Goal: Task Accomplishment & Management: Complete application form

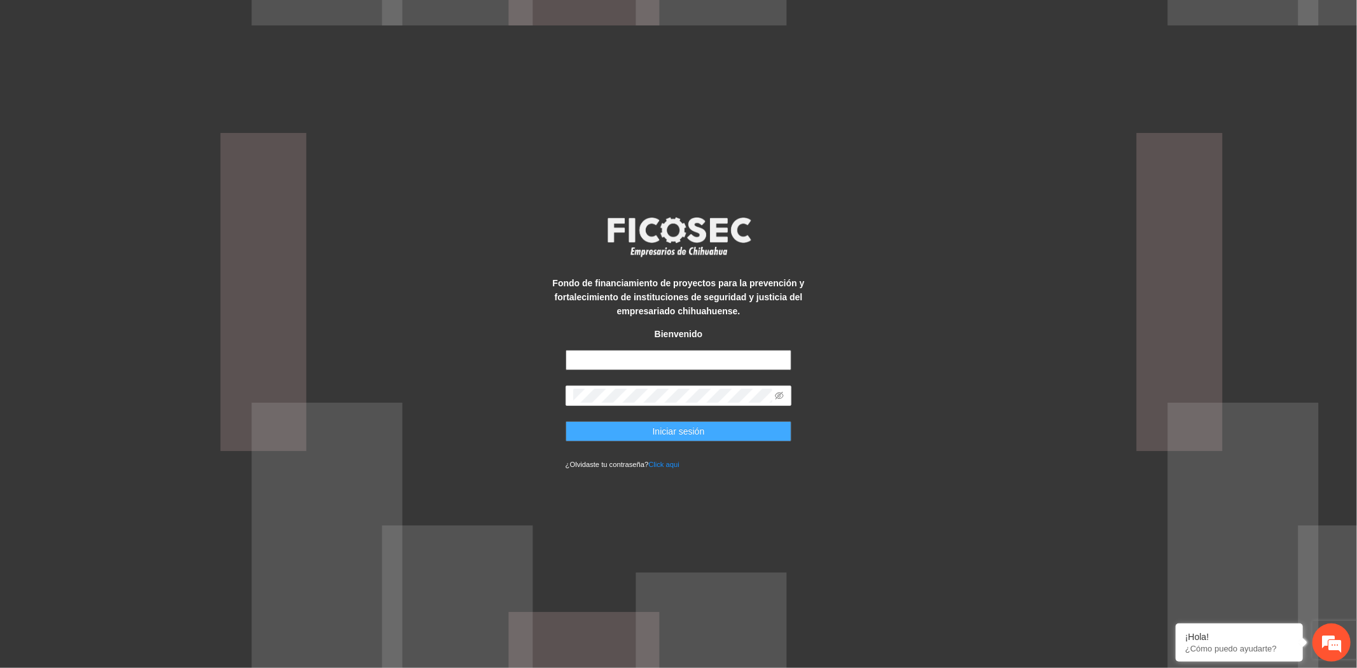
type input "**********"
click at [769, 426] on button "Iniciar sesión" at bounding box center [679, 431] width 226 height 20
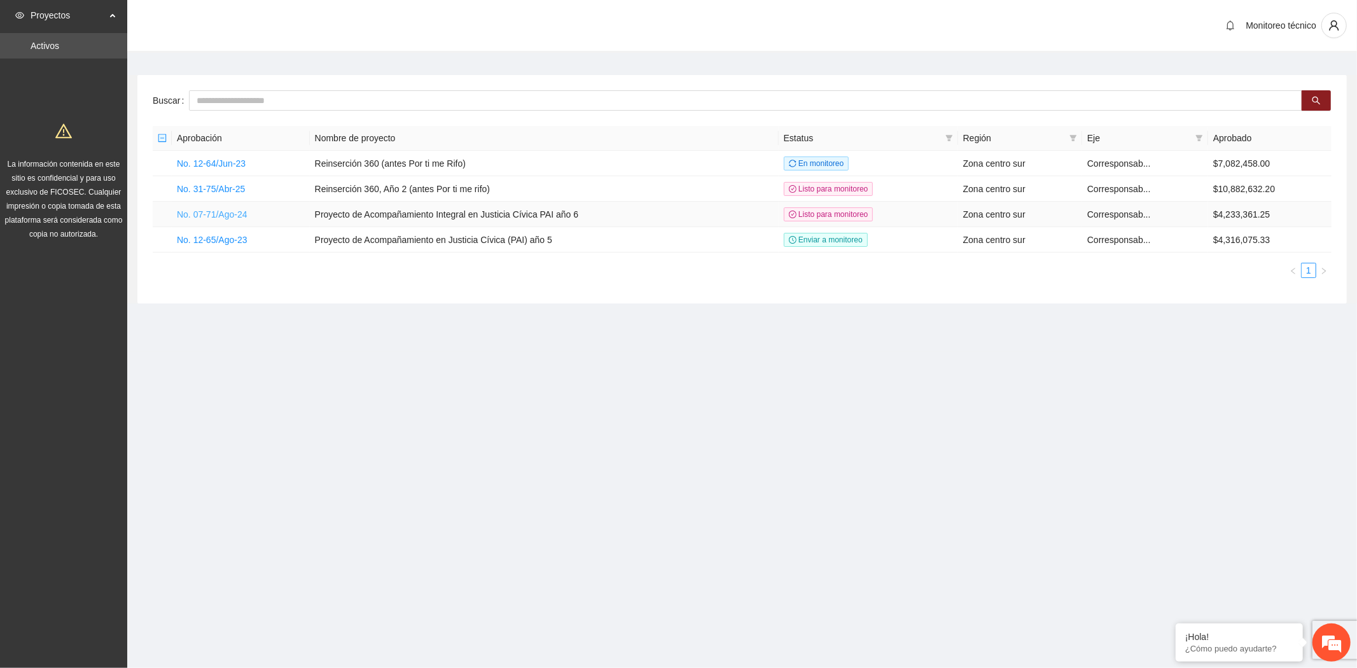
click at [212, 214] on link "No. 07-71/Ago-24" at bounding box center [212, 214] width 71 height 10
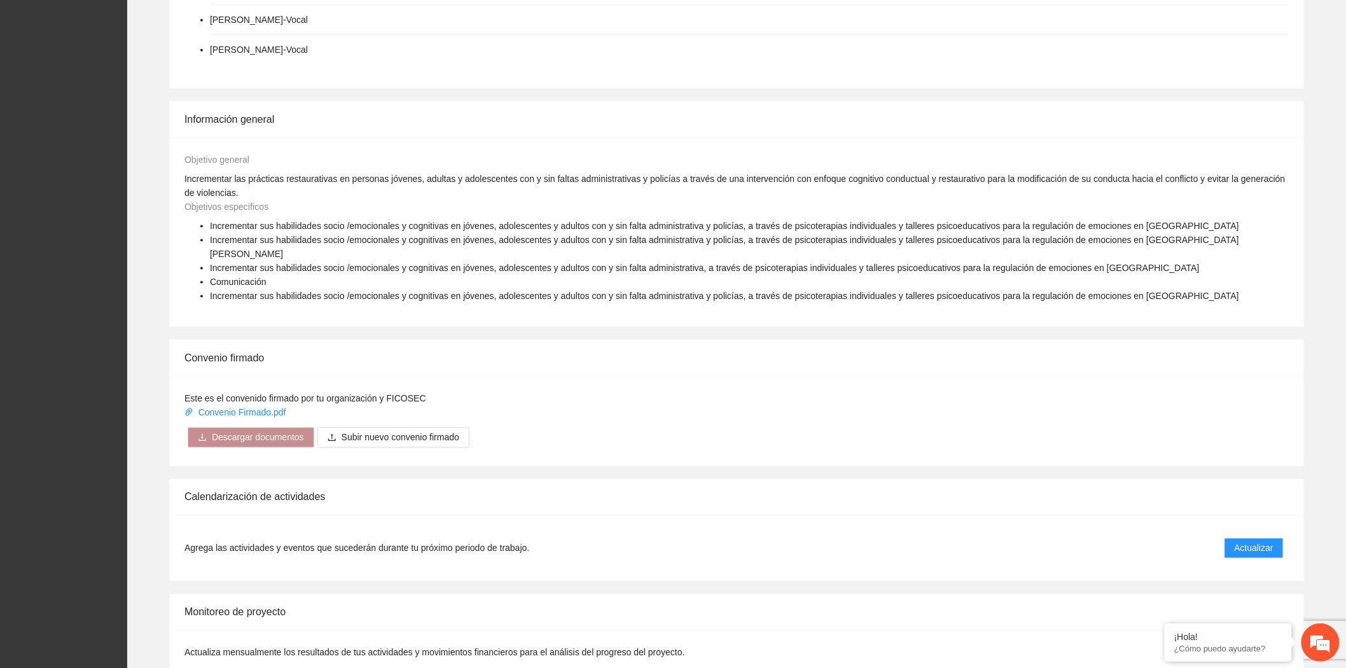
scroll to position [673, 0]
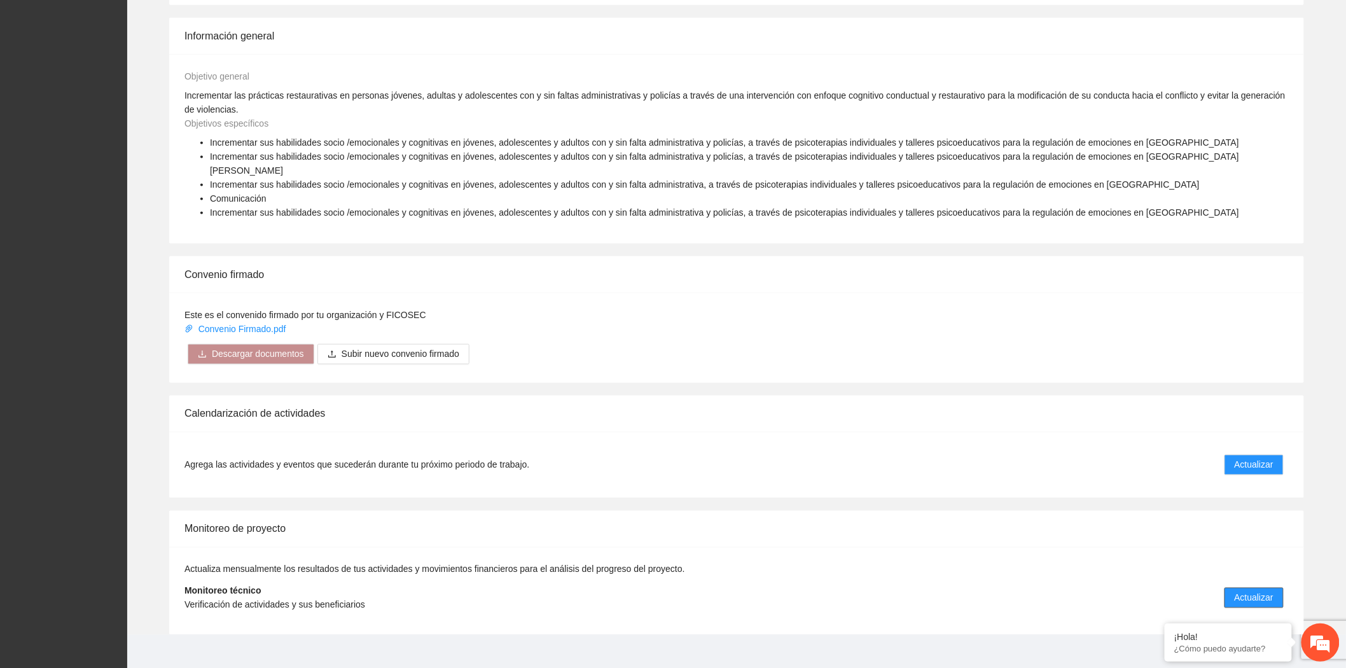
click at [1253, 588] on button "Actualizar" at bounding box center [1254, 598] width 59 height 20
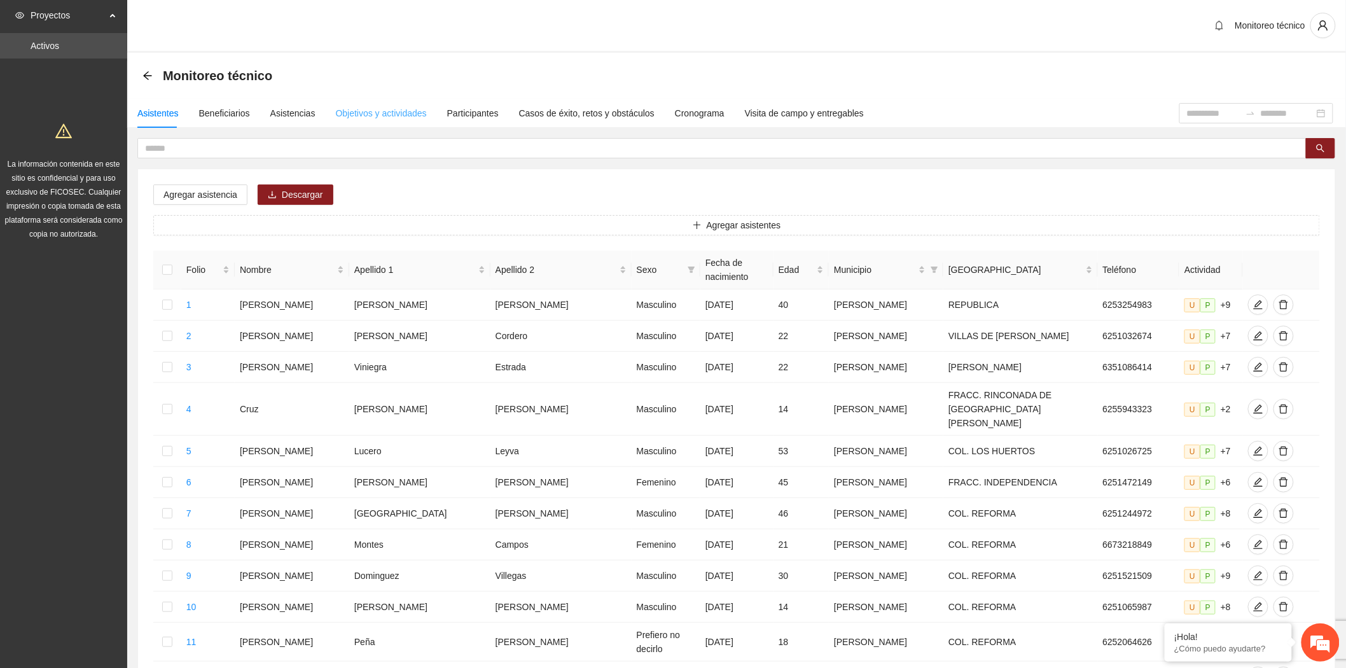
click at [377, 120] on div "Objetivos y actividades" at bounding box center [381, 113] width 91 height 29
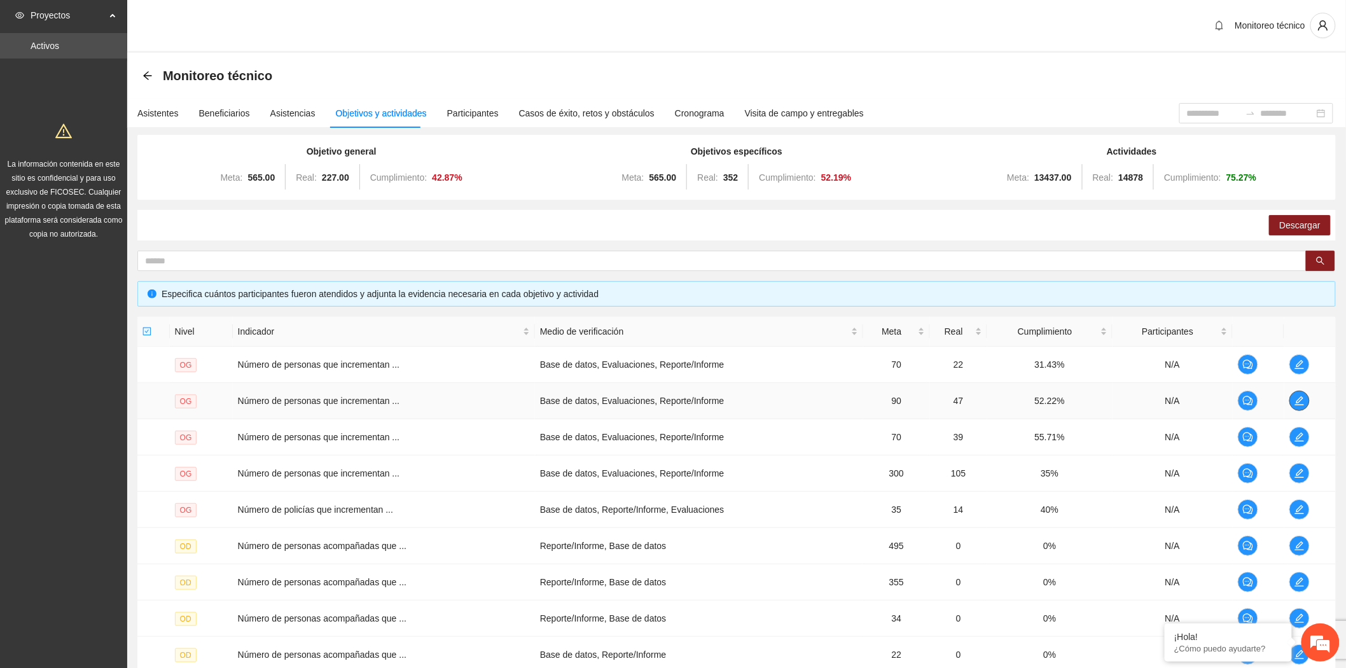
click at [1293, 403] on span "edit" at bounding box center [1299, 401] width 19 height 10
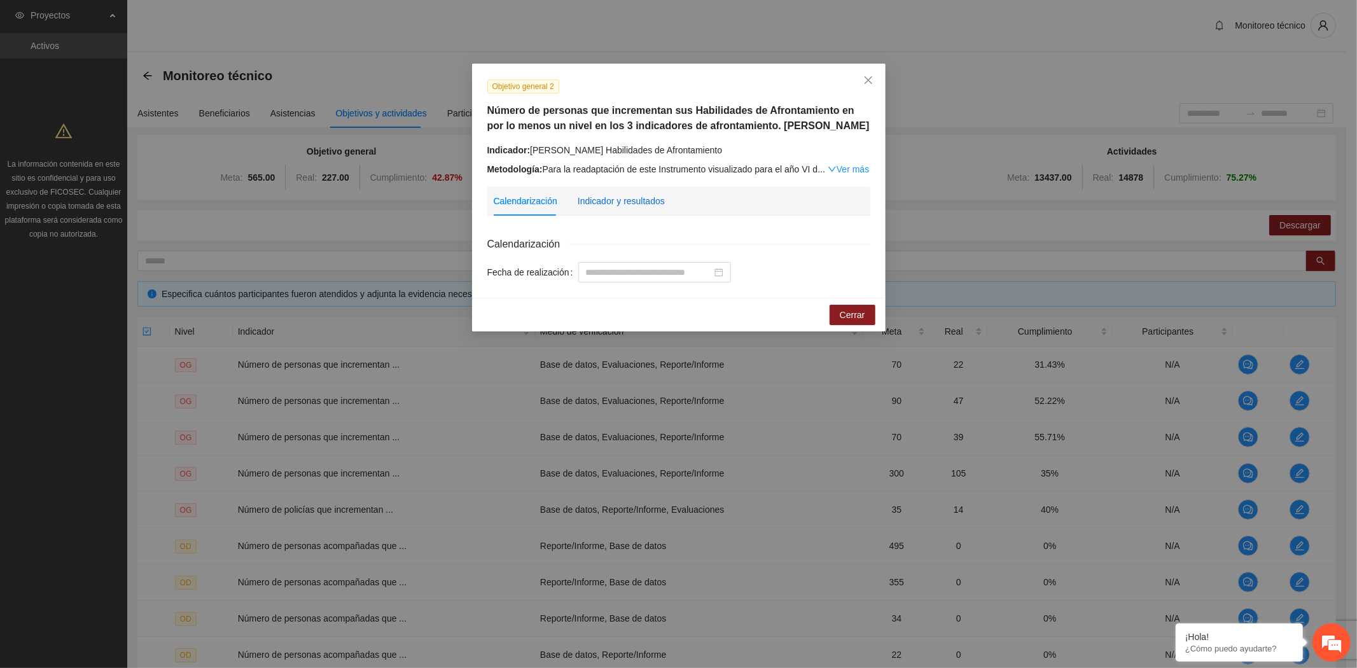
click at [601, 200] on div "Indicador y resultados" at bounding box center [621, 201] width 87 height 14
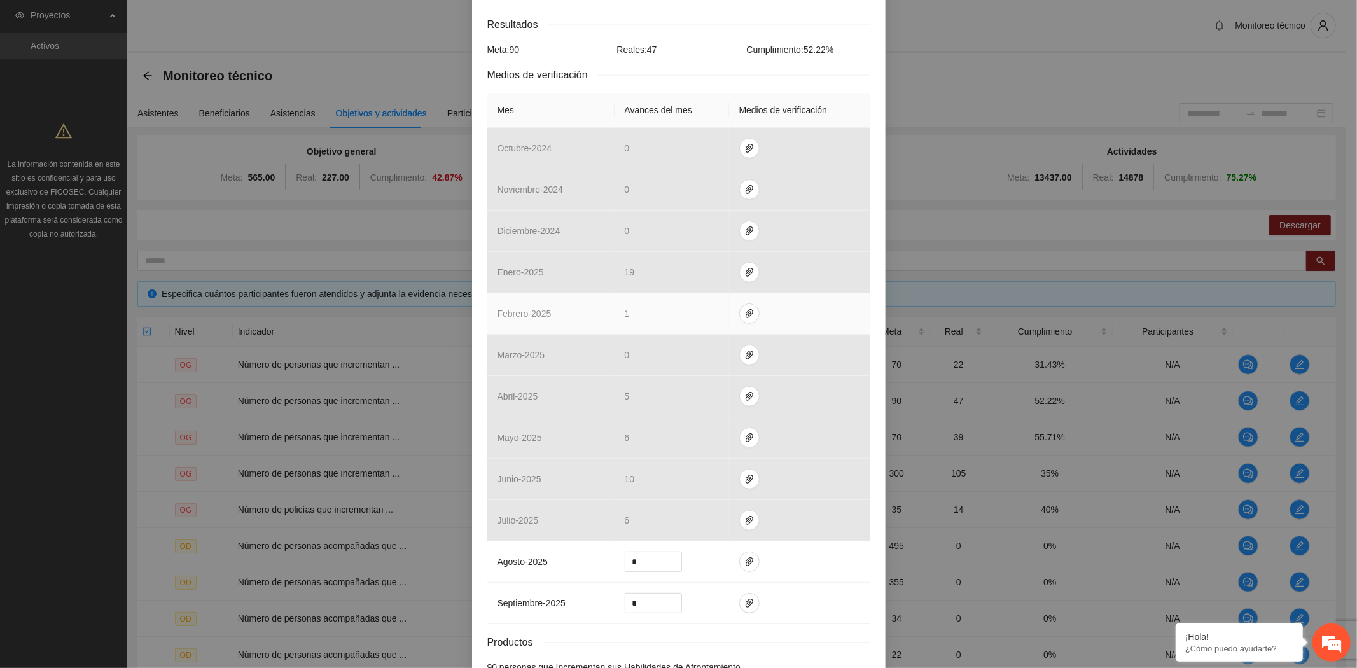
scroll to position [300, 0]
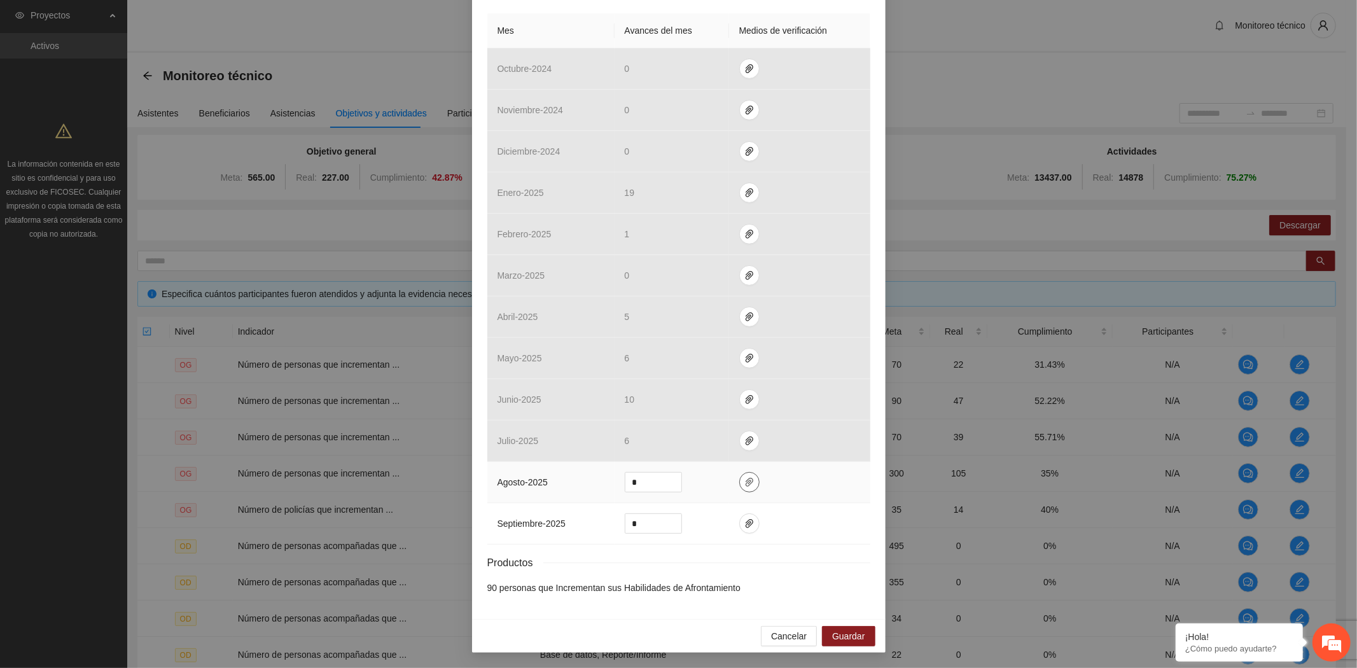
click at [747, 480] on span "paper-clip" at bounding box center [749, 482] width 19 height 10
click at [682, 444] on span "Adjuntar documento" at bounding box center [710, 442] width 80 height 14
drag, startPoint x: 657, startPoint y: 481, endPoint x: 613, endPoint y: 479, distance: 43.9
click at [615, 479] on td "*" at bounding box center [672, 482] width 115 height 41
type input "*"
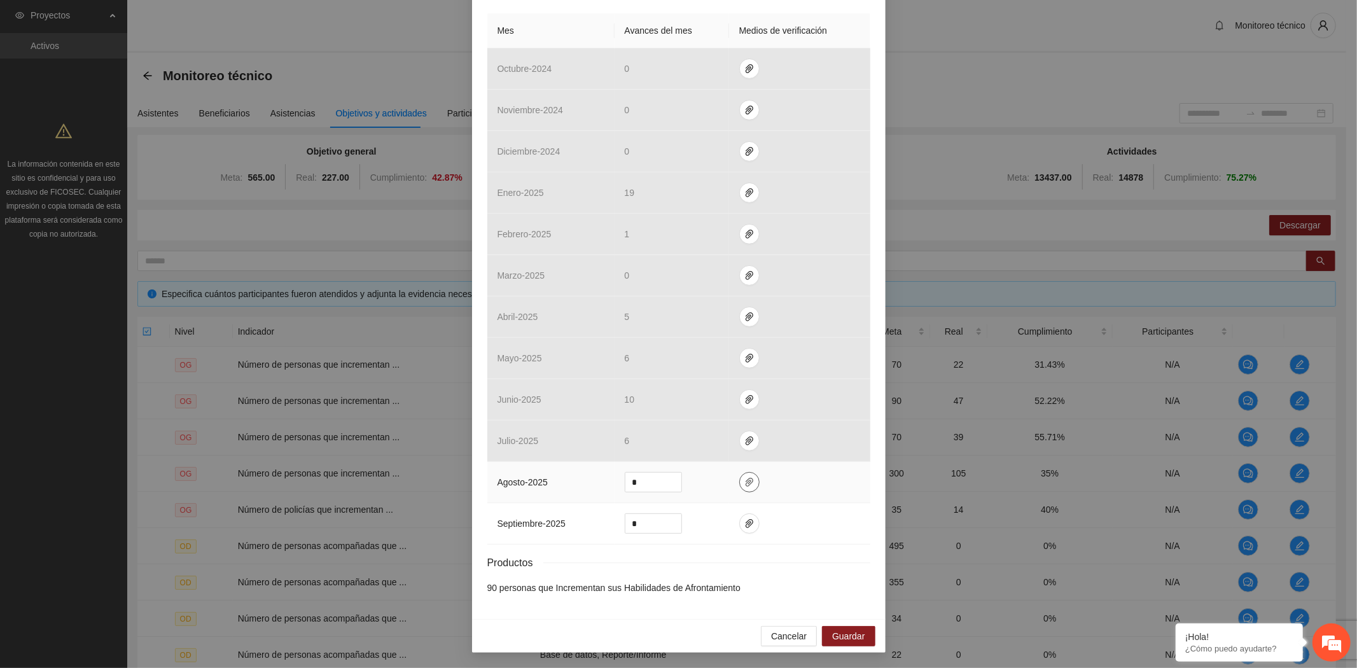
click at [742, 488] on button "button" at bounding box center [749, 482] width 20 height 20
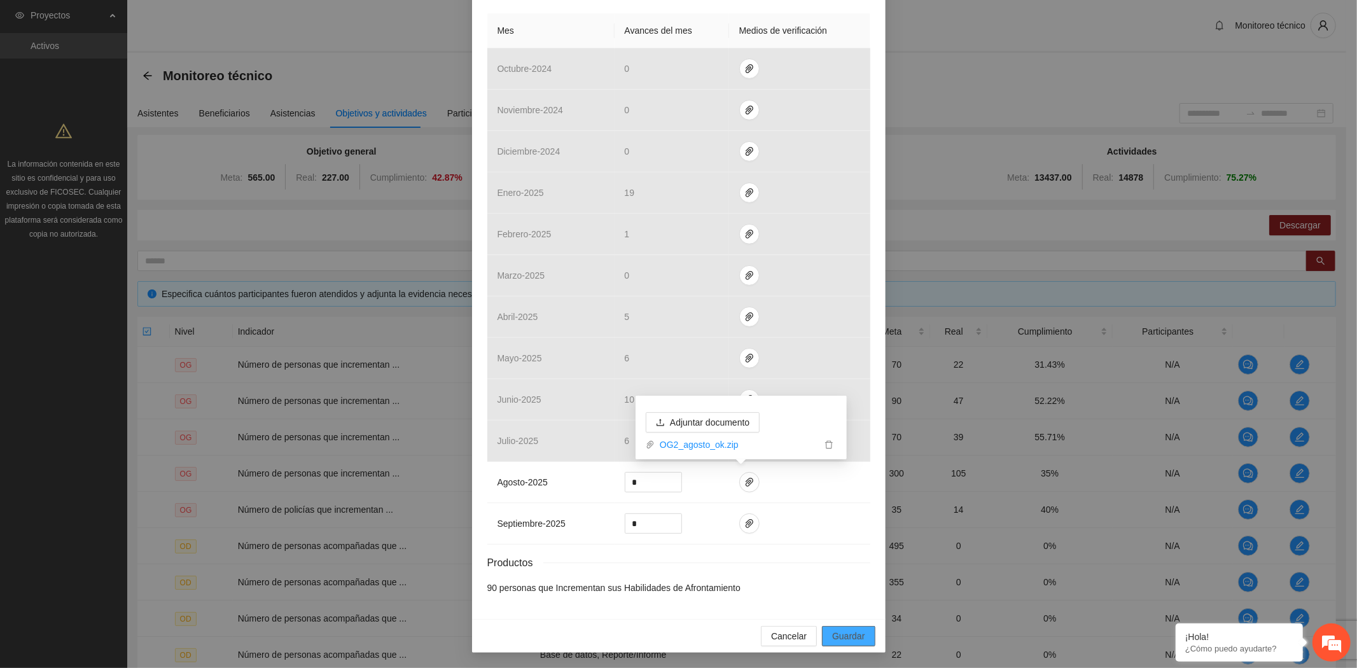
click at [837, 631] on span "Guardar" at bounding box center [848, 636] width 32 height 14
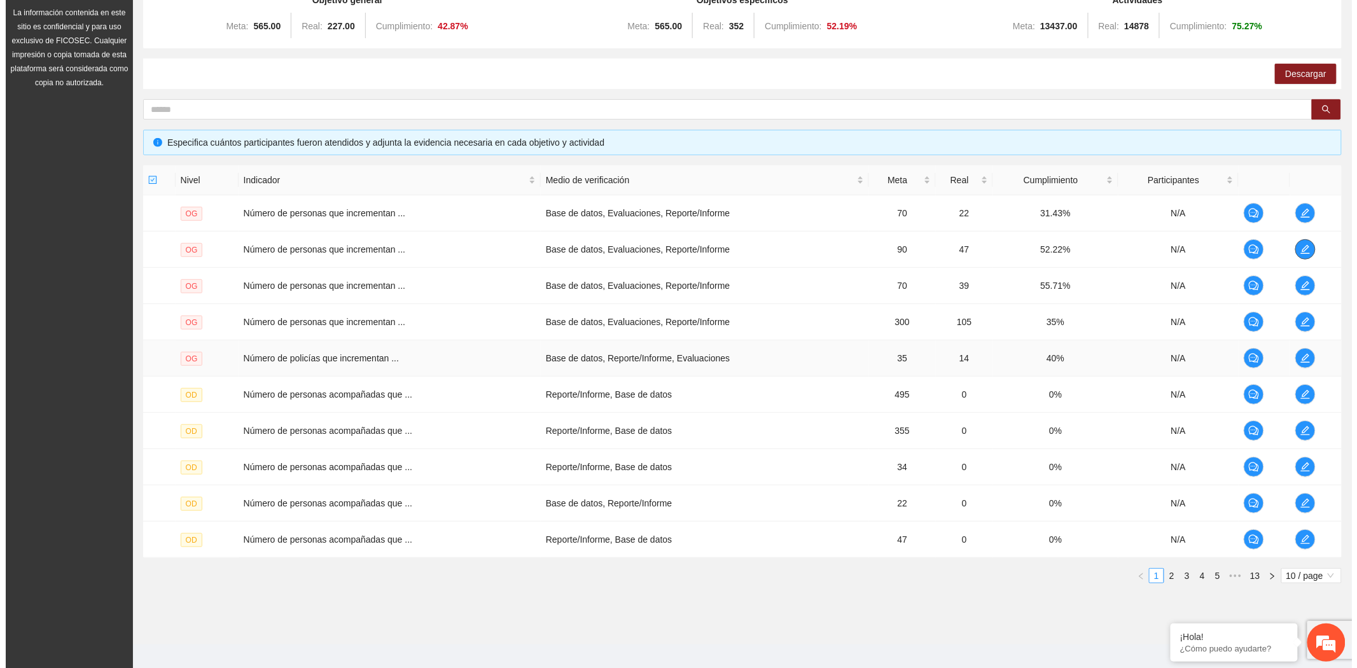
scroll to position [163, 0]
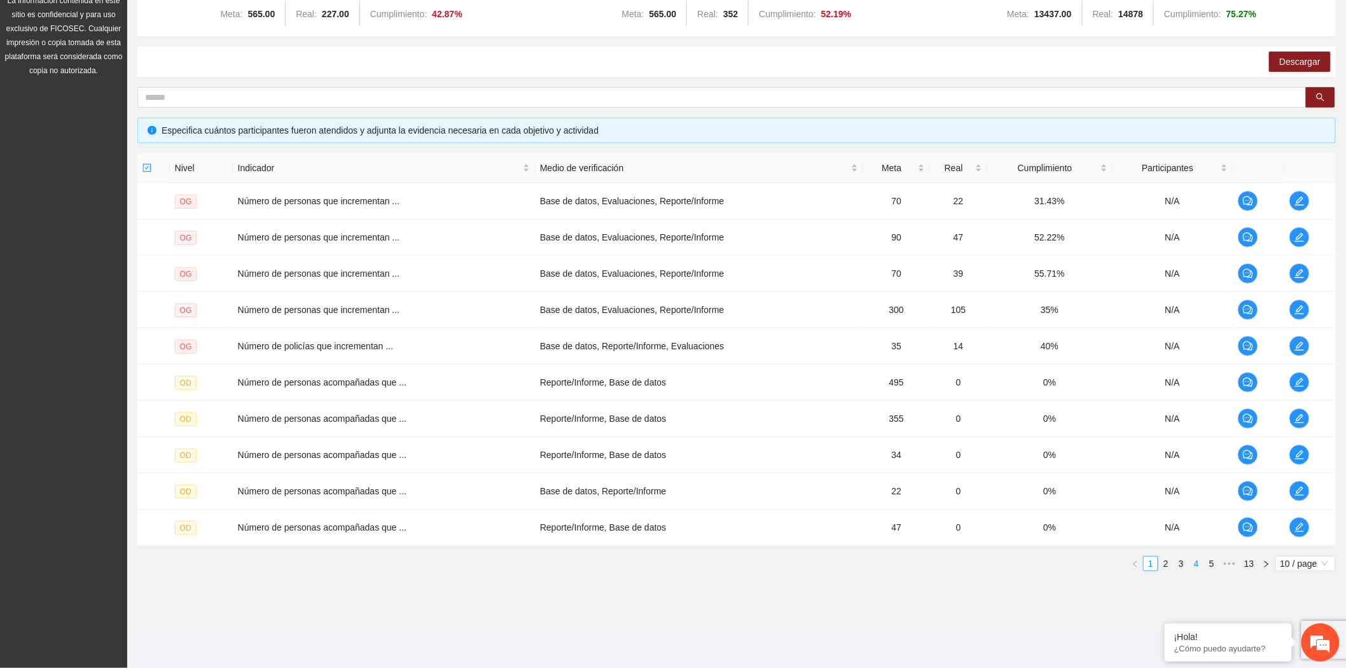
click at [1197, 568] on link "4" at bounding box center [1197, 564] width 14 height 14
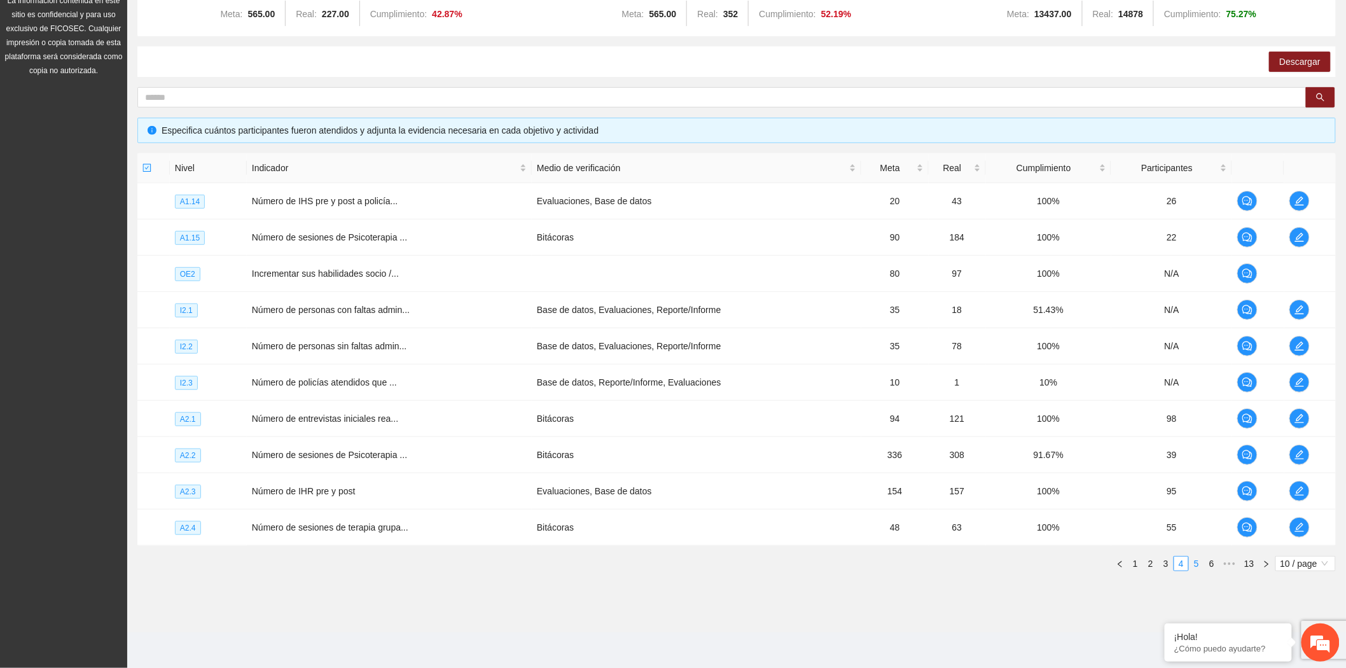
click at [1197, 568] on link "5" at bounding box center [1197, 564] width 14 height 14
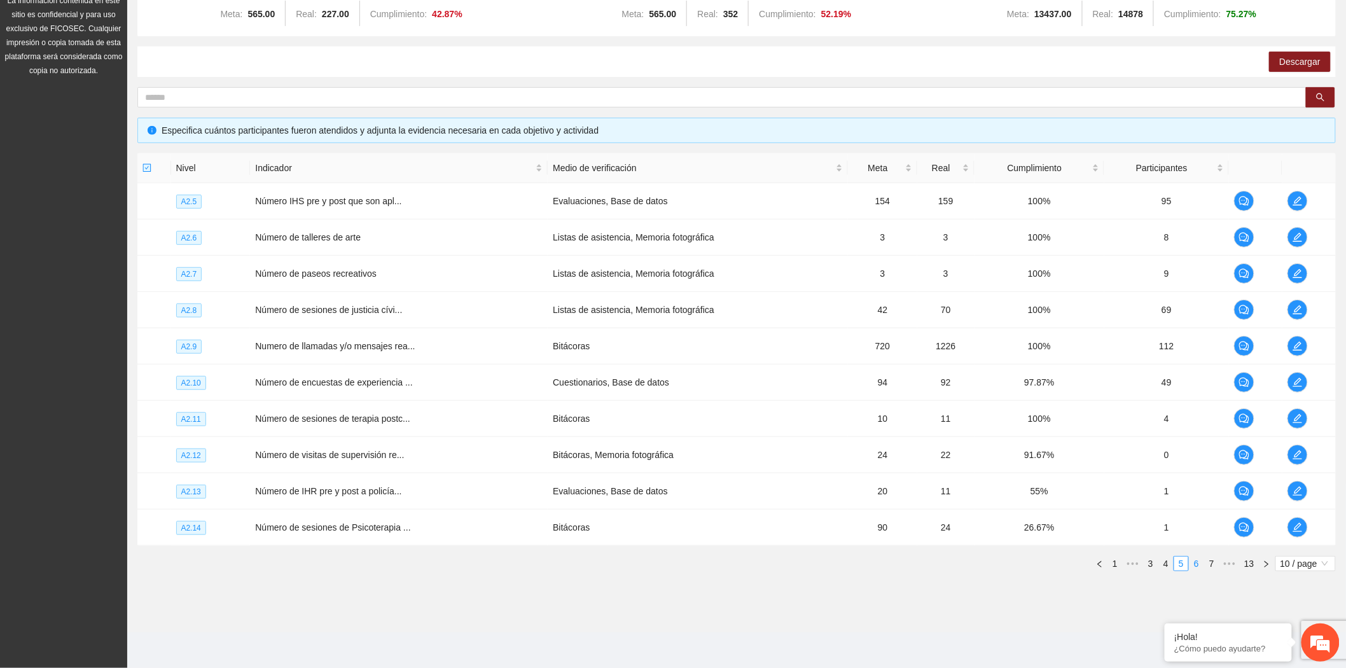
click at [1197, 568] on link "6" at bounding box center [1197, 564] width 14 height 14
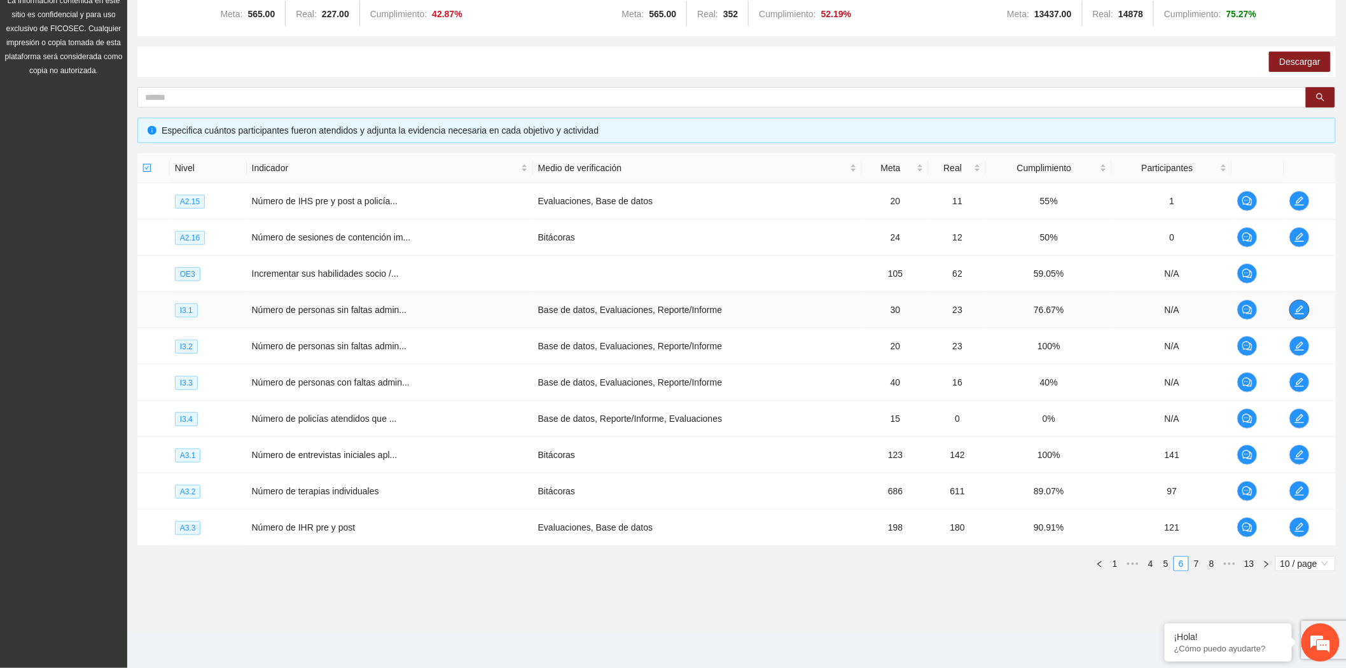
click at [1300, 310] on icon "edit" at bounding box center [1300, 310] width 10 height 10
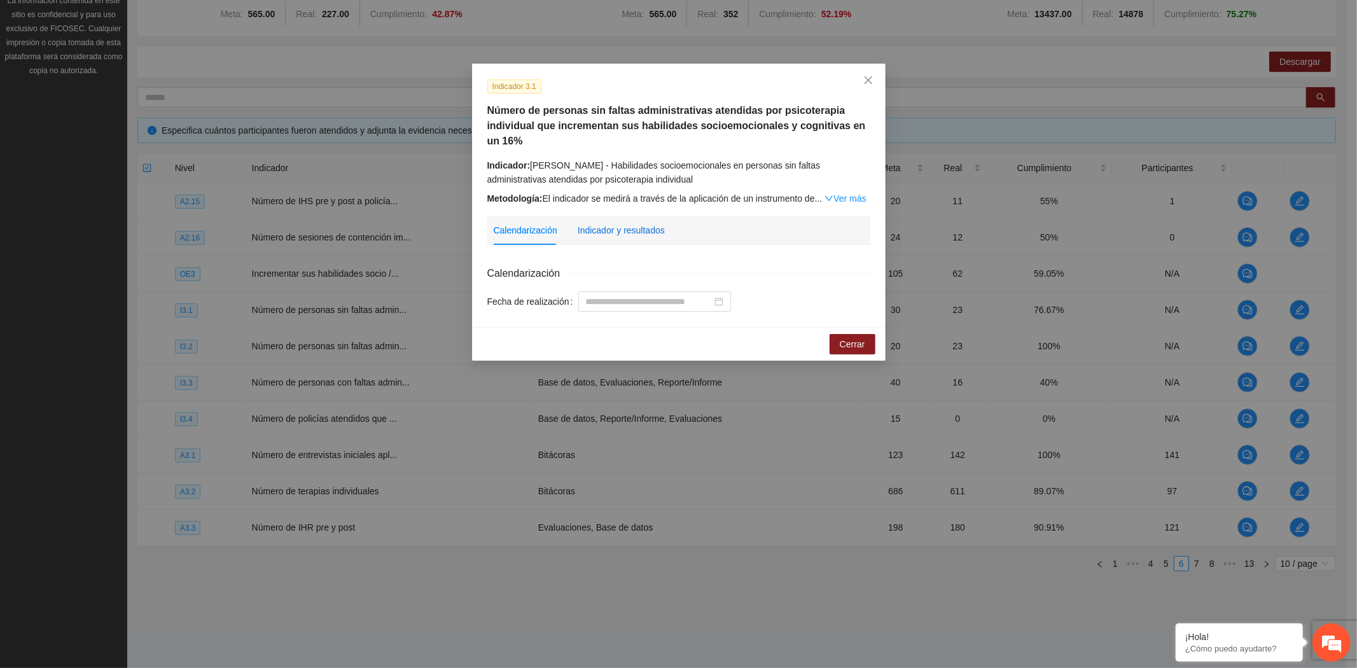
click at [632, 228] on div "Indicador y resultados" at bounding box center [621, 230] width 87 height 14
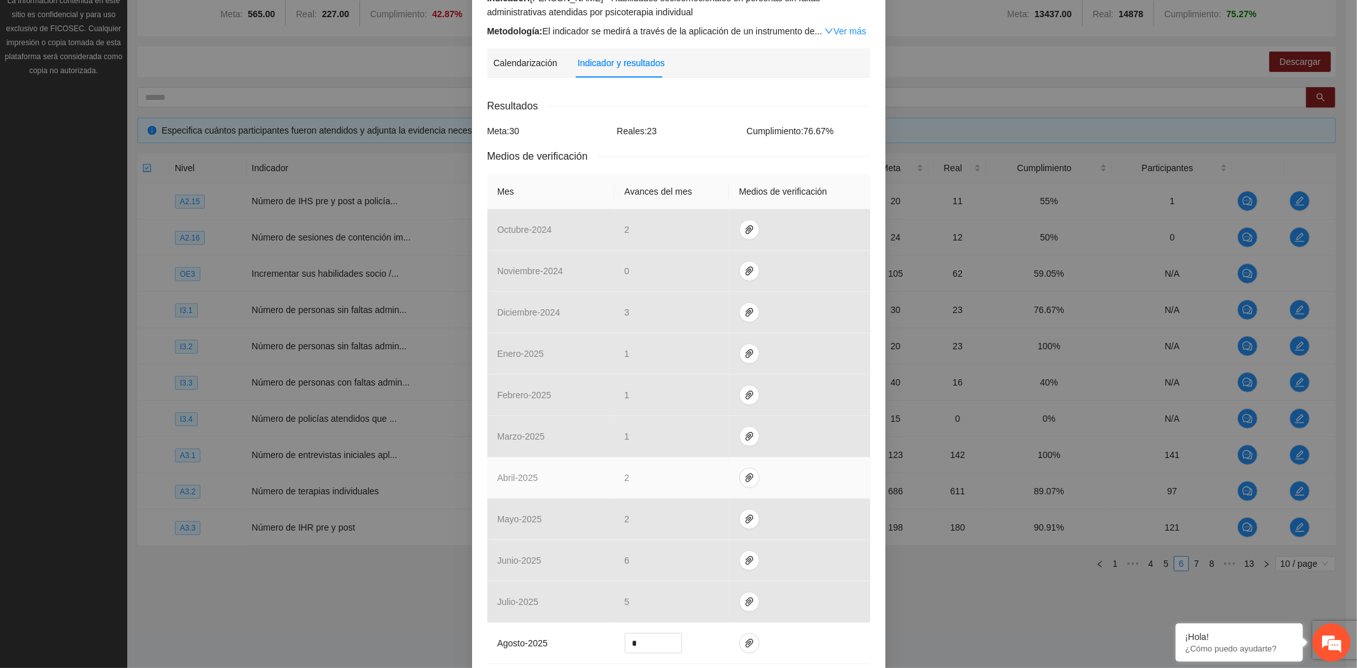
scroll to position [329, 0]
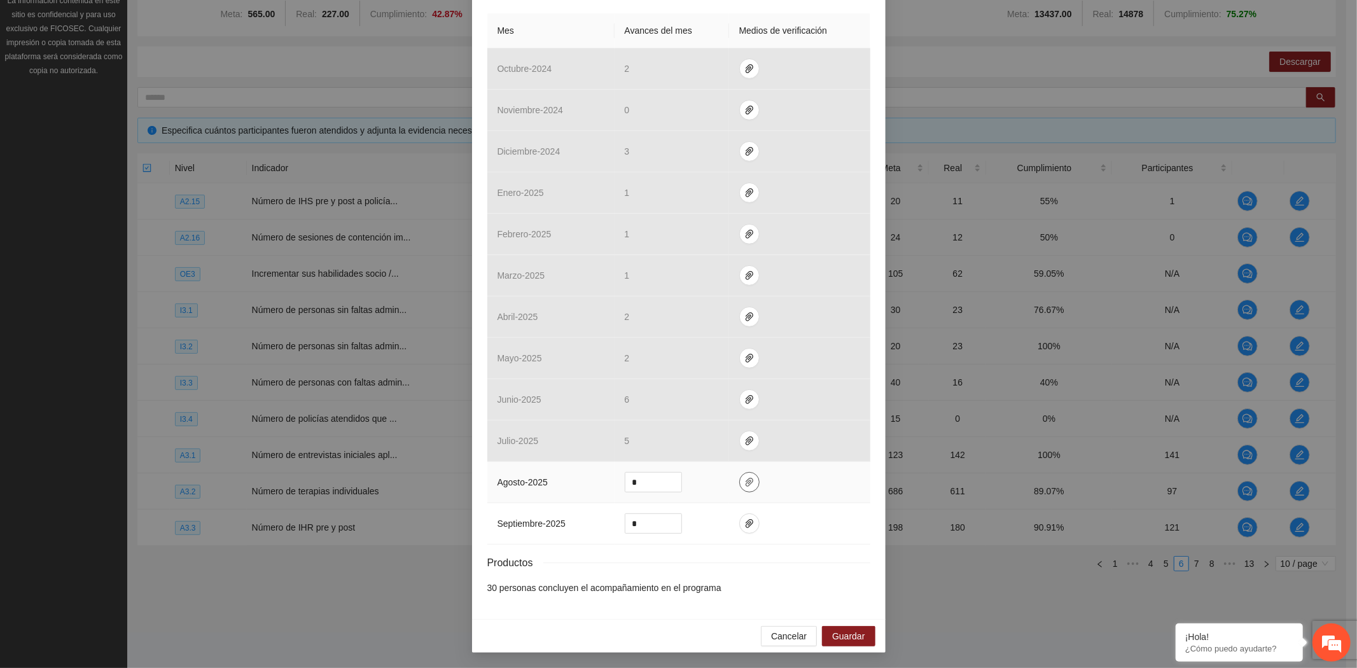
click at [744, 480] on icon "paper-clip" at bounding box center [749, 482] width 10 height 10
click at [743, 437] on span "Adjuntar documento" at bounding box center [710, 442] width 80 height 14
drag, startPoint x: 643, startPoint y: 478, endPoint x: 608, endPoint y: 475, distance: 35.2
click at [608, 475] on tr "agosto - 2025 *" at bounding box center [678, 482] width 383 height 41
type input "*"
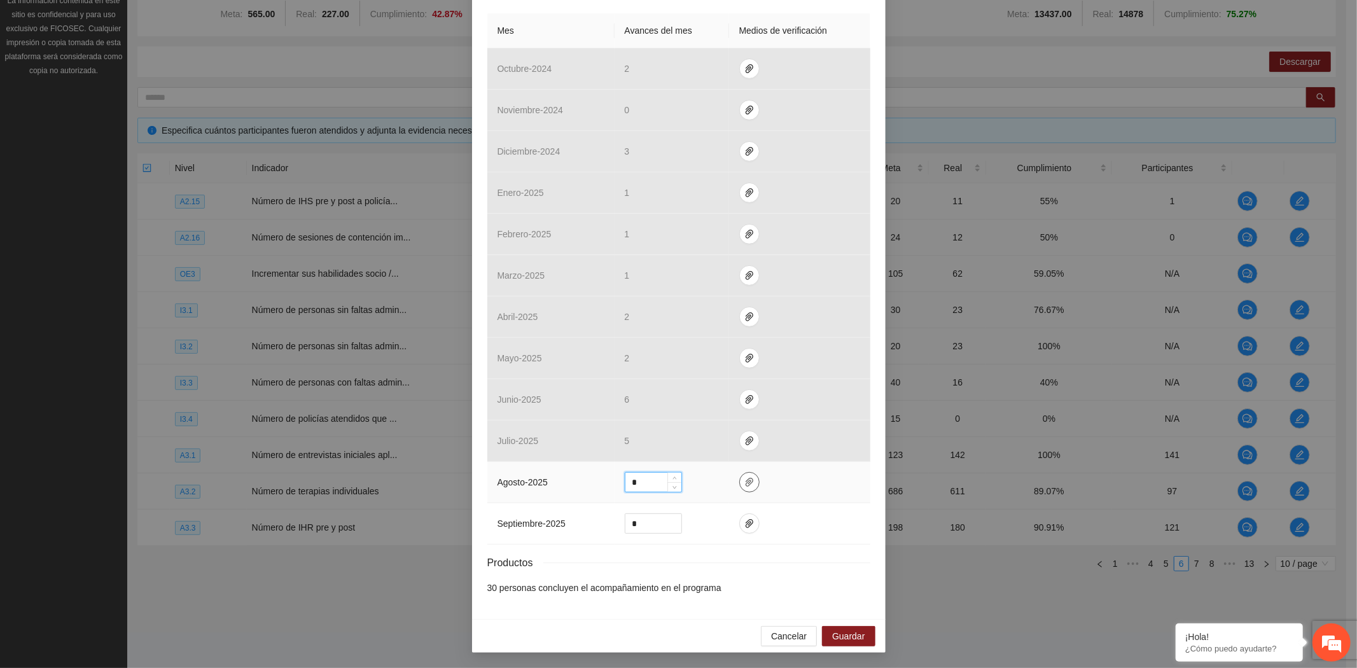
click at [744, 480] on icon "paper-clip" at bounding box center [749, 482] width 10 height 10
click at [849, 634] on span "Guardar" at bounding box center [848, 636] width 32 height 14
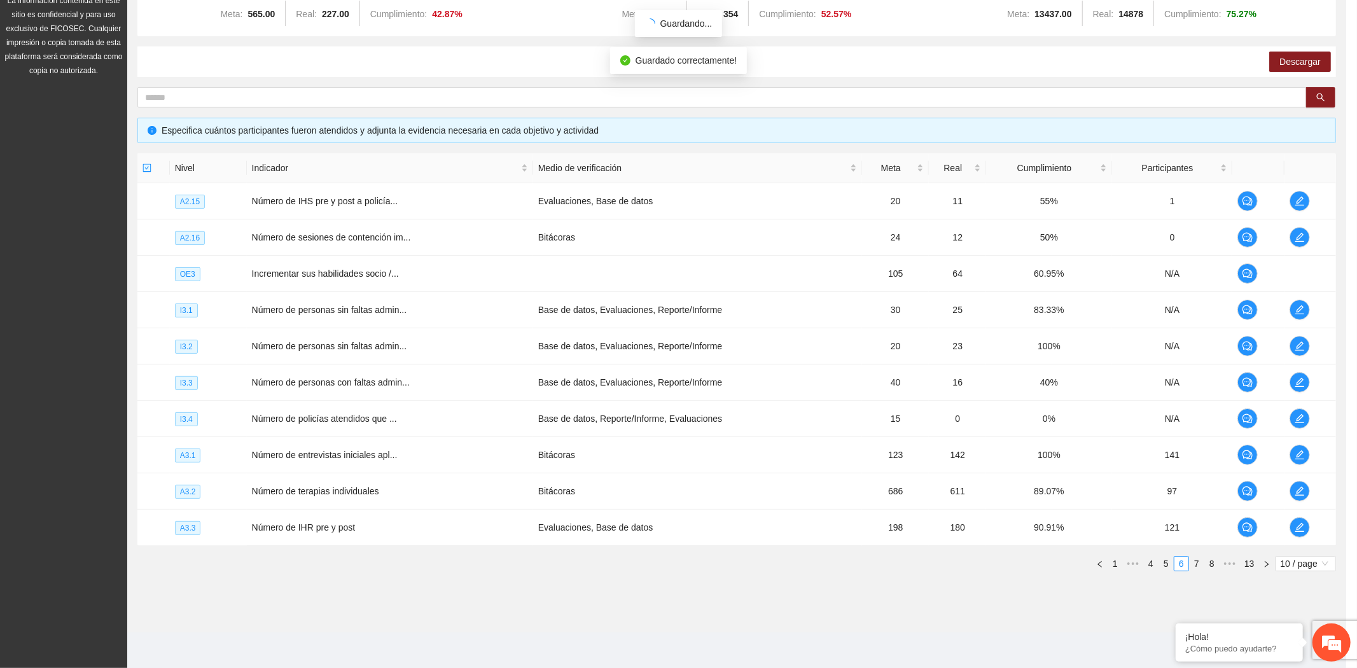
scroll to position [265, 0]
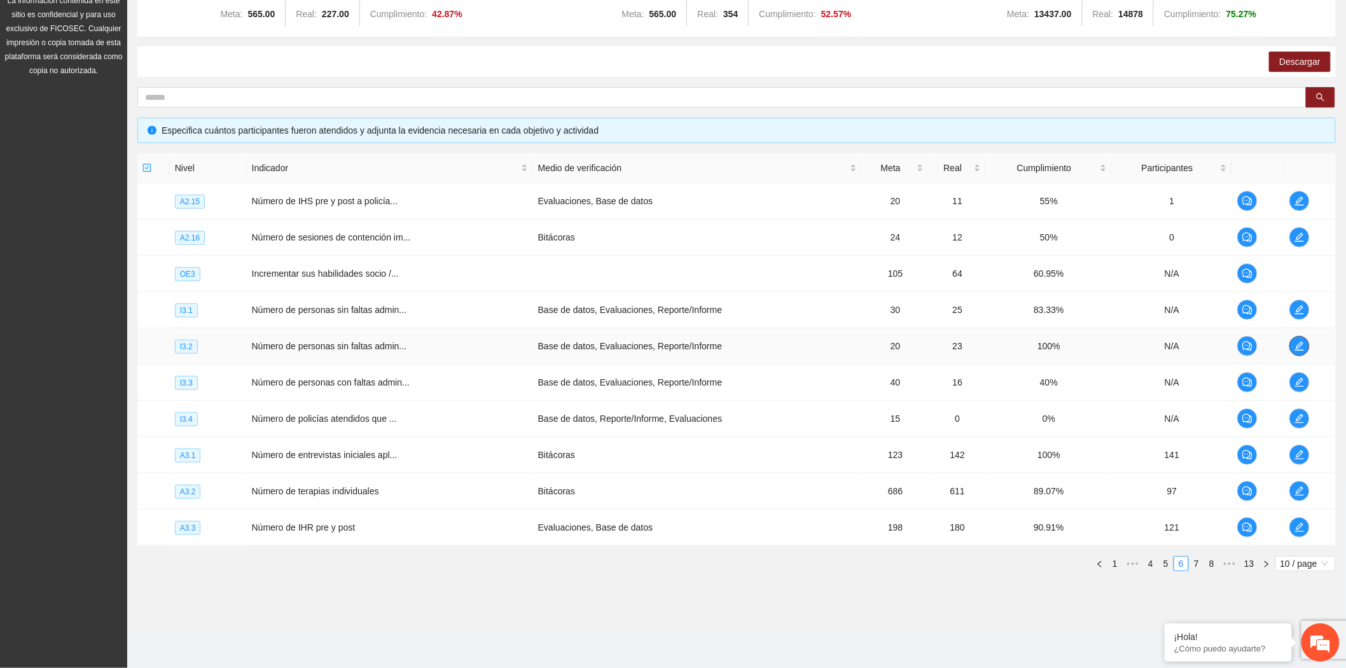
click at [1293, 344] on span "edit" at bounding box center [1299, 346] width 19 height 10
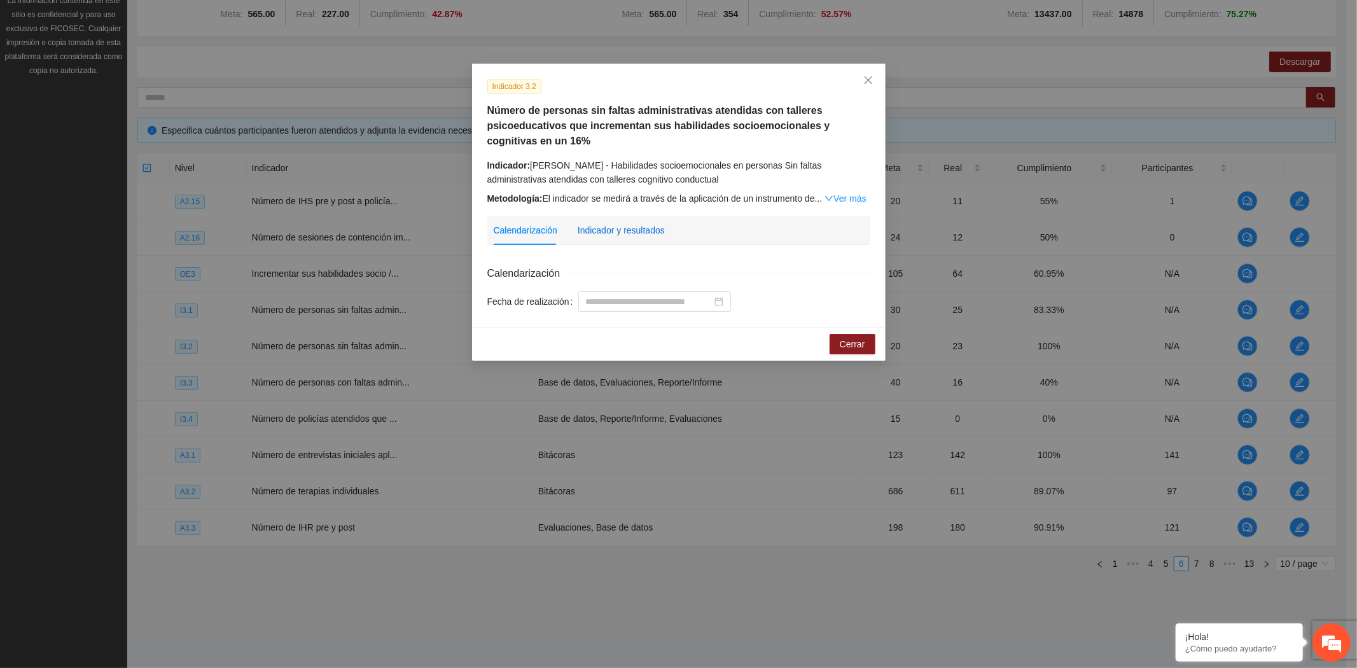
click at [643, 233] on div "Indicador y resultados" at bounding box center [621, 230] width 87 height 14
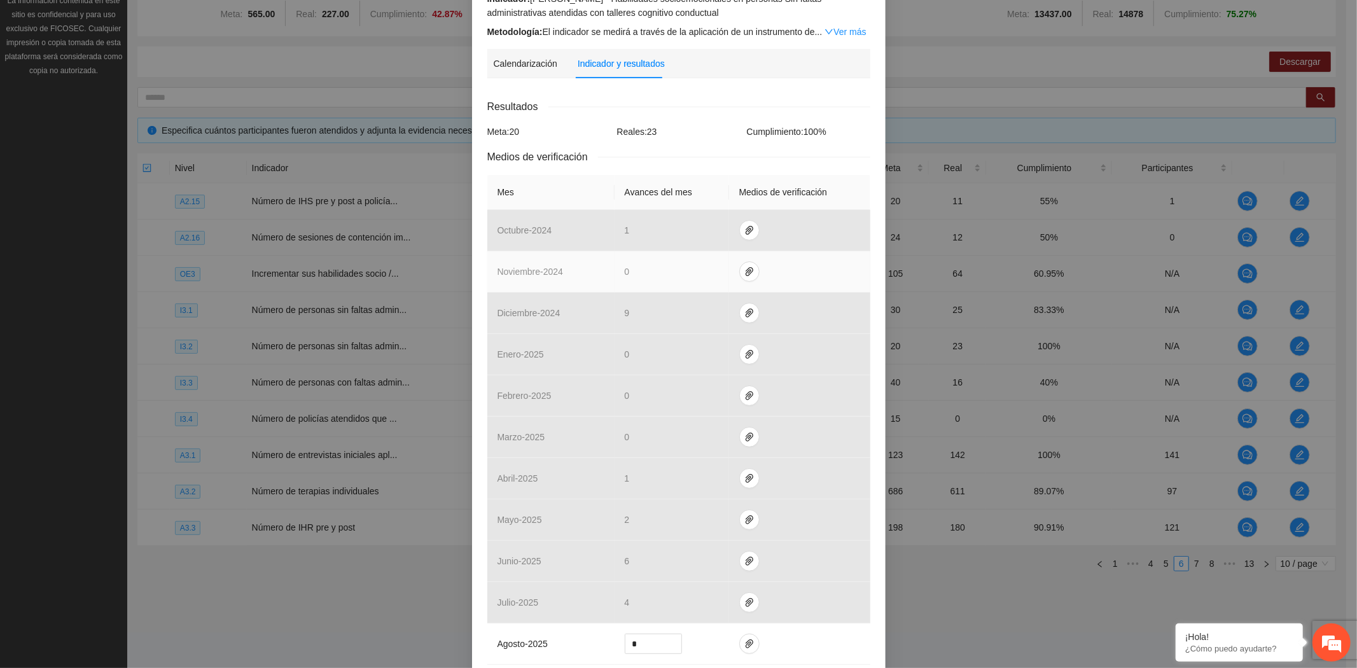
scroll to position [329, 0]
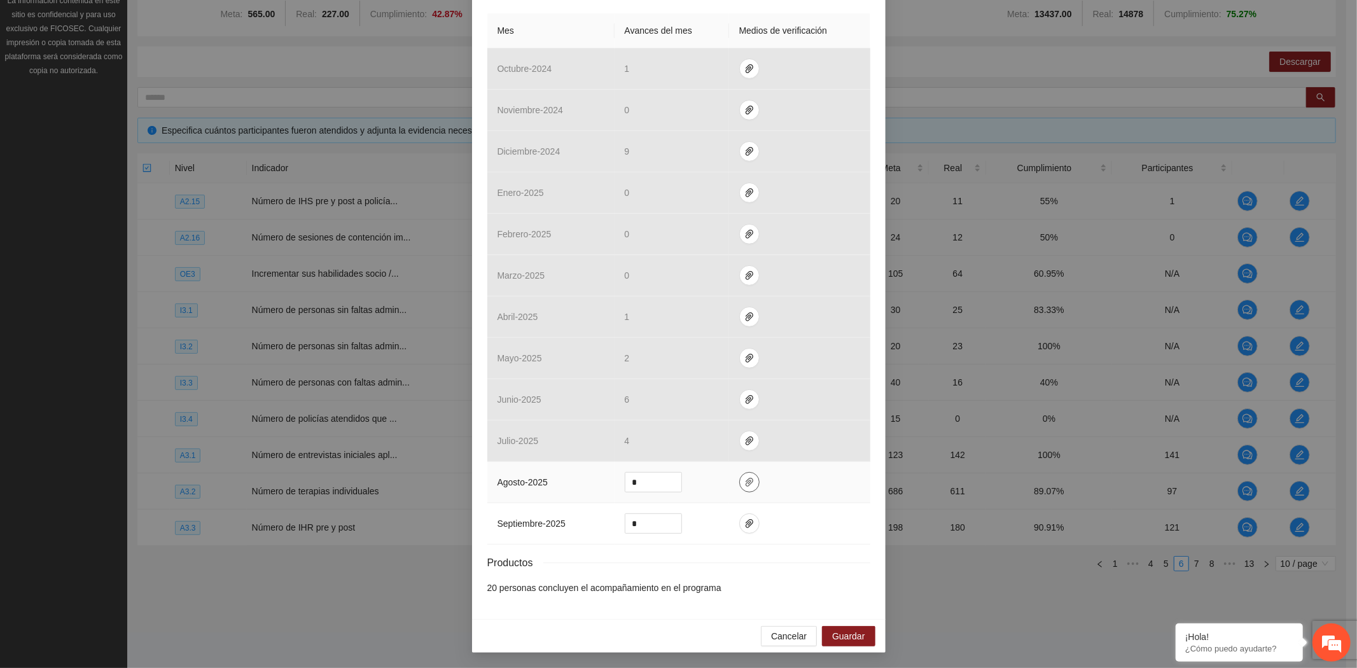
click at [746, 482] on icon "paper-clip" at bounding box center [750, 482] width 8 height 9
click at [707, 435] on span "Adjuntar documento" at bounding box center [710, 442] width 80 height 14
drag, startPoint x: 651, startPoint y: 487, endPoint x: 618, endPoint y: 486, distance: 32.5
click at [625, 486] on div "*" at bounding box center [653, 482] width 57 height 20
type input "*"
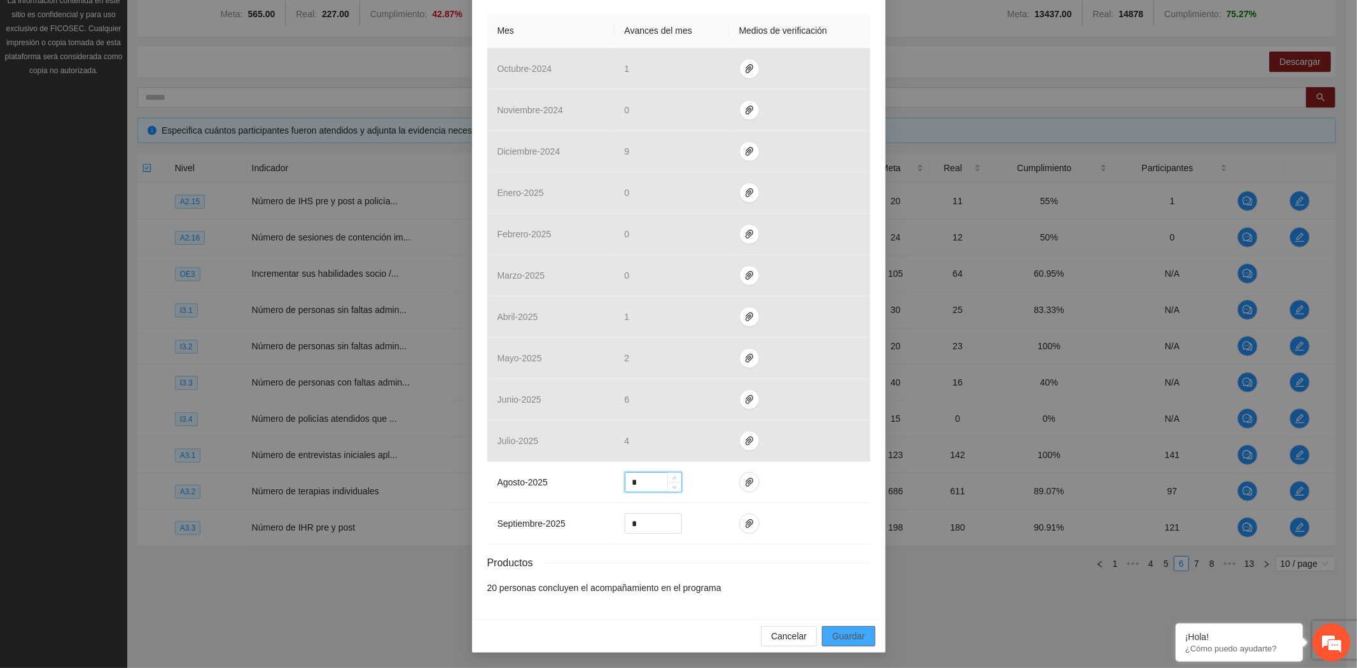
click at [851, 629] on span "Guardar" at bounding box center [848, 636] width 32 height 14
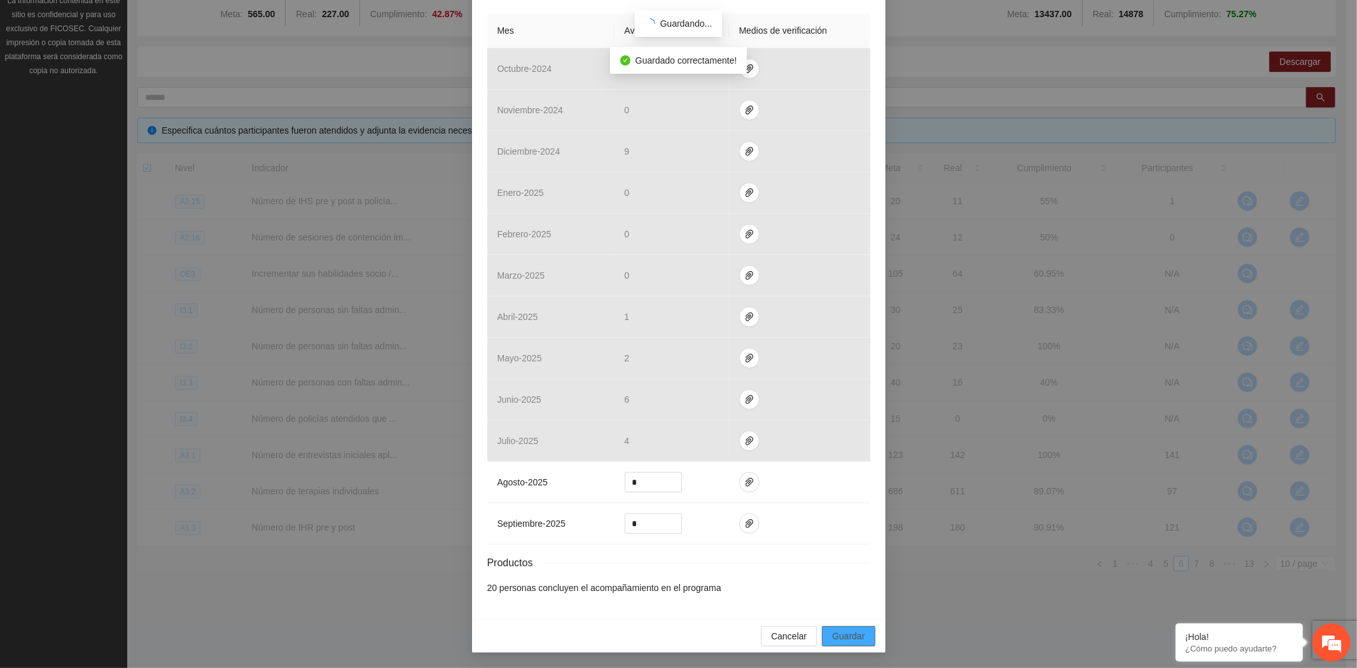
scroll to position [265, 0]
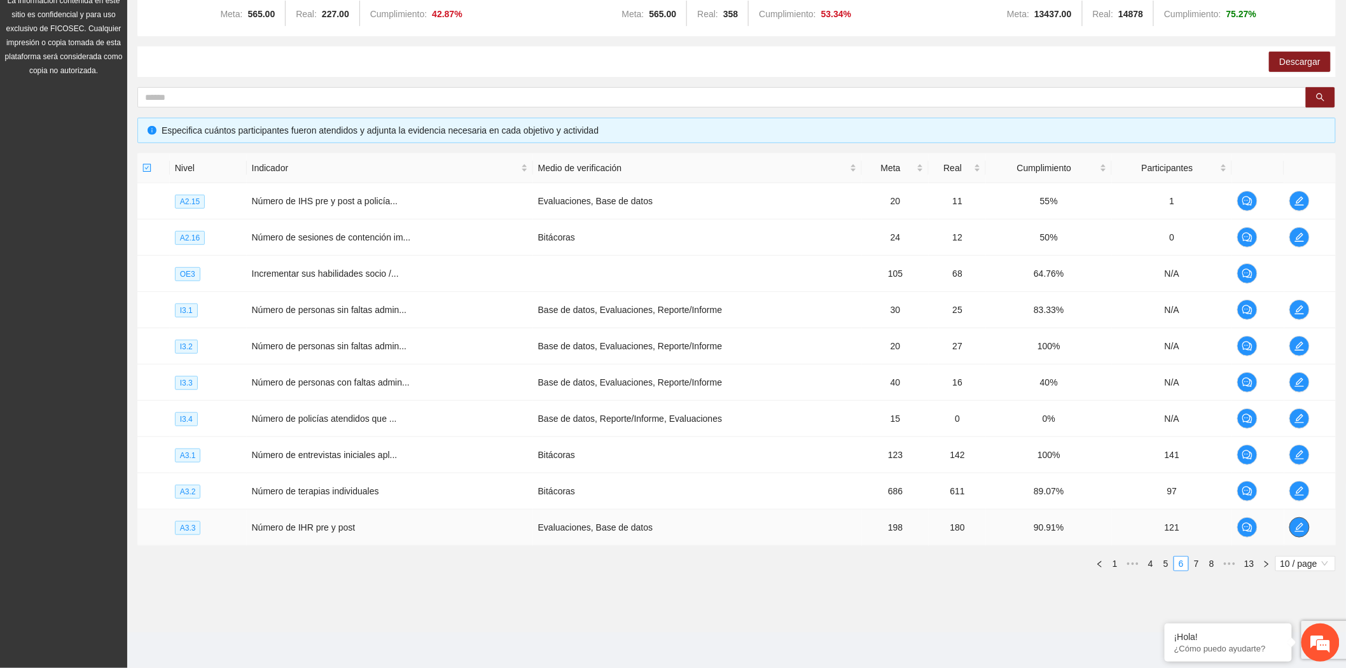
click at [1290, 531] on span "edit" at bounding box center [1299, 527] width 19 height 10
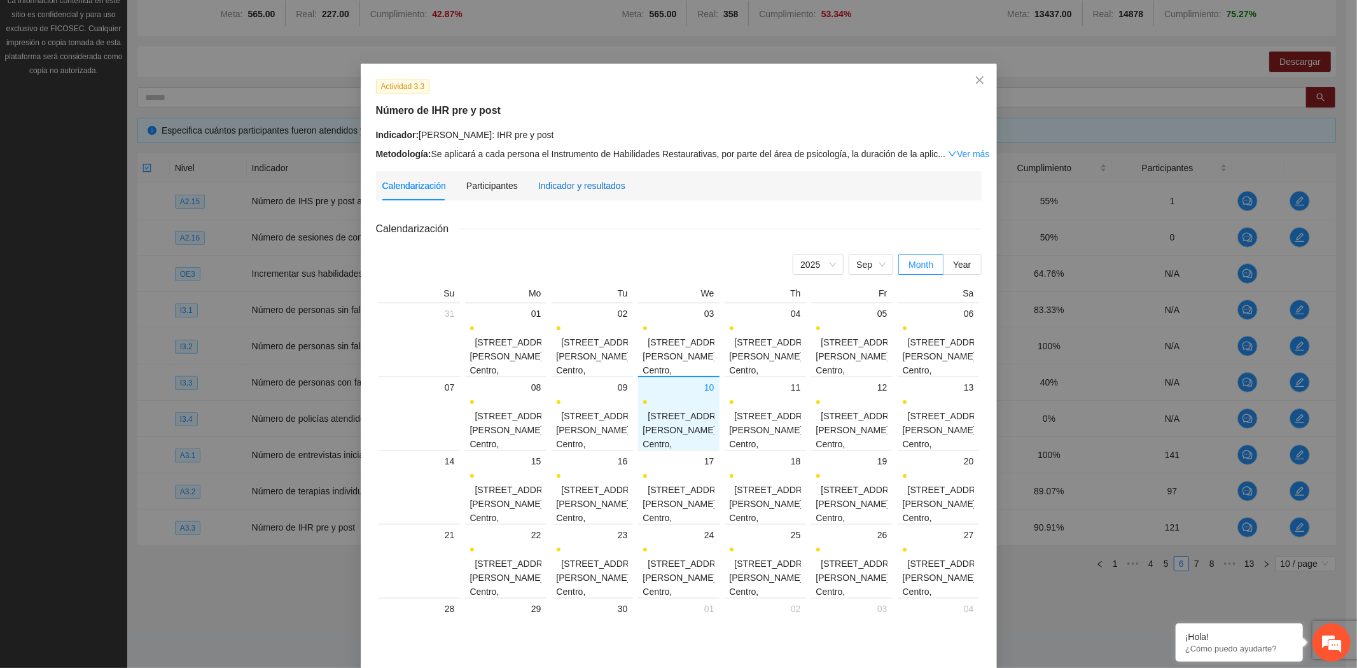
click at [594, 185] on div "Indicador y resultados" at bounding box center [581, 186] width 87 height 14
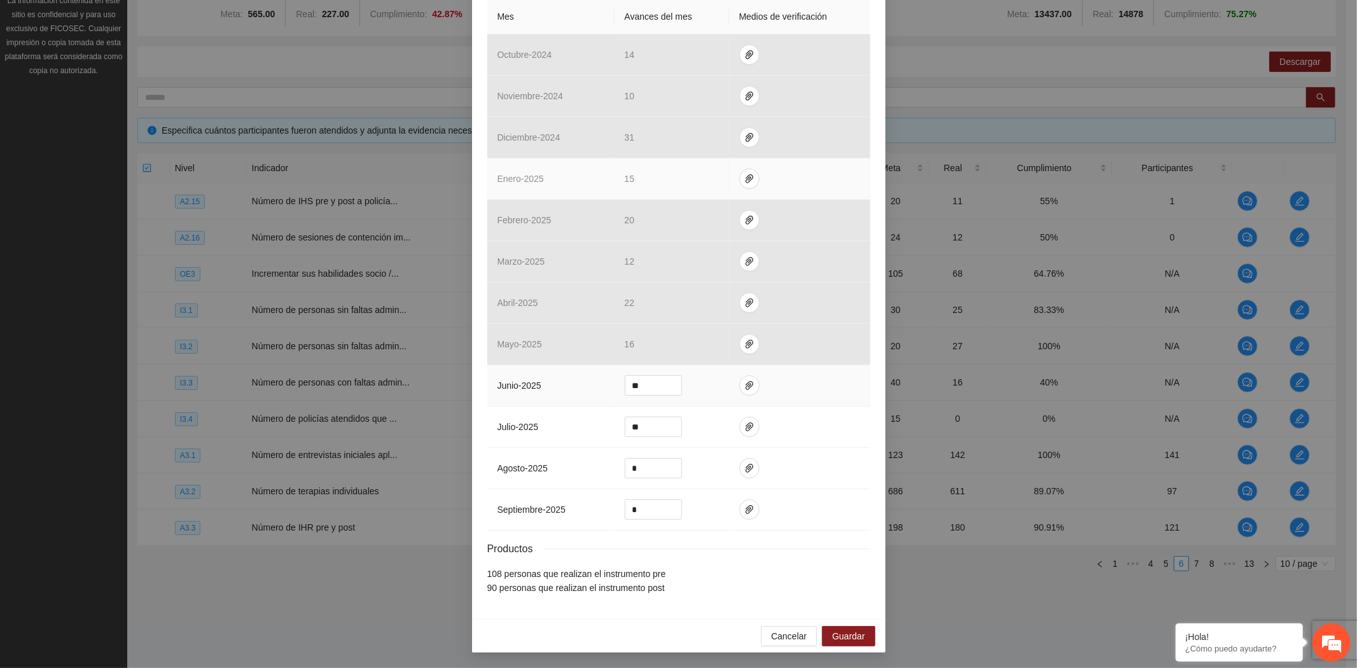
scroll to position [300, 0]
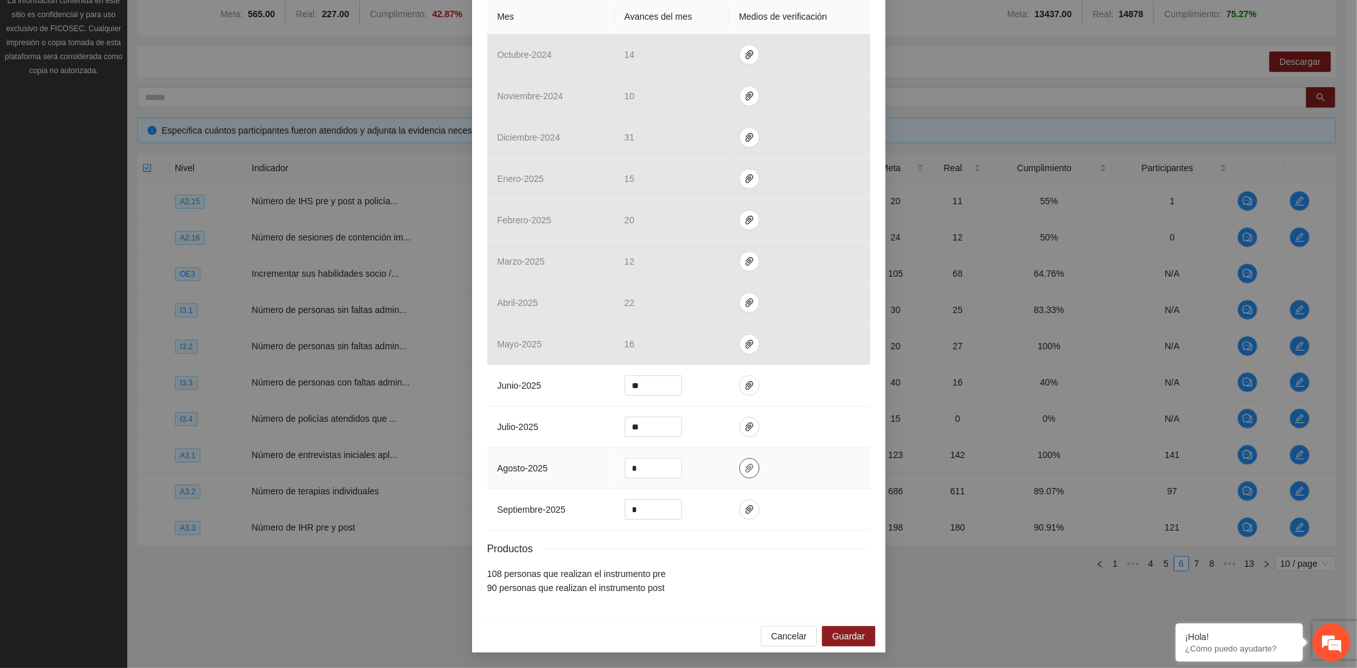
click at [744, 464] on icon "paper-clip" at bounding box center [749, 468] width 10 height 10
click at [704, 424] on span "Adjuntar documento" at bounding box center [710, 428] width 80 height 14
drag, startPoint x: 644, startPoint y: 465, endPoint x: 615, endPoint y: 464, distance: 29.9
click at [615, 464] on td "*" at bounding box center [672, 468] width 115 height 41
type input "*"
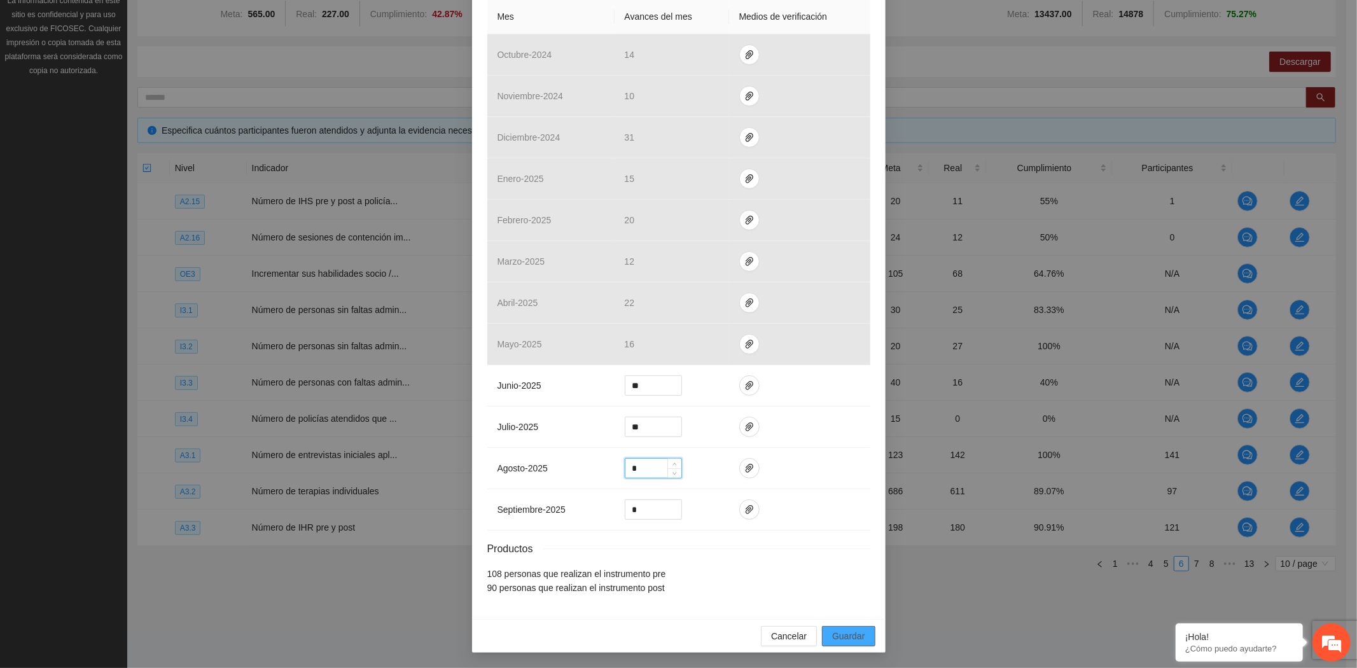
click at [854, 635] on span "Guardar" at bounding box center [848, 636] width 32 height 14
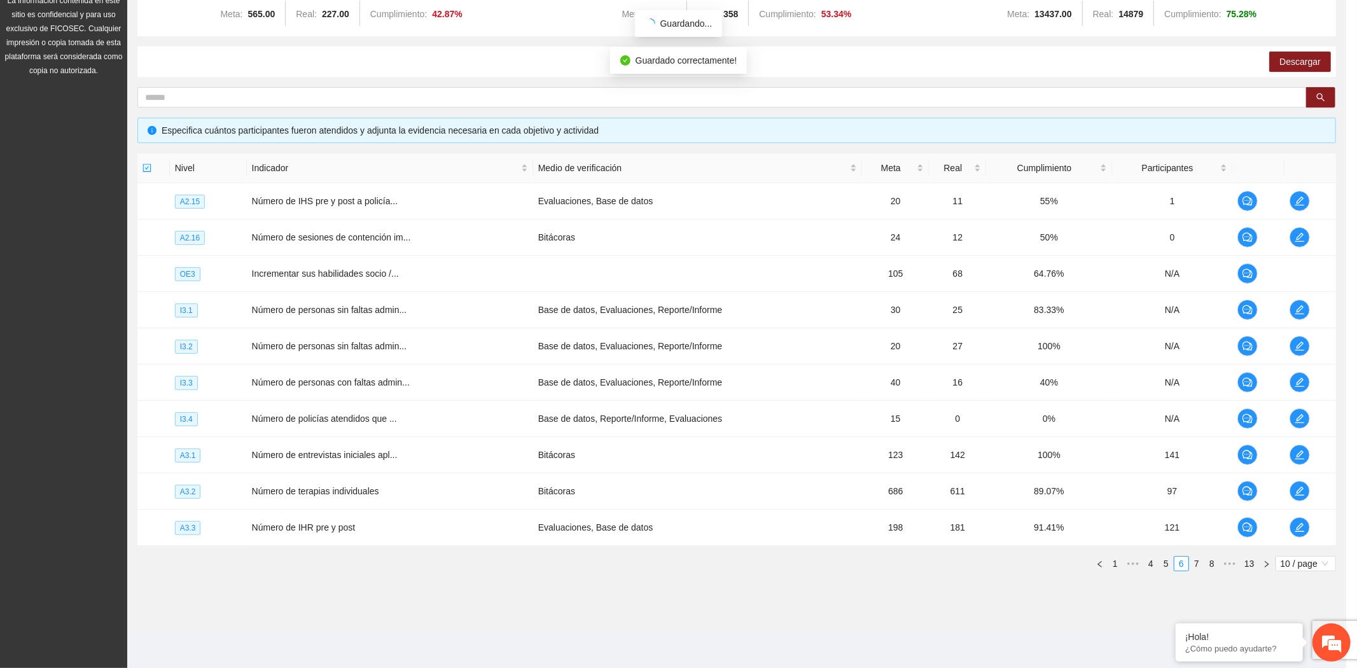
scroll to position [236, 0]
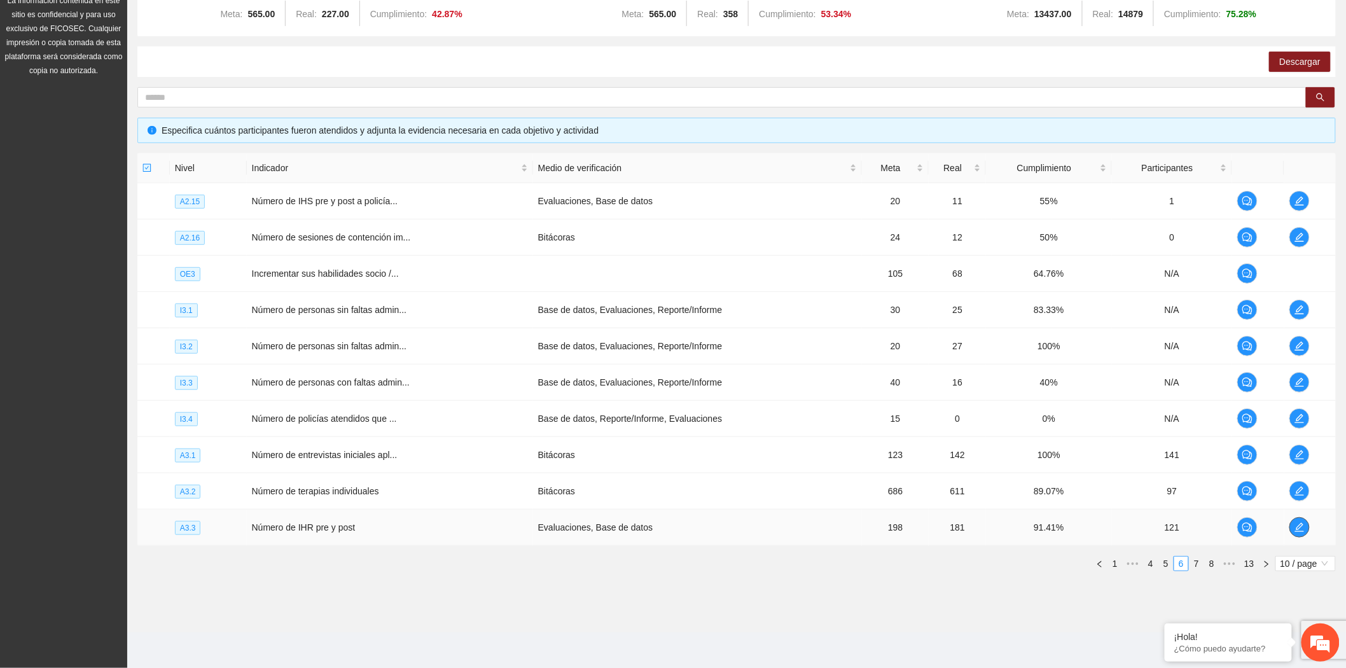
click at [1295, 532] on button "button" at bounding box center [1300, 527] width 20 height 20
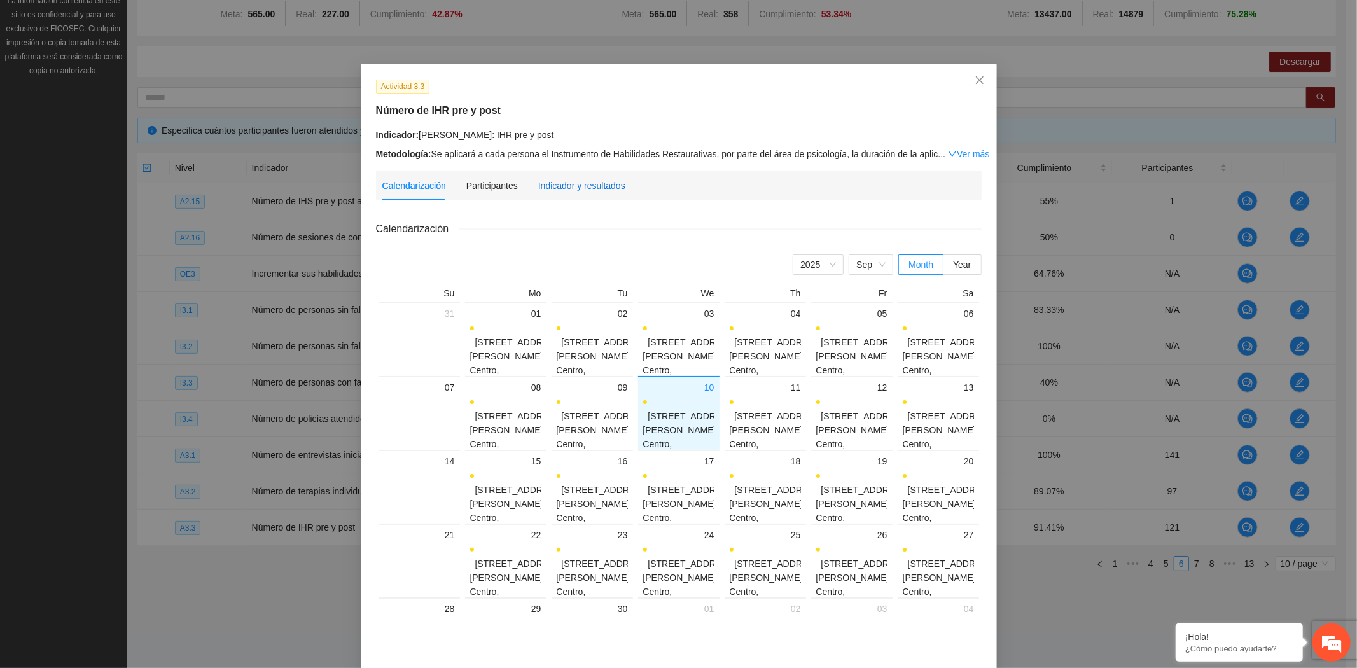
click at [558, 189] on div "Indicador y resultados" at bounding box center [581, 186] width 87 height 14
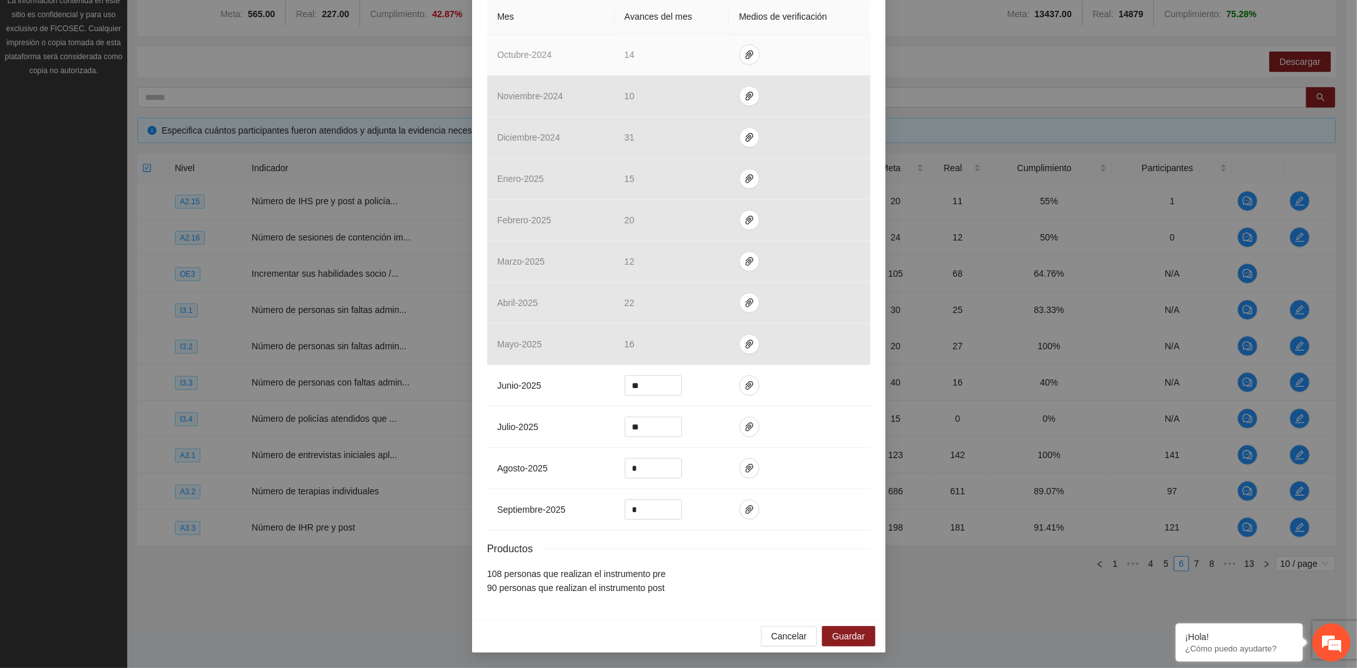
scroll to position [300, 0]
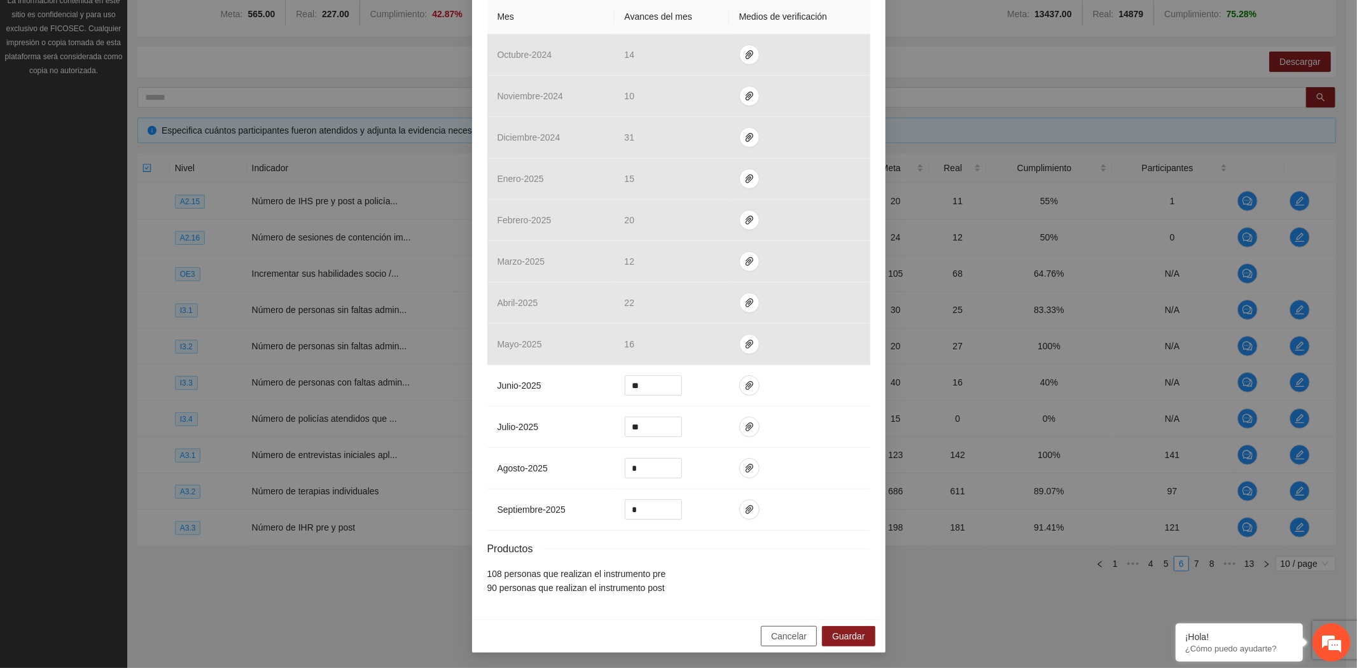
click at [786, 639] on span "Cancelar" at bounding box center [789, 636] width 36 height 14
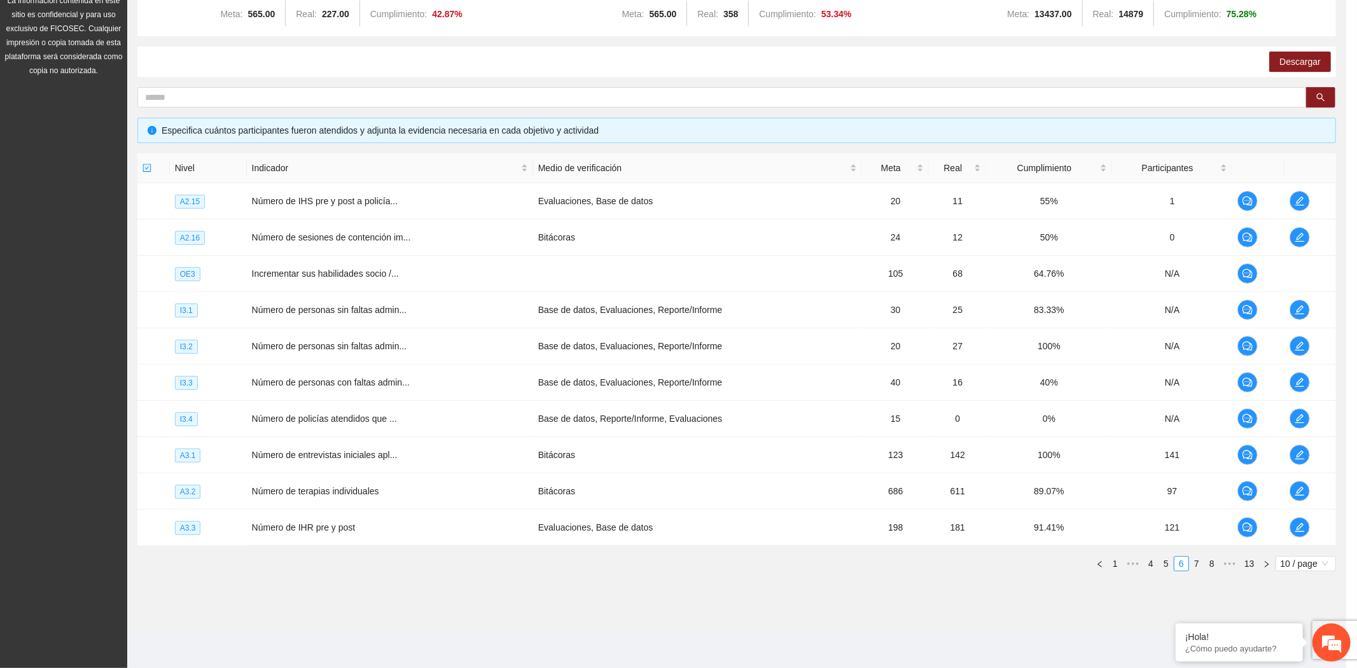
scroll to position [236, 0]
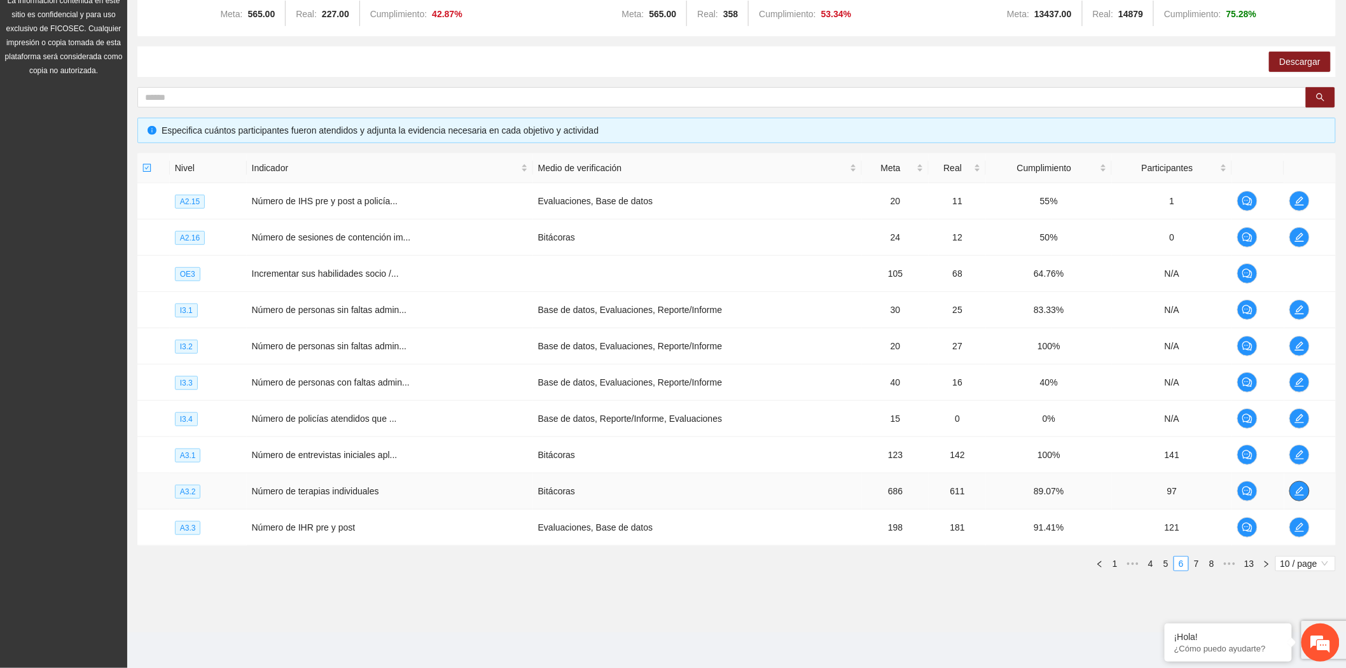
click at [1295, 489] on icon "edit" at bounding box center [1300, 491] width 10 height 10
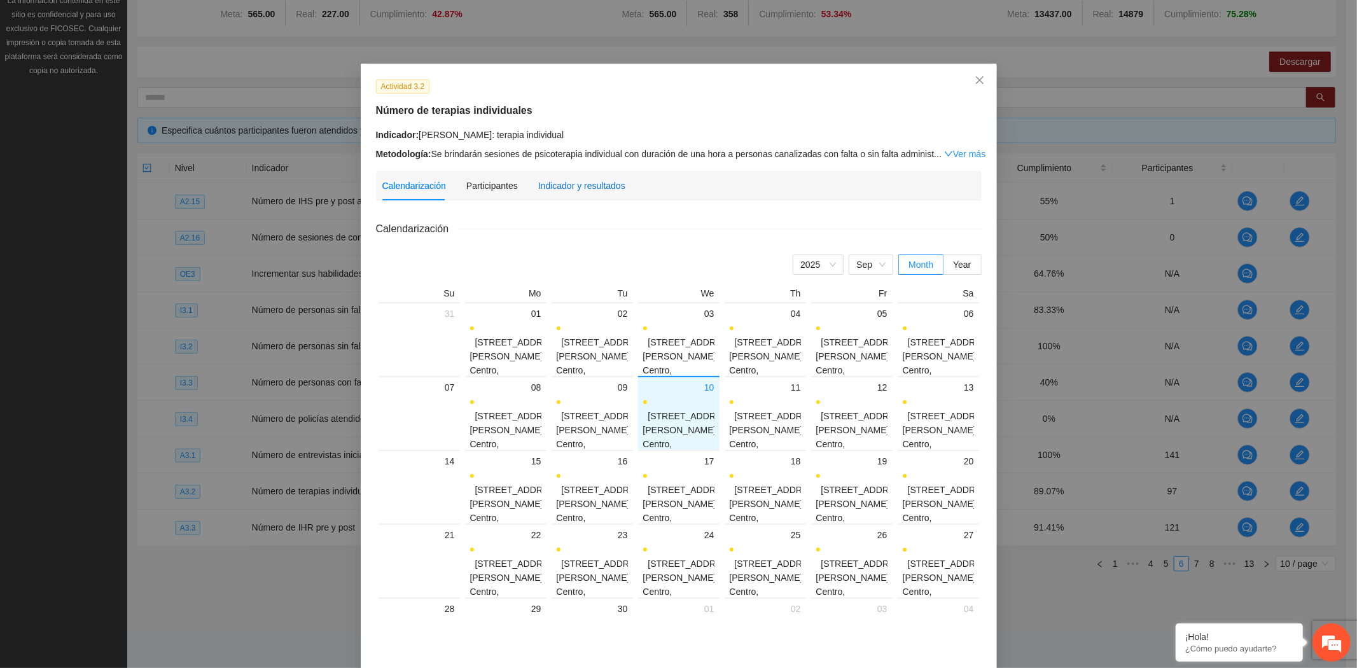
click at [602, 186] on div "Indicador y resultados" at bounding box center [581, 186] width 87 height 14
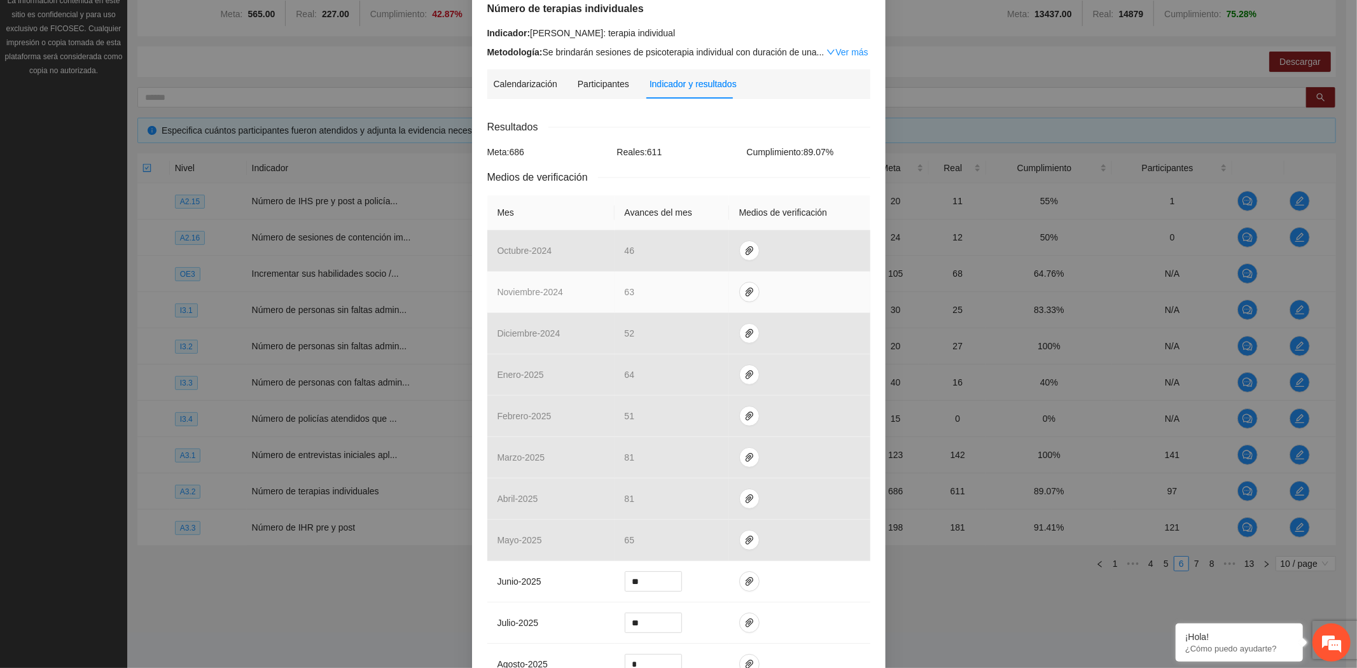
scroll to position [285, 0]
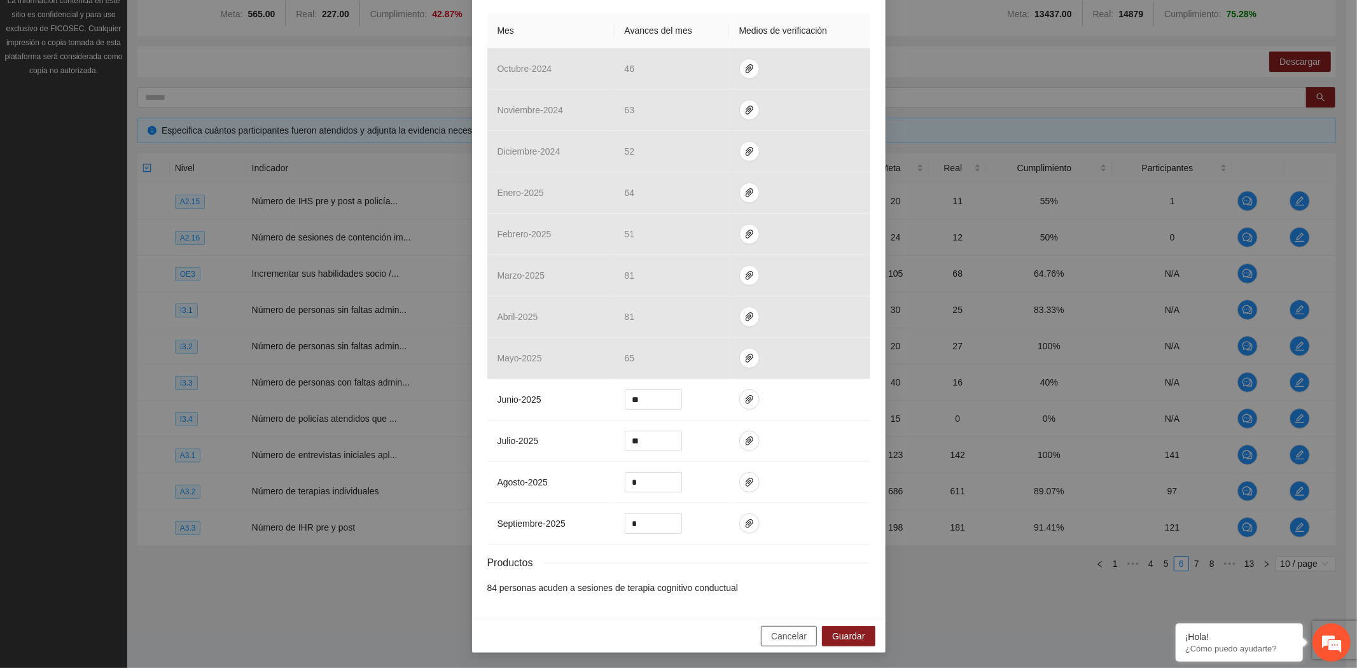
click at [774, 634] on span "Cancelar" at bounding box center [789, 636] width 36 height 14
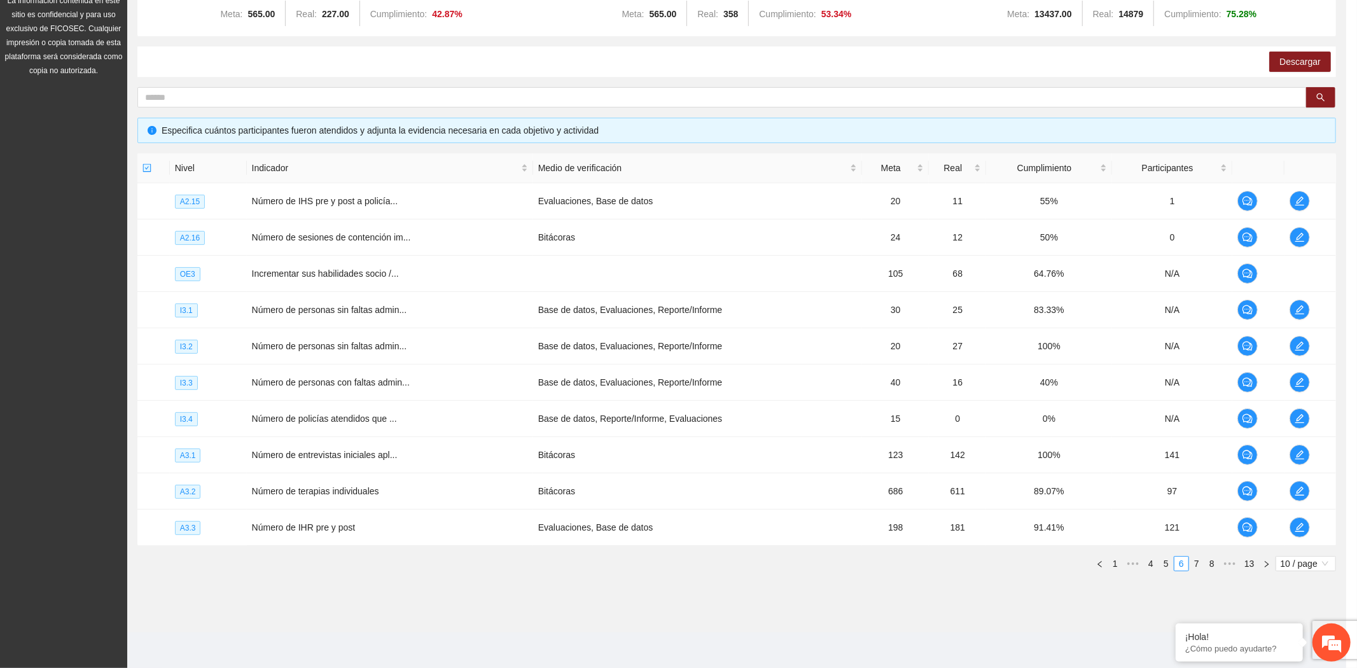
scroll to position [221, 0]
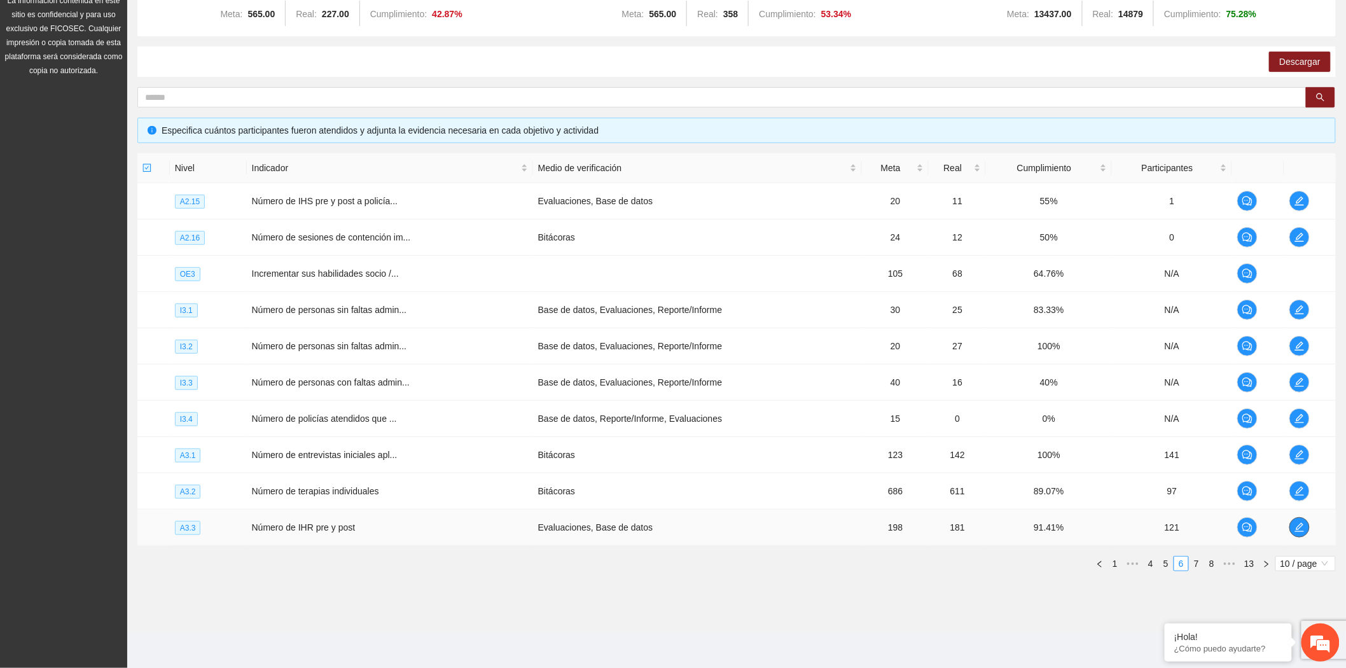
click at [1304, 529] on icon "edit" at bounding box center [1300, 527] width 10 height 10
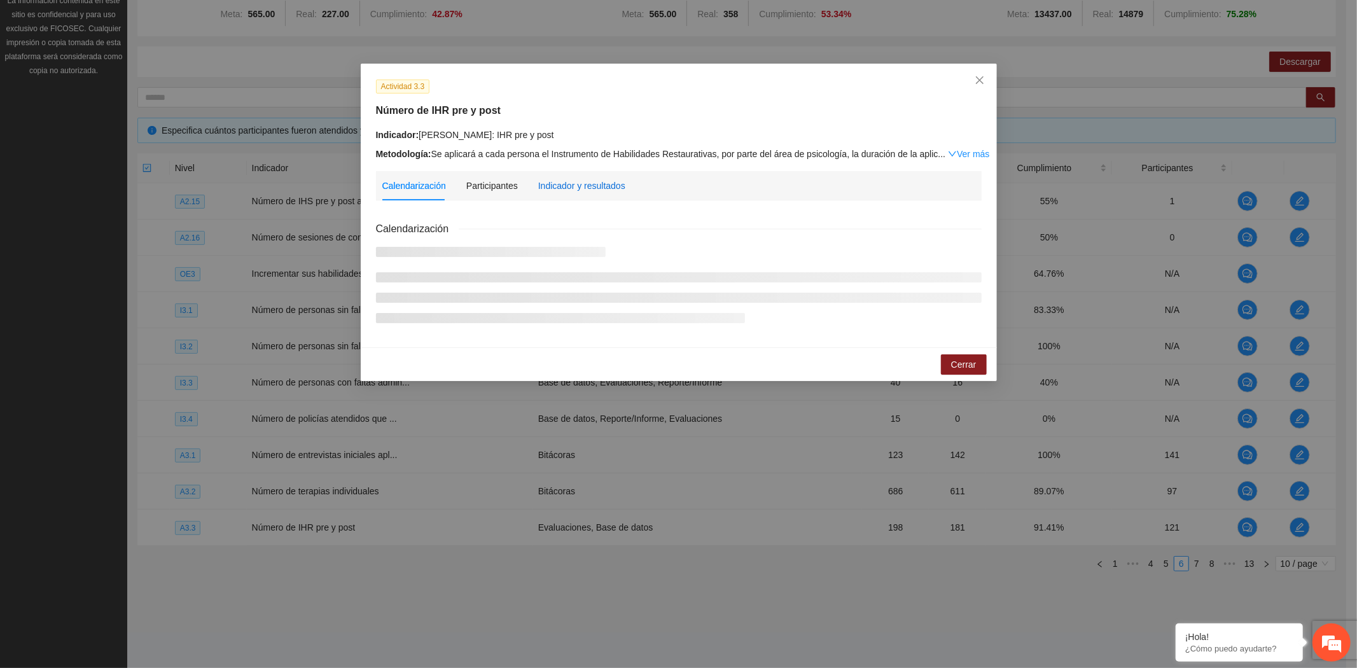
click at [573, 181] on div "Indicador y resultados" at bounding box center [581, 186] width 87 height 14
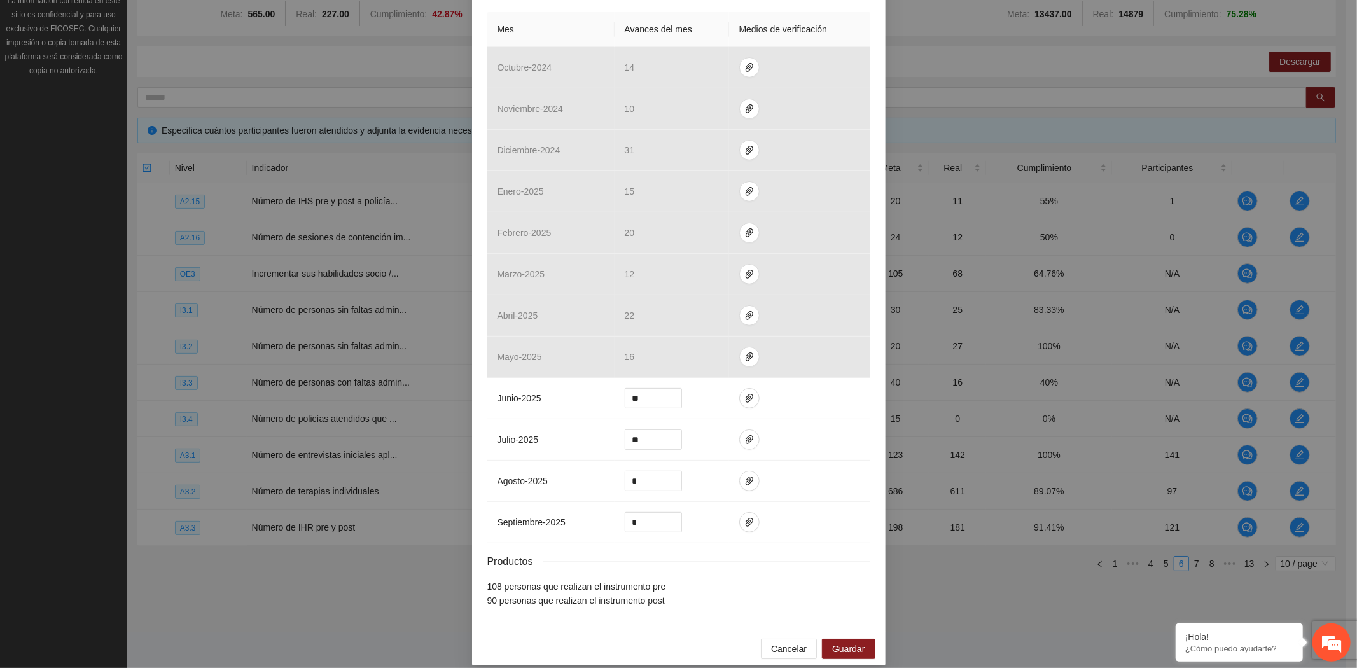
scroll to position [300, 0]
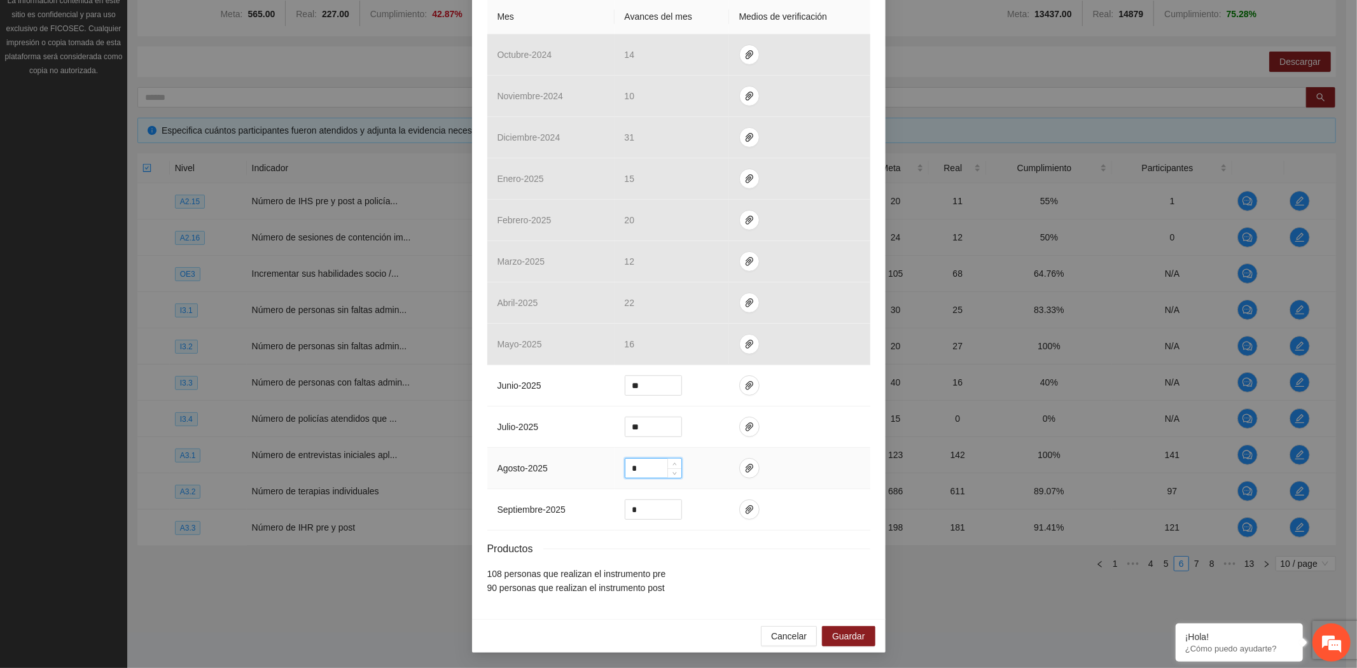
click at [641, 469] on input "*" at bounding box center [653, 468] width 56 height 19
click at [744, 470] on icon "paper-clip" at bounding box center [749, 468] width 10 height 10
click at [831, 426] on icon "delete" at bounding box center [828, 430] width 9 height 9
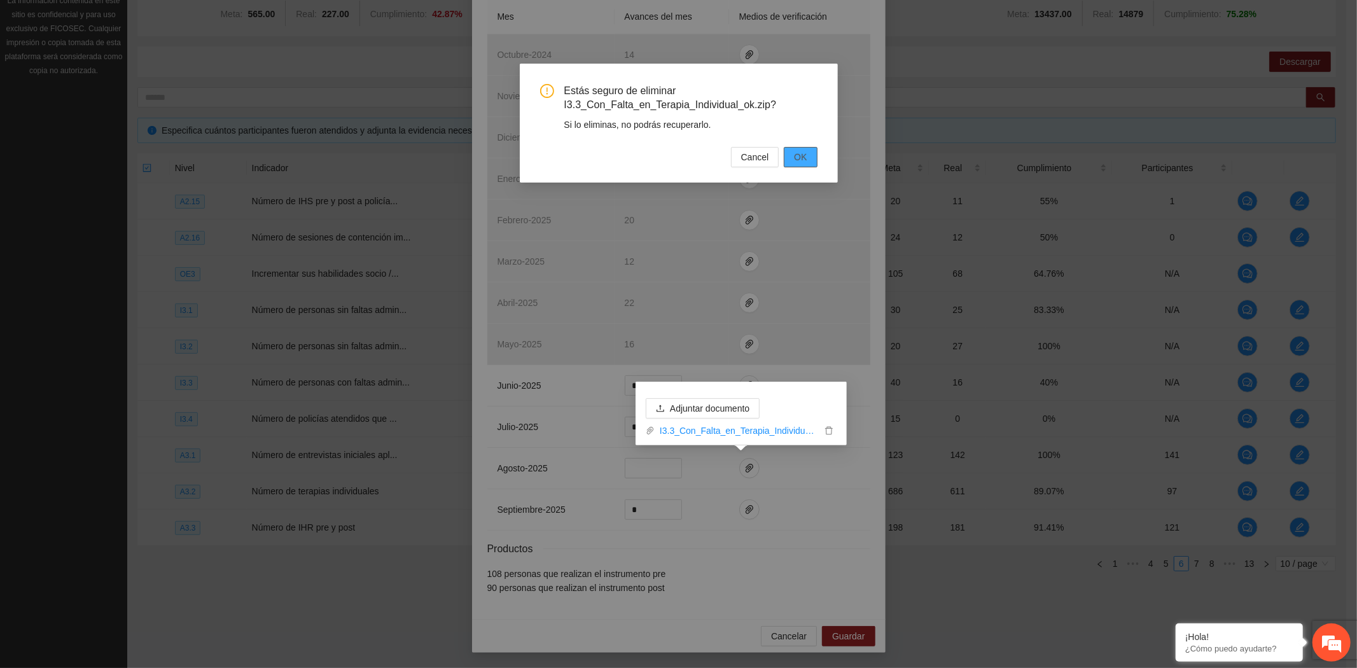
click at [805, 148] on button "OK" at bounding box center [800, 157] width 33 height 20
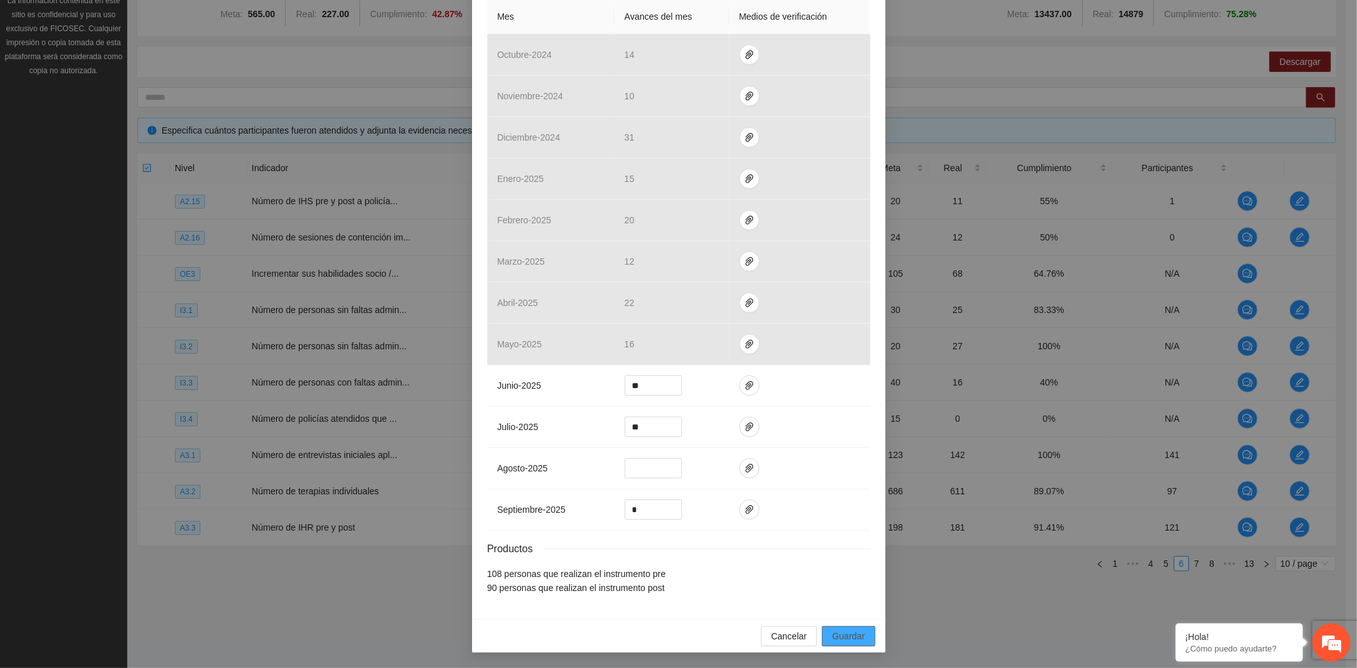
click at [837, 637] on span "Guardar" at bounding box center [848, 636] width 32 height 14
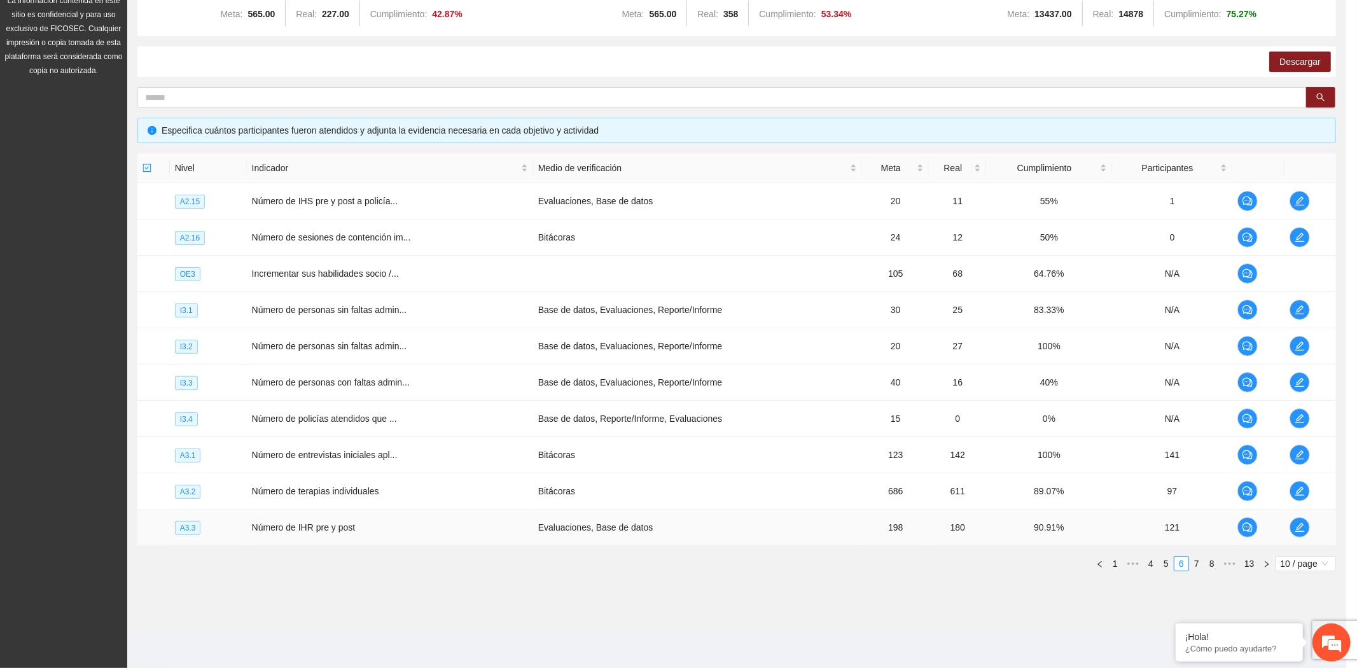
scroll to position [236, 0]
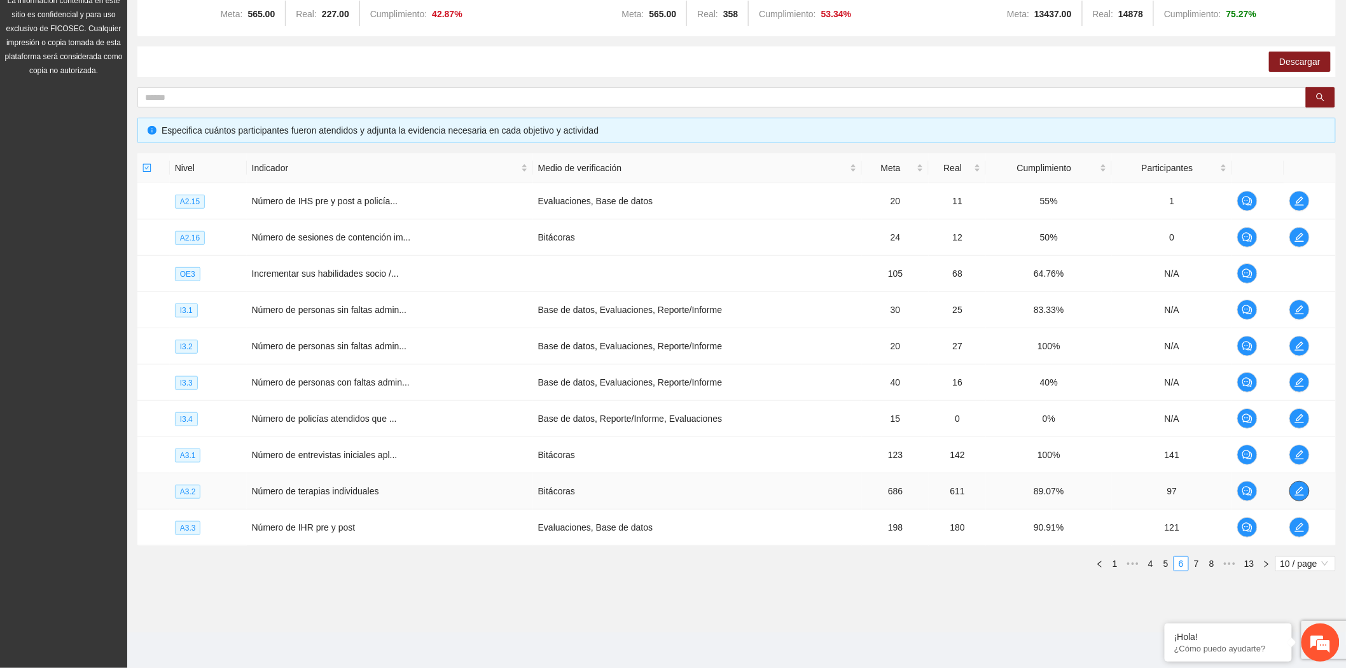
click at [1302, 496] on button "button" at bounding box center [1300, 491] width 20 height 20
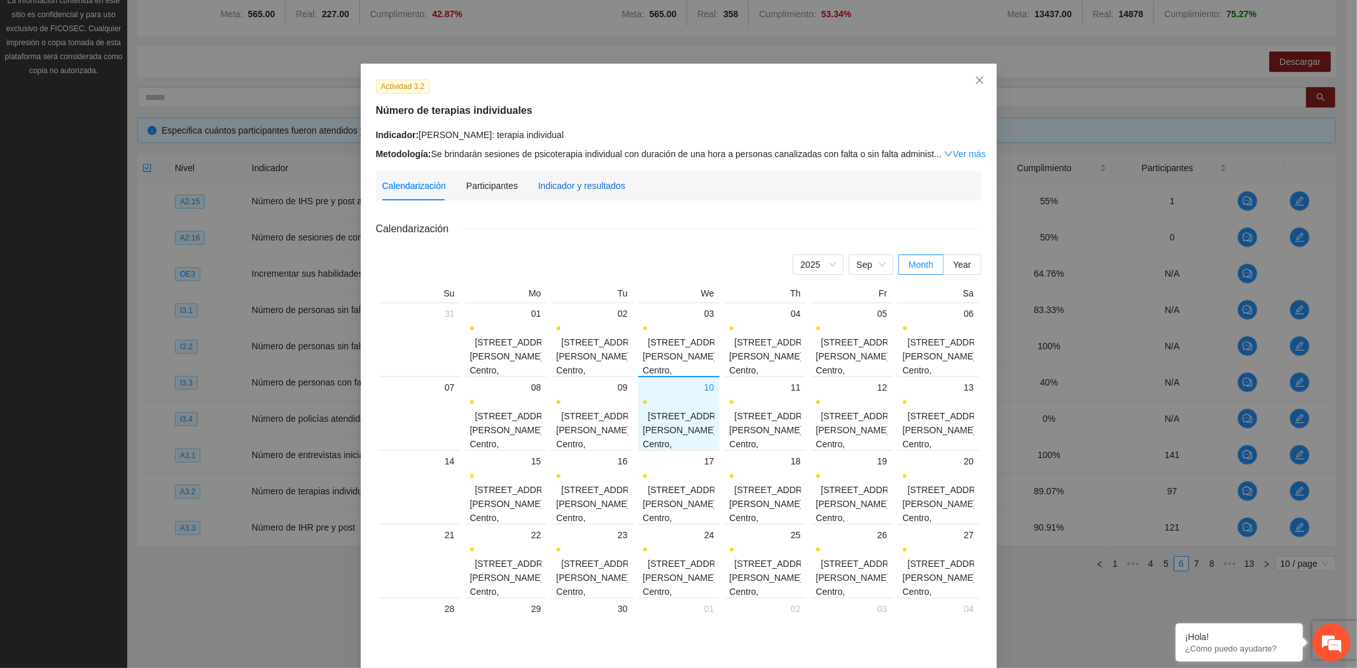
click at [569, 184] on div "Indicador y resultados" at bounding box center [581, 186] width 87 height 14
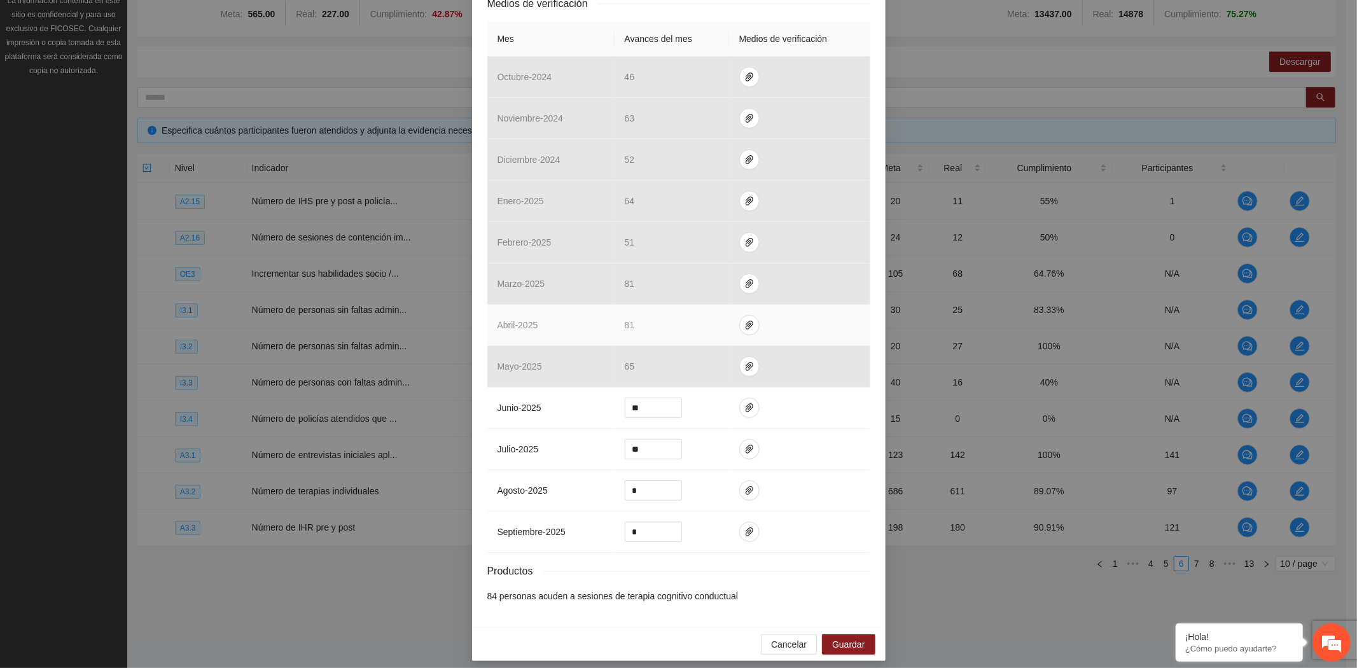
scroll to position [285, 0]
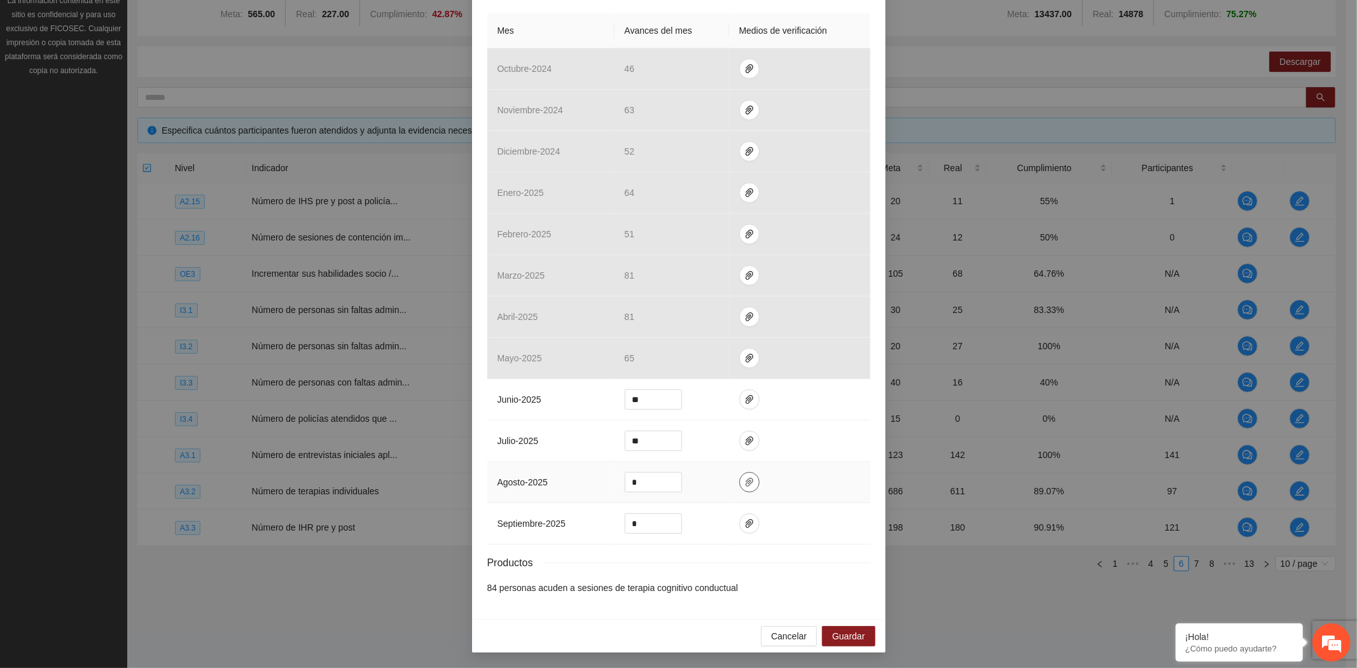
click at [744, 481] on icon "paper-clip" at bounding box center [749, 482] width 10 height 10
click at [776, 640] on span "Cancelar" at bounding box center [789, 636] width 36 height 14
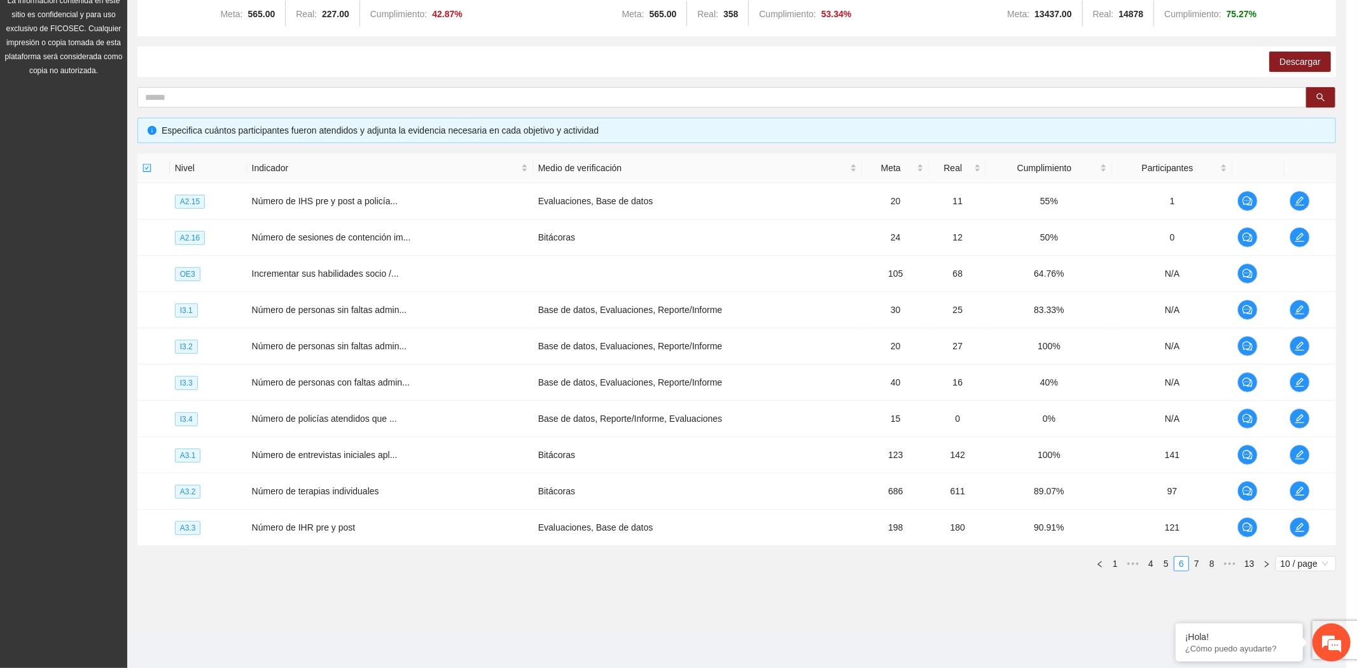
scroll to position [221, 0]
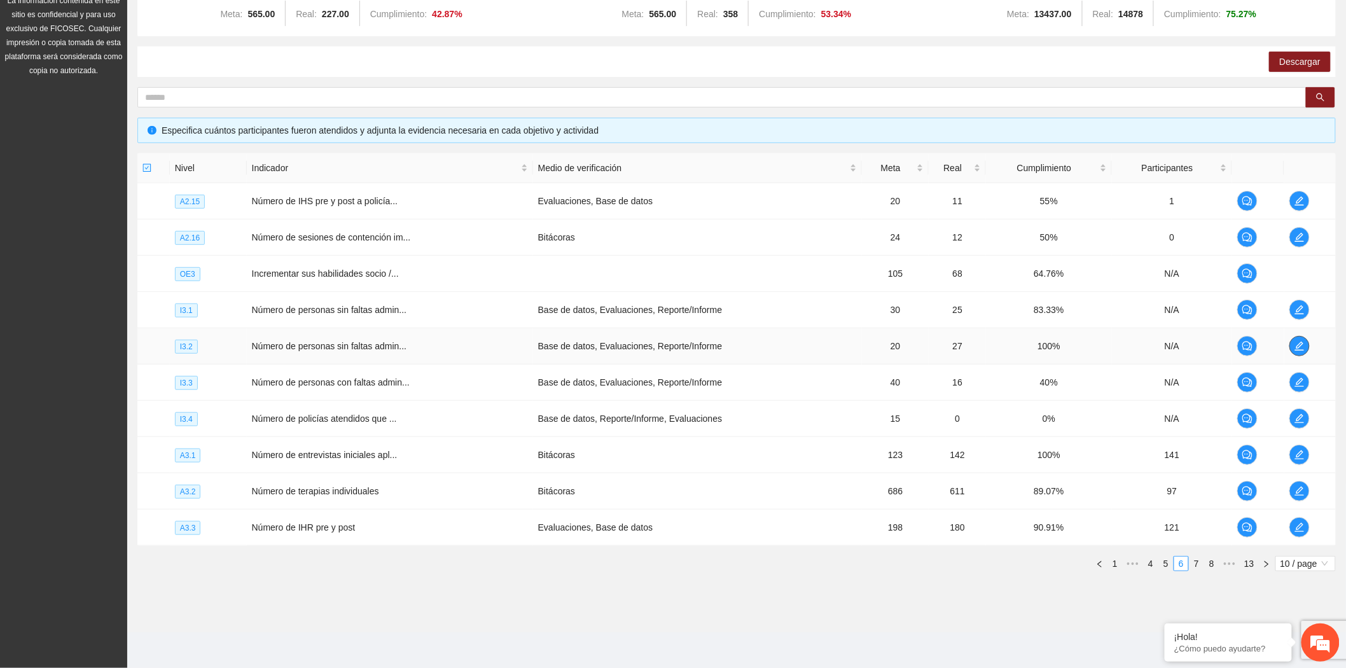
click at [1299, 344] on icon "edit" at bounding box center [1299, 346] width 9 height 9
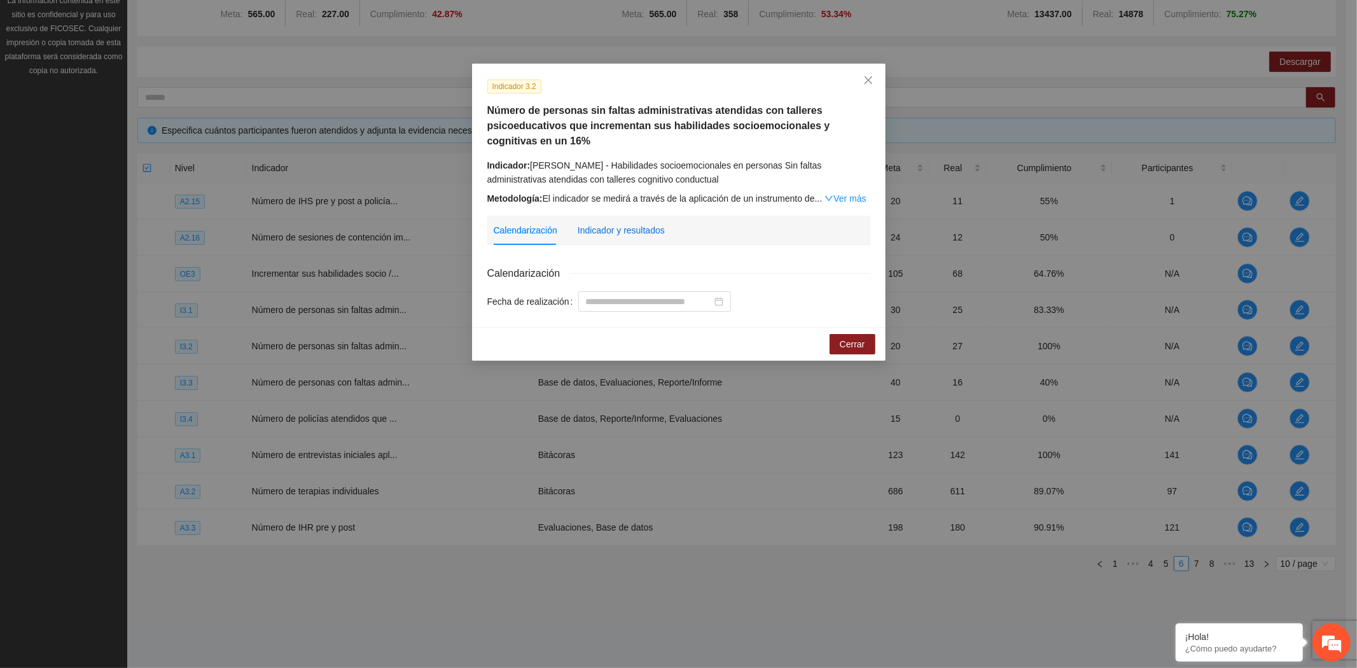
click at [637, 233] on div "Indicador y resultados" at bounding box center [621, 230] width 87 height 14
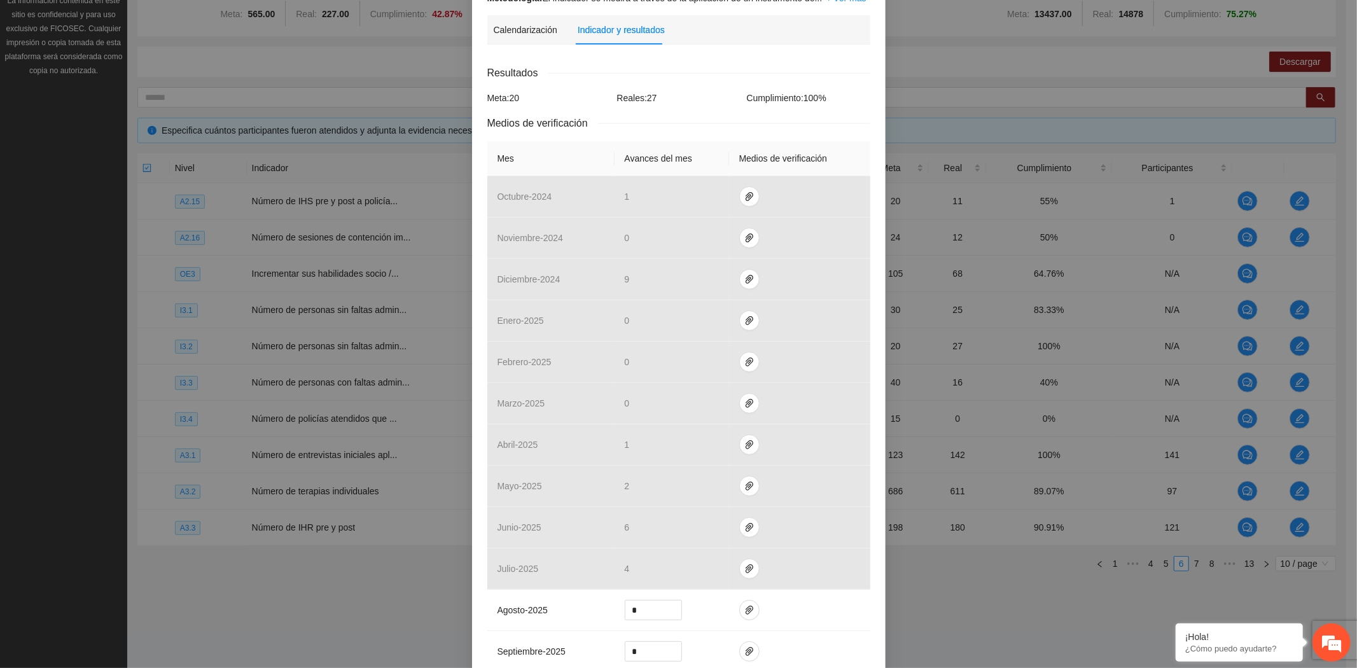
scroll to position [329, 0]
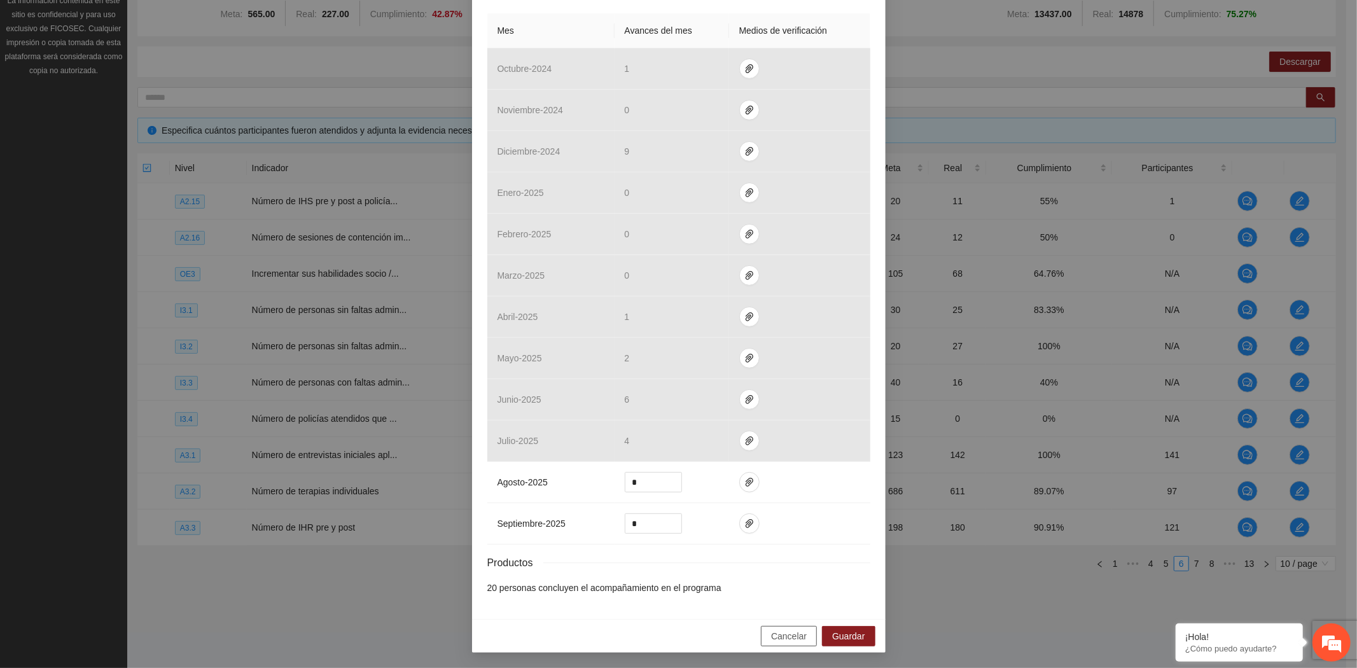
click at [784, 628] on button "Cancelar" at bounding box center [789, 636] width 56 height 20
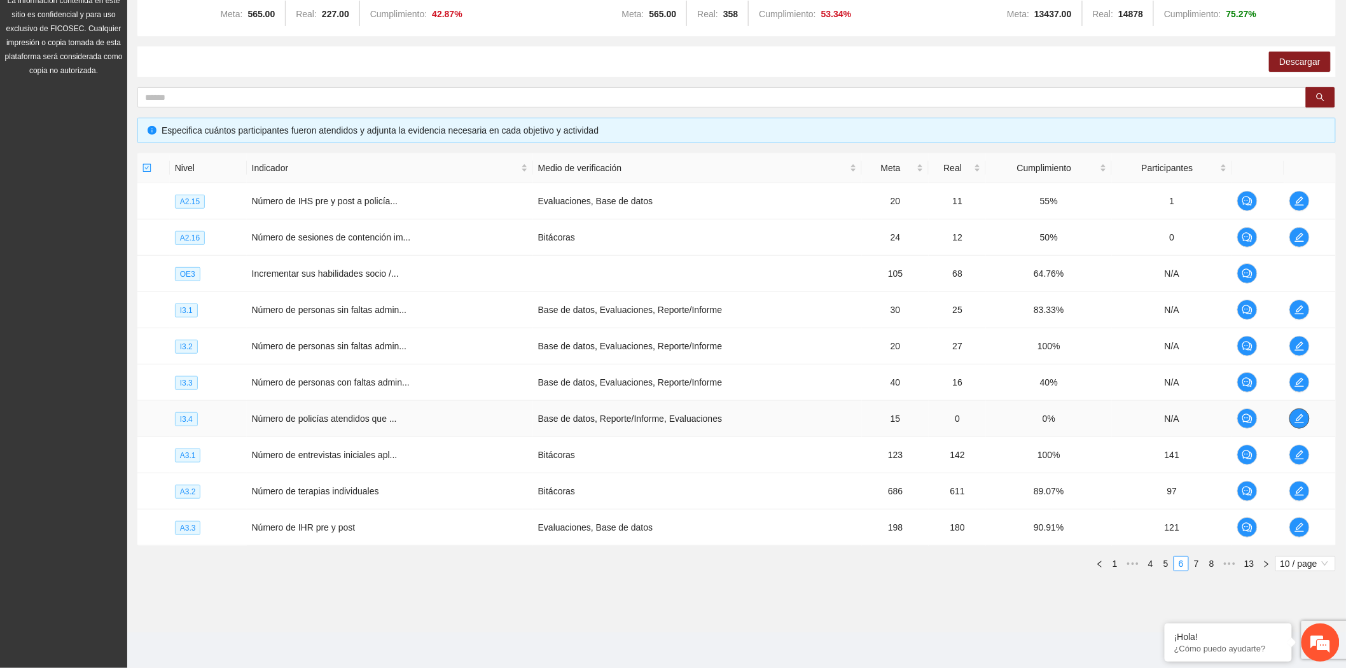
click at [1295, 421] on icon "edit" at bounding box center [1300, 419] width 10 height 10
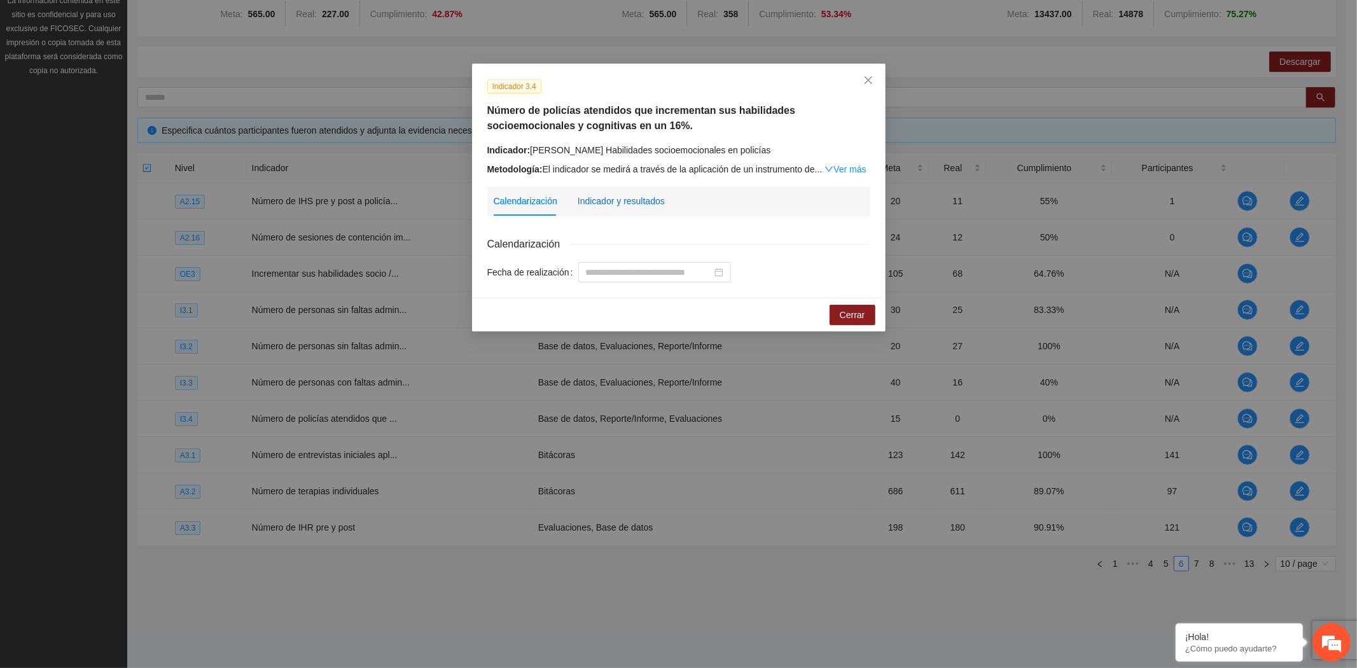
click at [622, 200] on div "Indicador y resultados" at bounding box center [621, 201] width 87 height 14
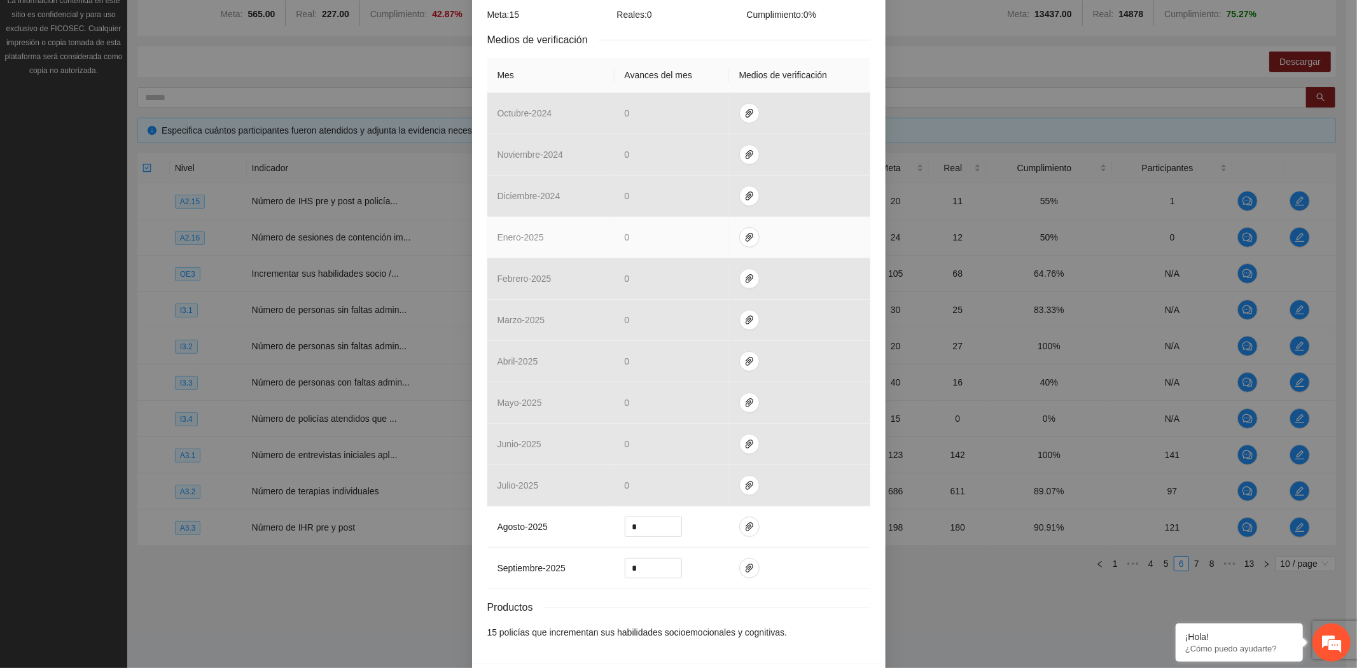
scroll to position [300, 0]
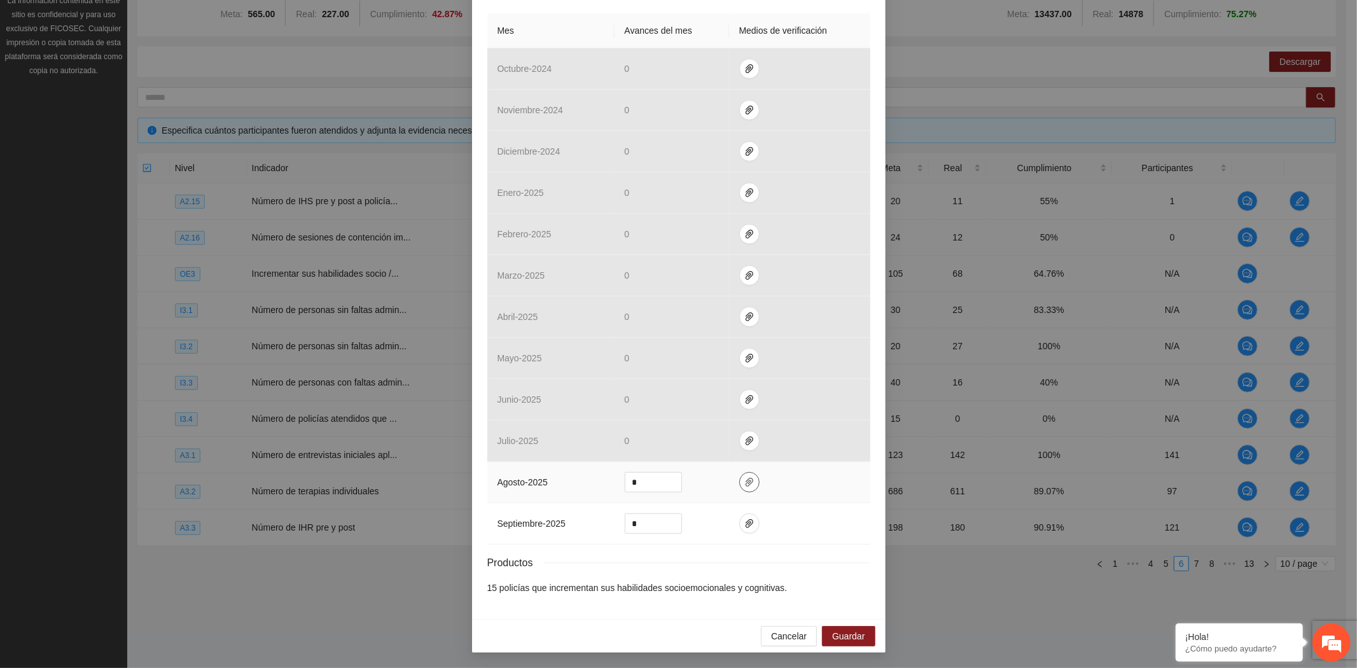
click at [747, 478] on span "paper-clip" at bounding box center [749, 482] width 19 height 10
click at [734, 438] on span "Adjuntar documento" at bounding box center [710, 442] width 80 height 14
click at [777, 628] on button "Cancelar" at bounding box center [789, 636] width 56 height 20
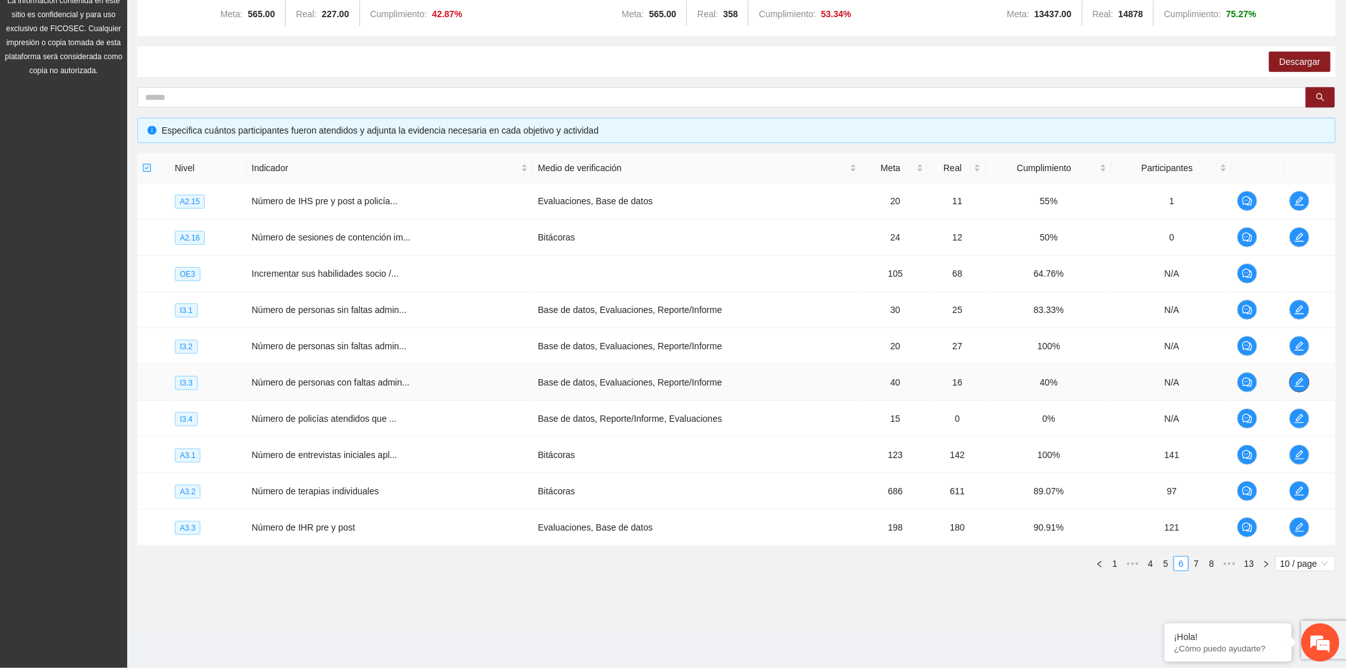
click at [1300, 379] on icon "edit" at bounding box center [1300, 382] width 10 height 10
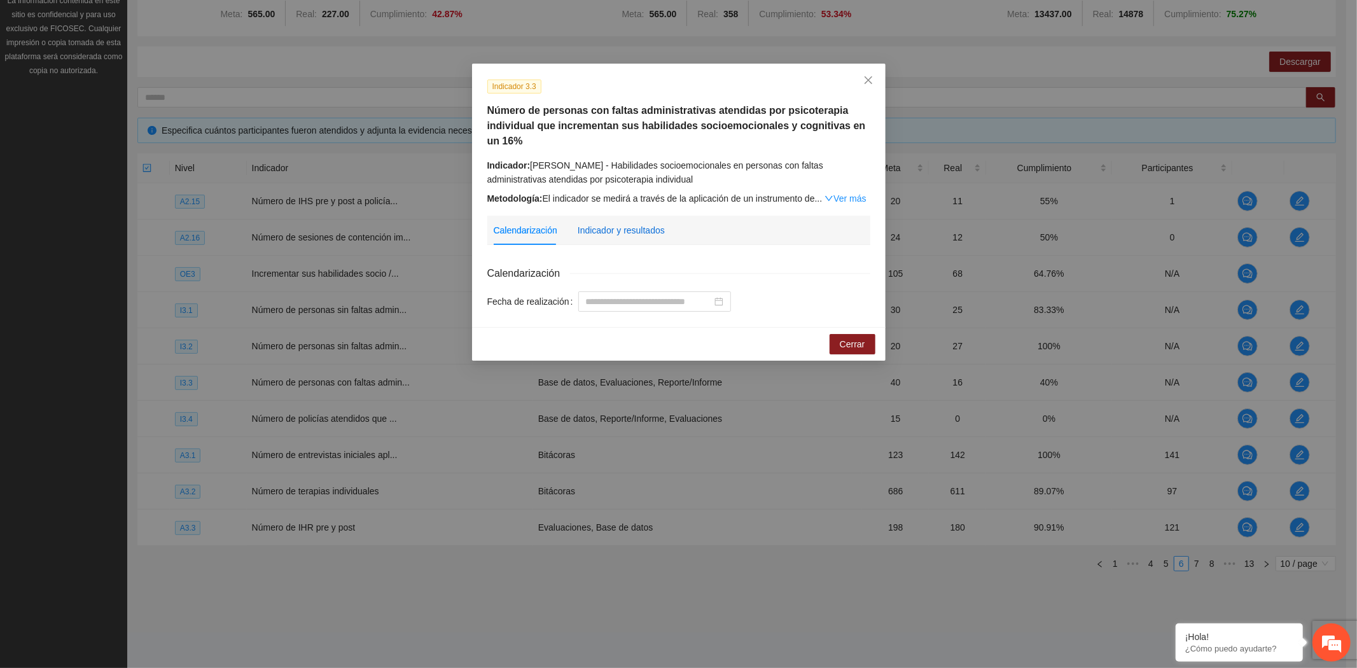
click at [646, 233] on div "Indicador y resultados" at bounding box center [621, 230] width 87 height 14
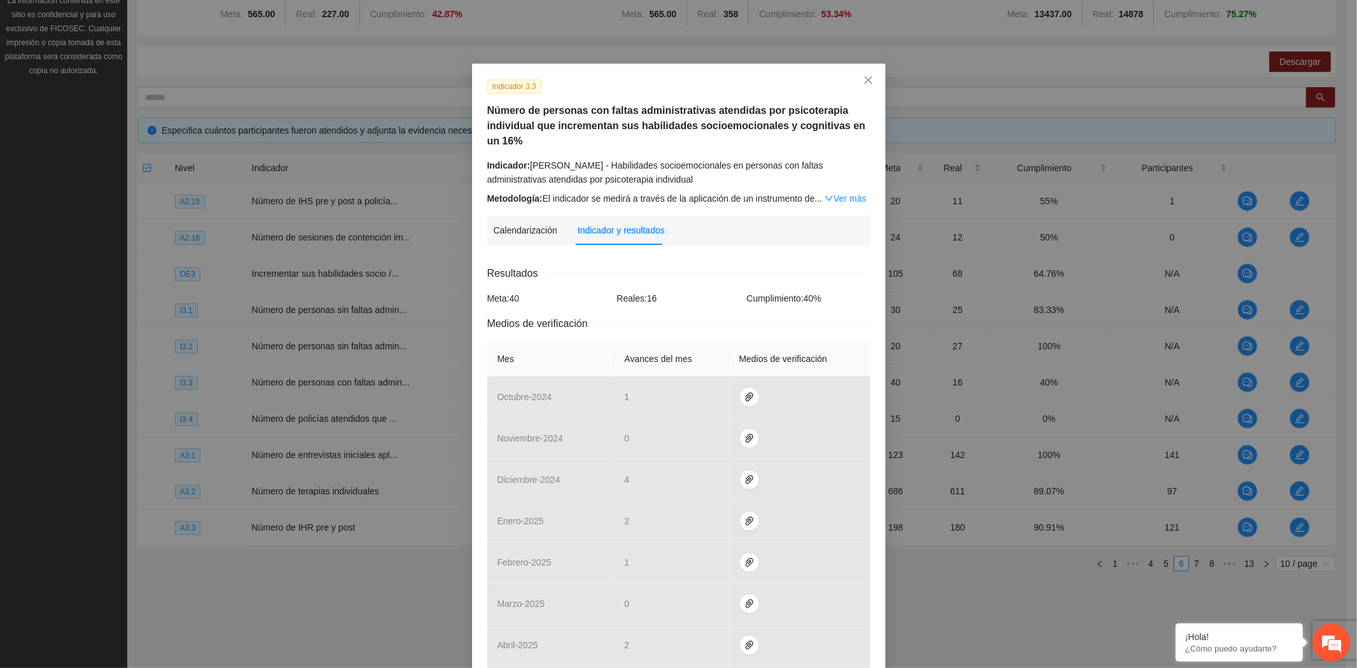
scroll to position [329, 0]
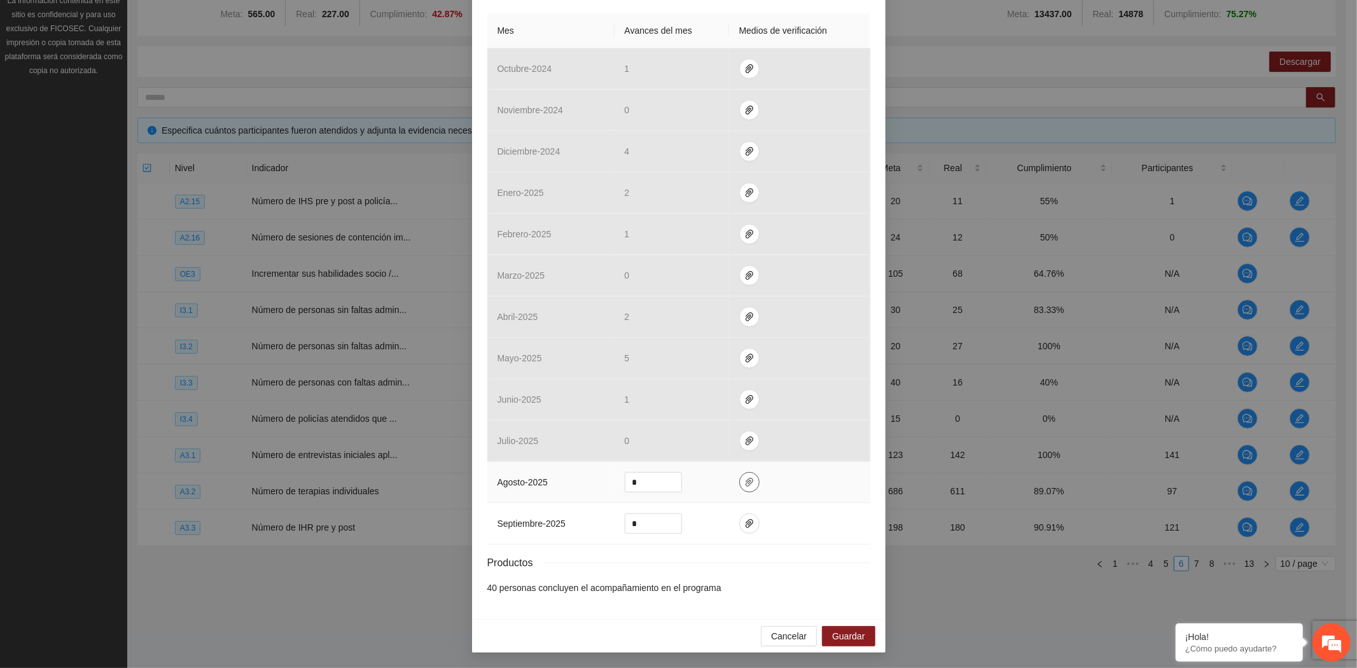
click at [744, 486] on icon "paper-clip" at bounding box center [749, 482] width 10 height 10
drag, startPoint x: 649, startPoint y: 482, endPoint x: 571, endPoint y: 479, distance: 77.7
click at [571, 479] on tr "agosto - 2025 *" at bounding box center [678, 482] width 383 height 41
type input "*"
click at [844, 639] on span "Guardar" at bounding box center [848, 636] width 32 height 14
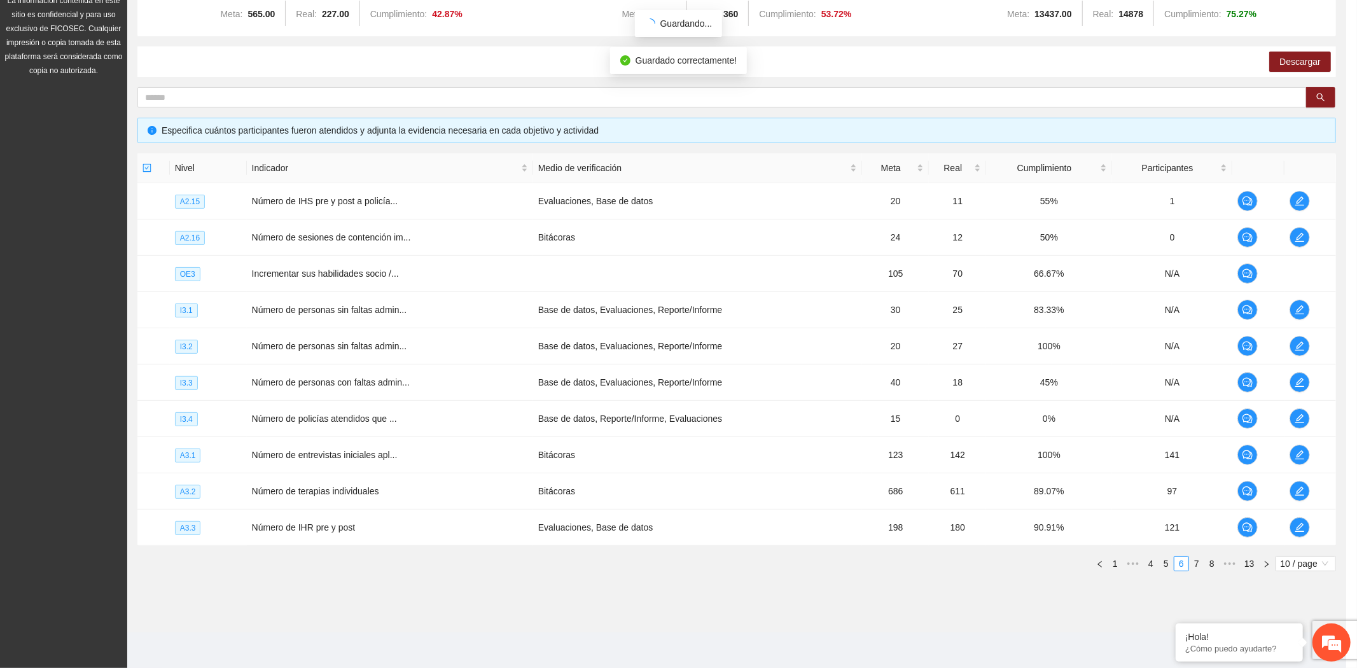
scroll to position [265, 0]
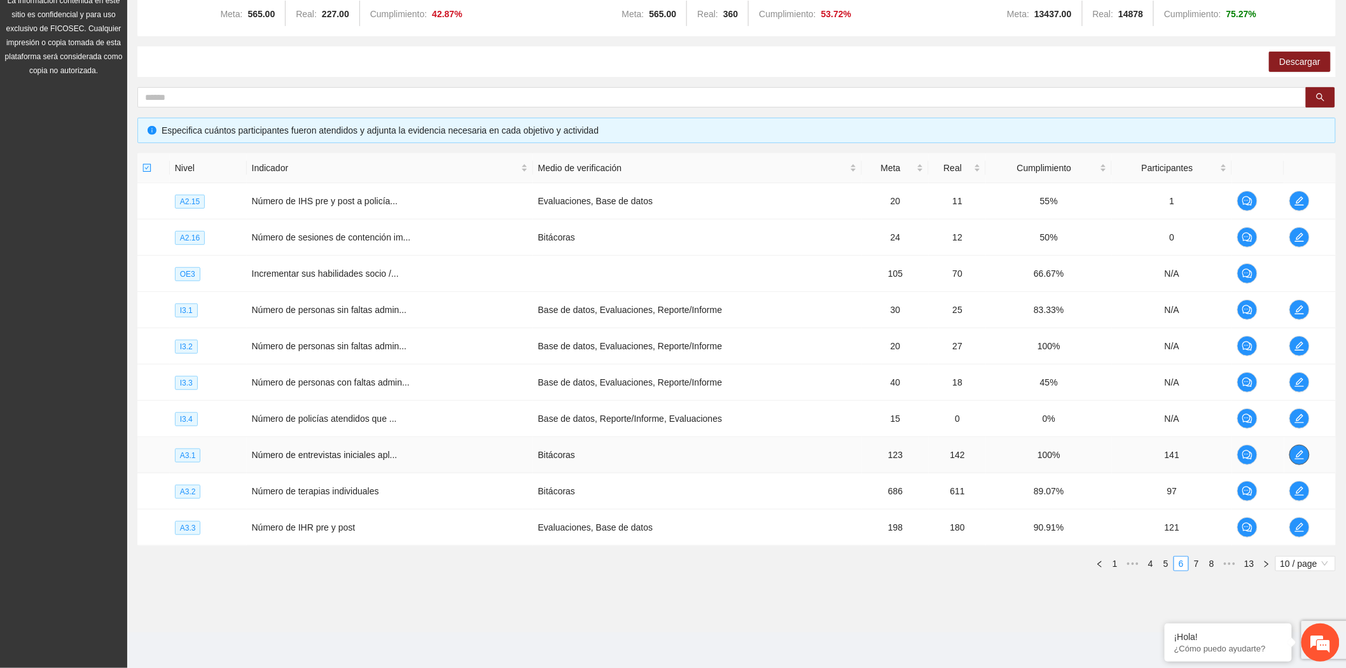
click at [1299, 450] on icon "edit" at bounding box center [1300, 455] width 10 height 10
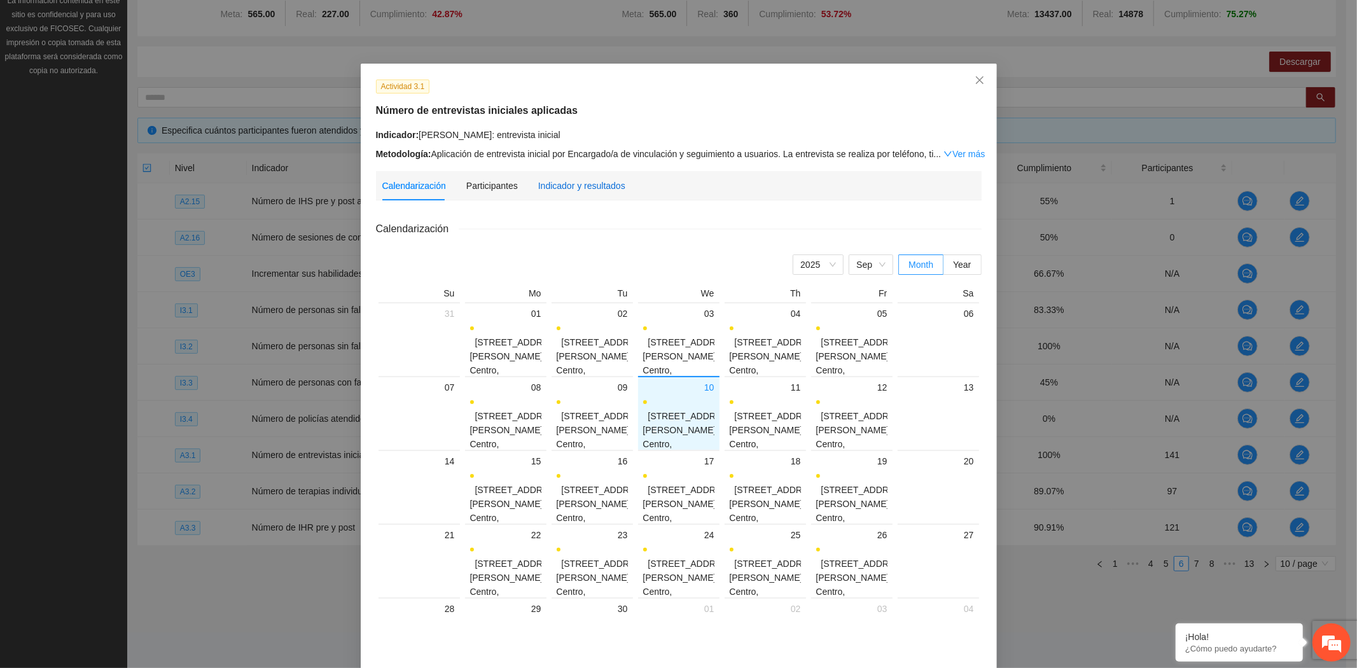
click at [579, 189] on div "Indicador y resultados" at bounding box center [581, 186] width 87 height 14
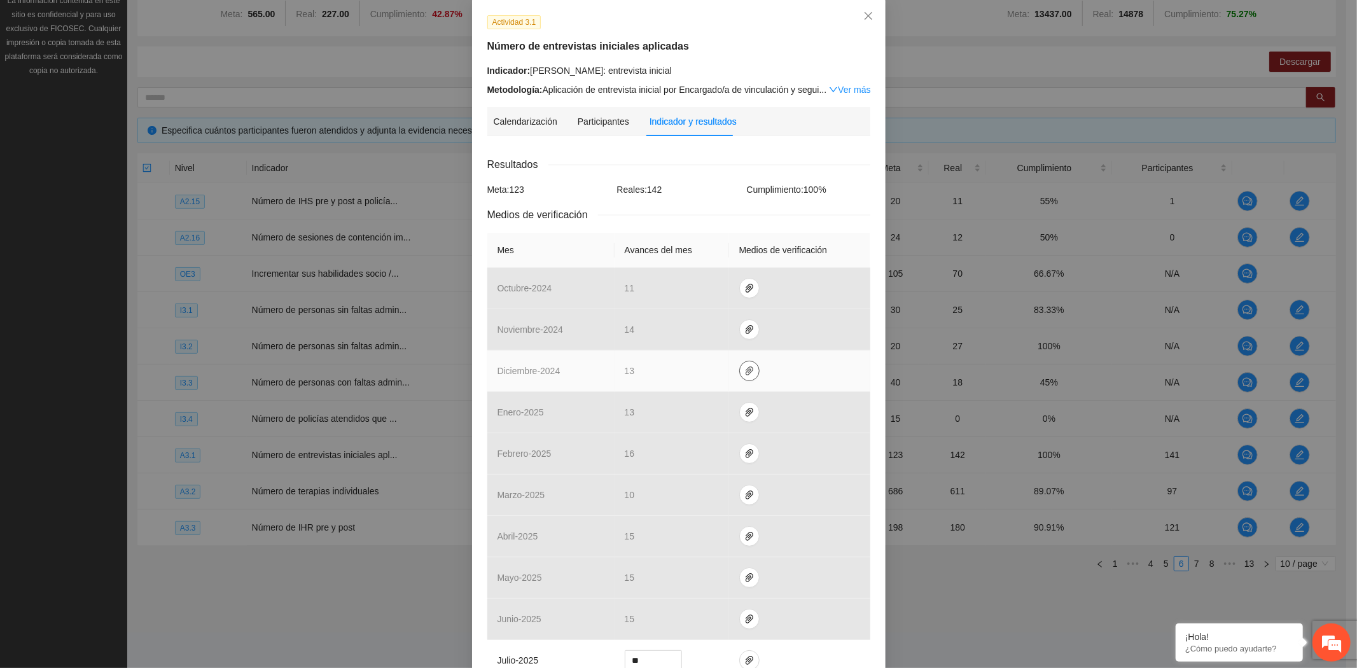
scroll to position [285, 0]
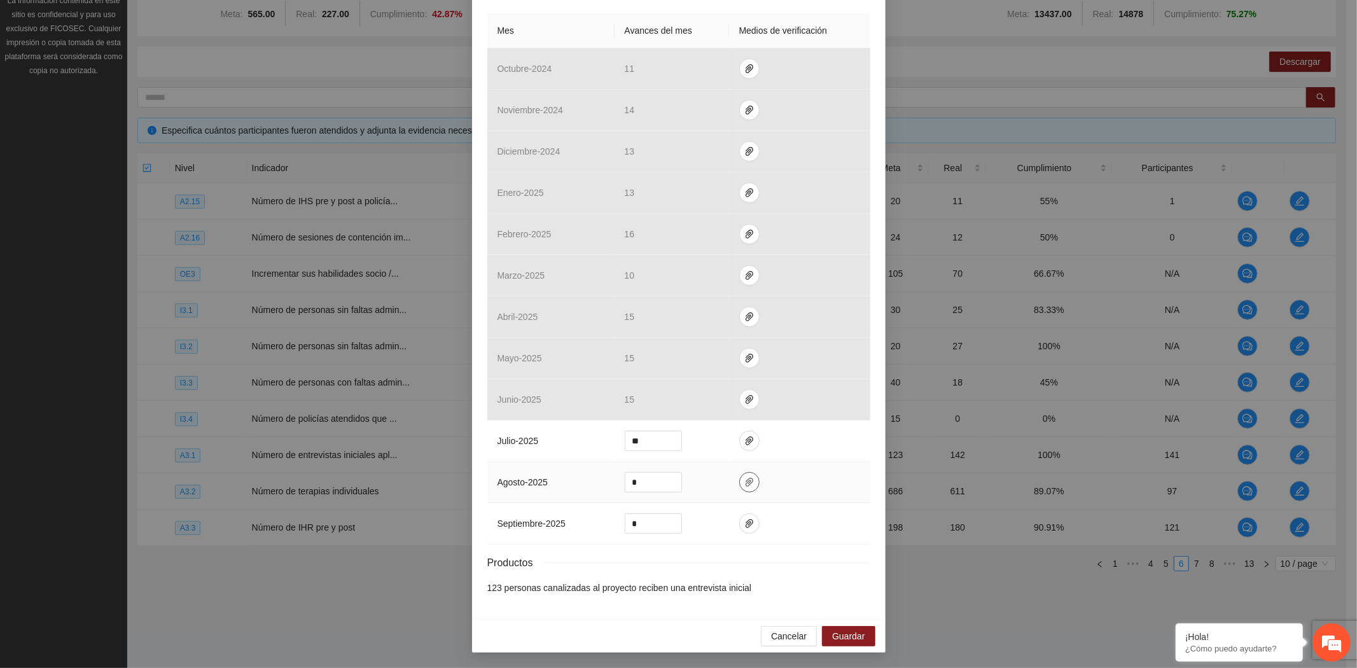
click at [744, 478] on icon "paper-clip" at bounding box center [749, 482] width 10 height 10
click at [735, 435] on span "Adjuntar documento" at bounding box center [710, 442] width 80 height 14
click at [667, 482] on span "Decrease Value" at bounding box center [674, 485] width 14 height 11
drag, startPoint x: 644, startPoint y: 480, endPoint x: 608, endPoint y: 480, distance: 36.3
click at [615, 480] on td "*" at bounding box center [672, 482] width 115 height 41
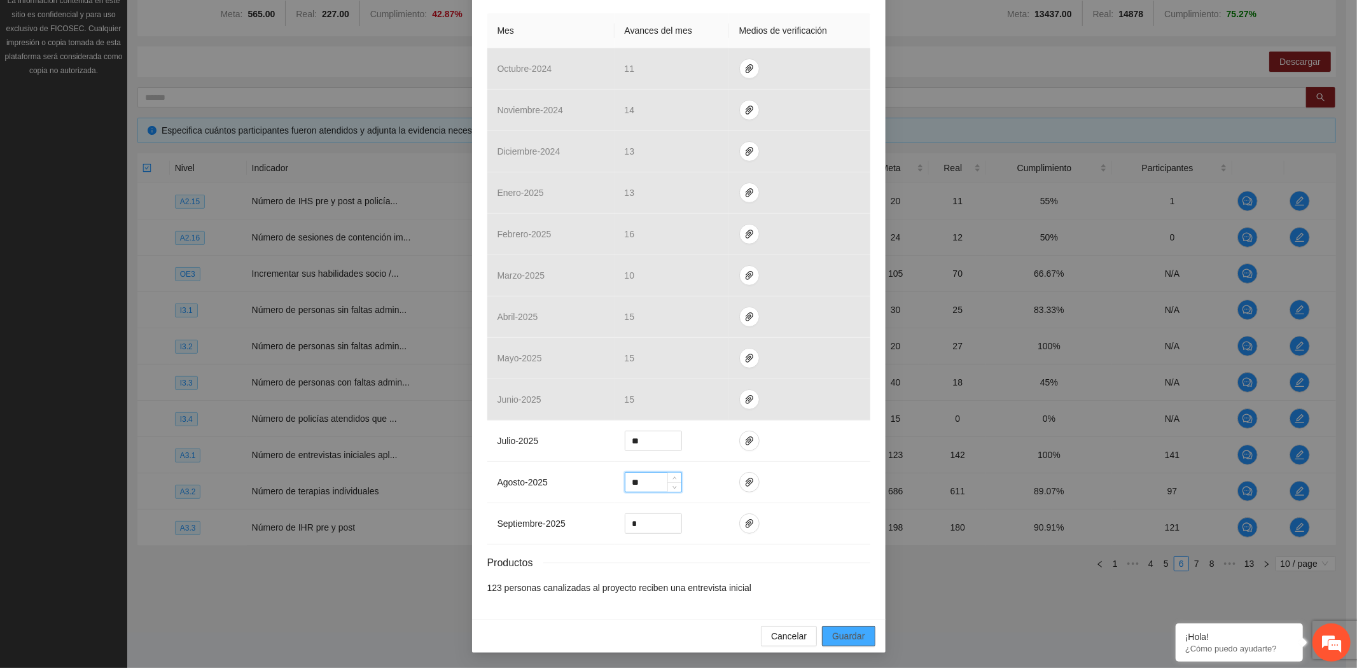
type input "**"
click at [848, 637] on span "Guardar" at bounding box center [848, 636] width 32 height 14
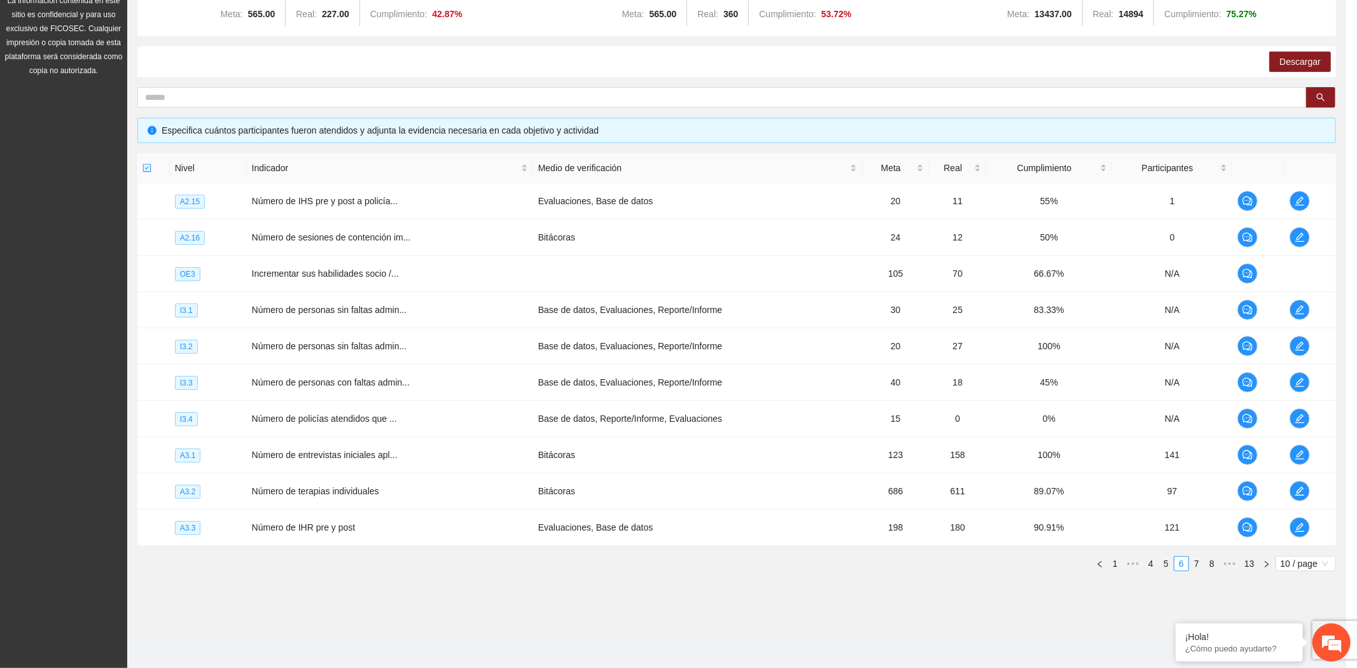
scroll to position [221, 0]
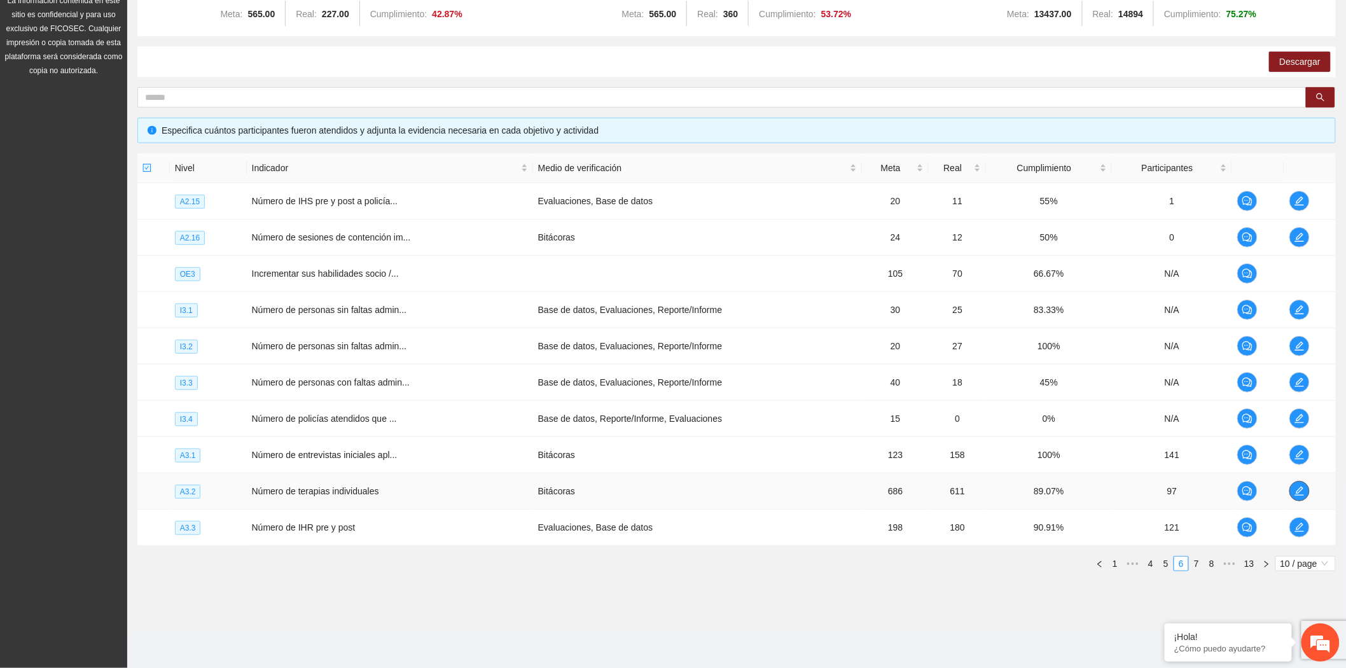
click at [1303, 487] on icon "edit" at bounding box center [1300, 491] width 10 height 10
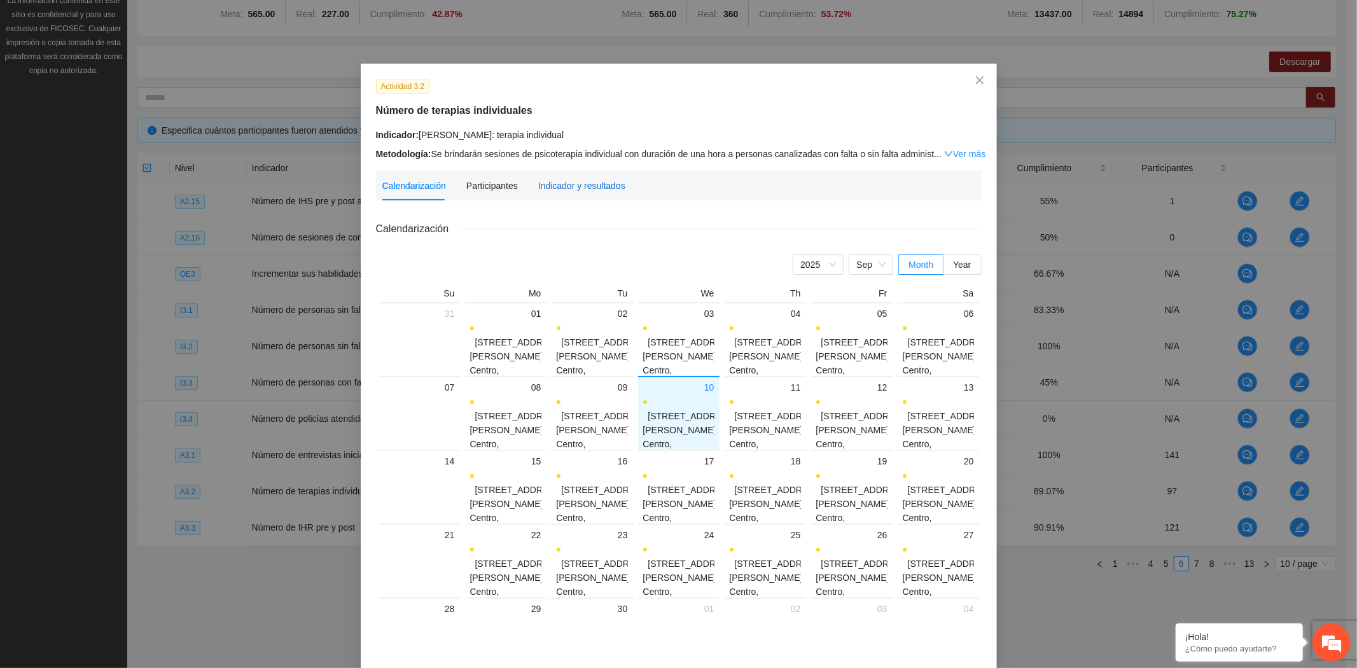
click at [580, 185] on div "Indicador y resultados" at bounding box center [581, 186] width 87 height 14
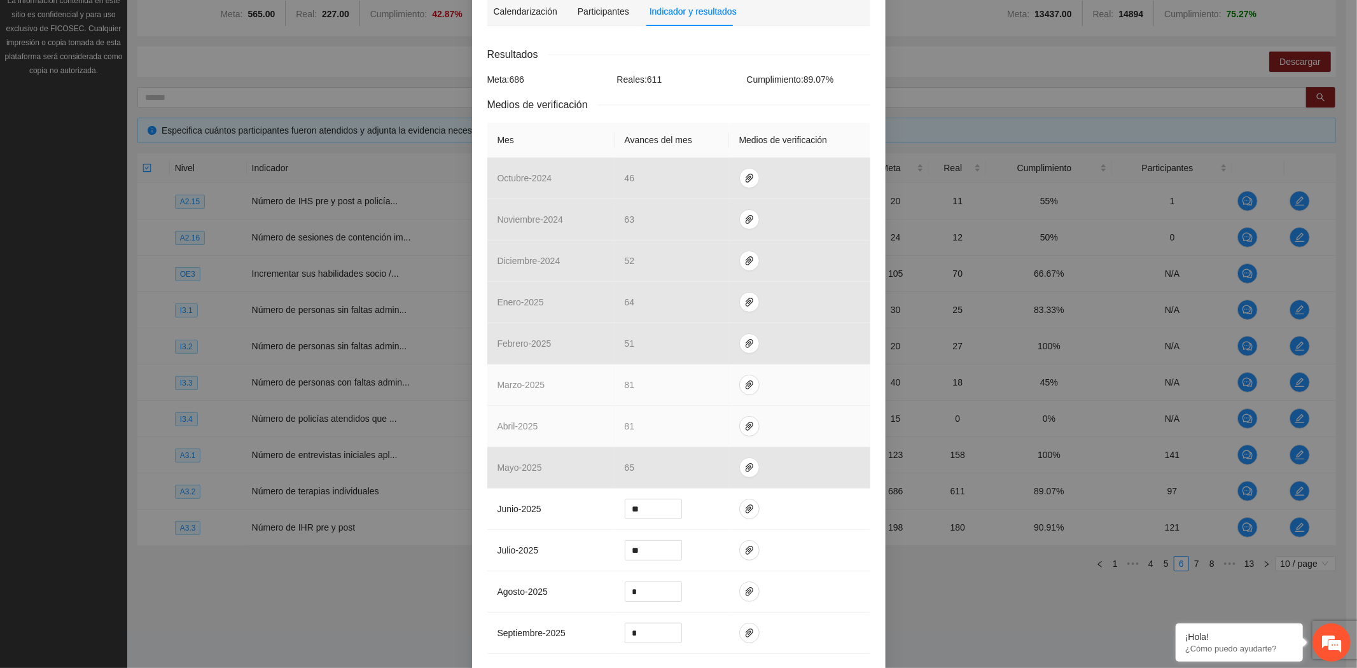
scroll to position [285, 0]
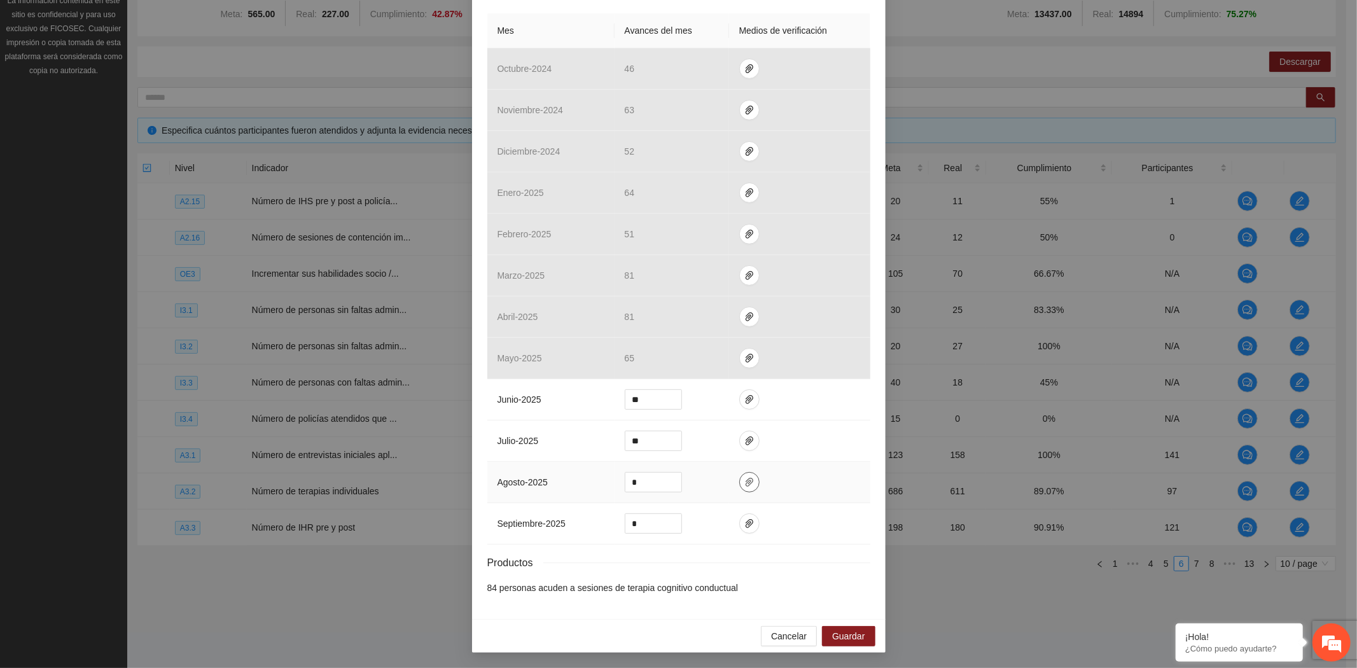
click at [746, 481] on icon "paper-clip" at bounding box center [750, 482] width 8 height 9
click at [716, 435] on span "Adjuntar documento" at bounding box center [710, 442] width 80 height 14
drag, startPoint x: 634, startPoint y: 479, endPoint x: 581, endPoint y: 480, distance: 52.8
click at [581, 480] on tr "agosto - 2025 *" at bounding box center [678, 482] width 383 height 41
type input "**"
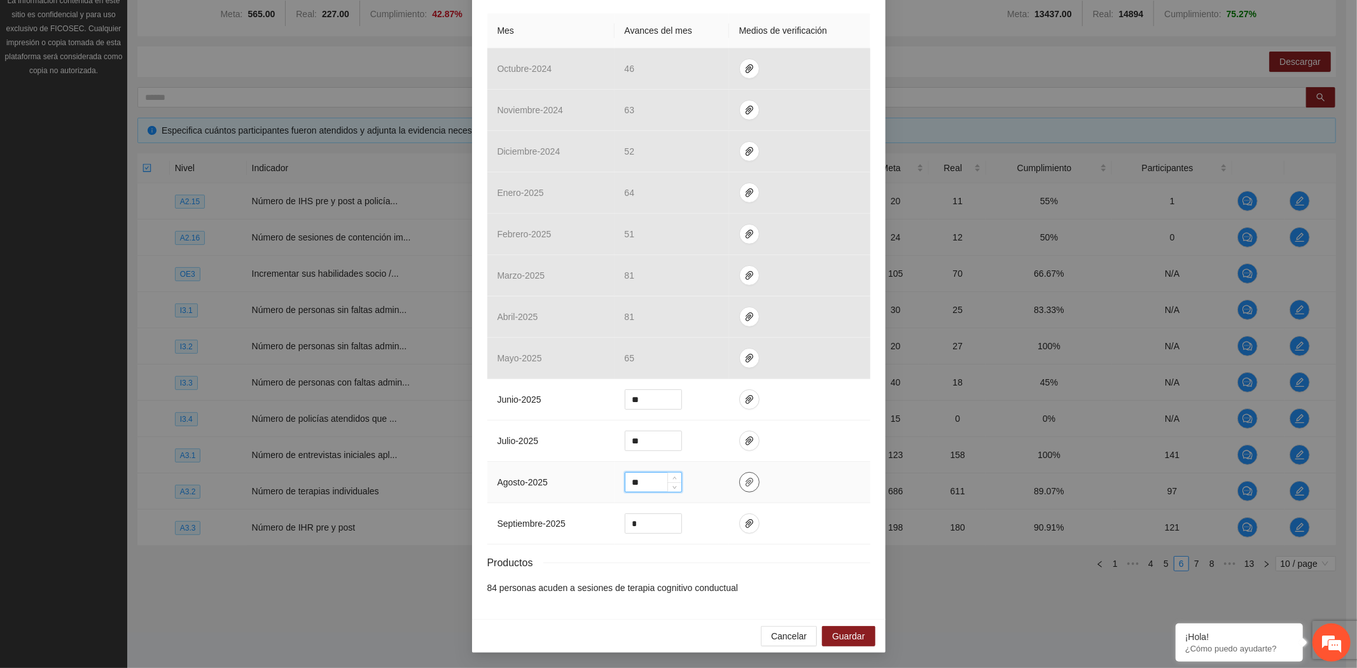
click at [742, 488] on button "button" at bounding box center [749, 482] width 20 height 20
click at [835, 634] on span "Guardar" at bounding box center [848, 636] width 32 height 14
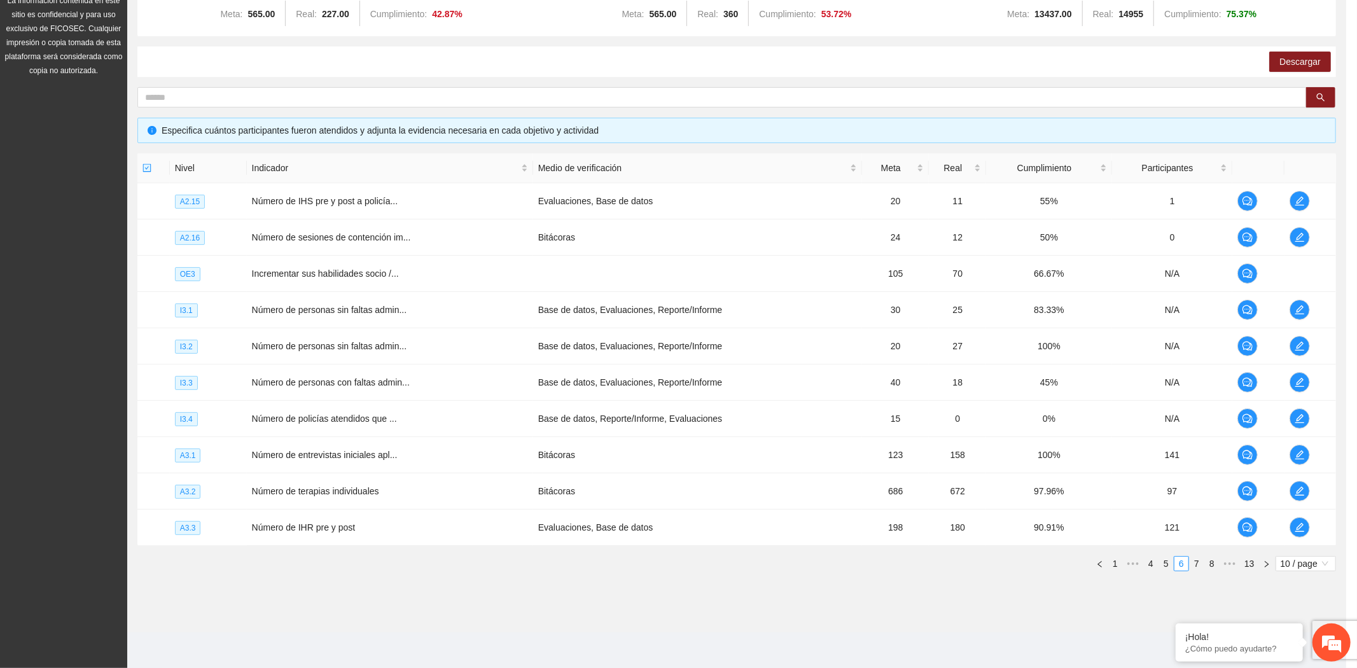
scroll to position [221, 0]
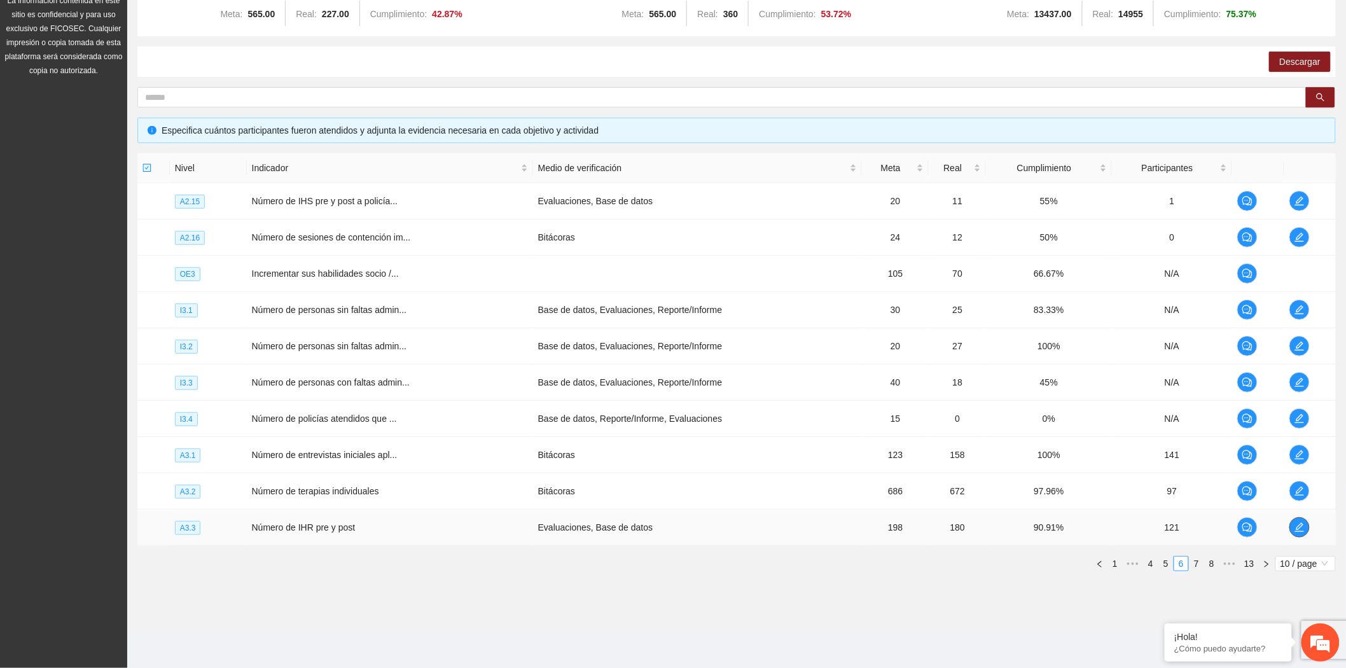
click at [1297, 529] on icon "edit" at bounding box center [1299, 527] width 9 height 9
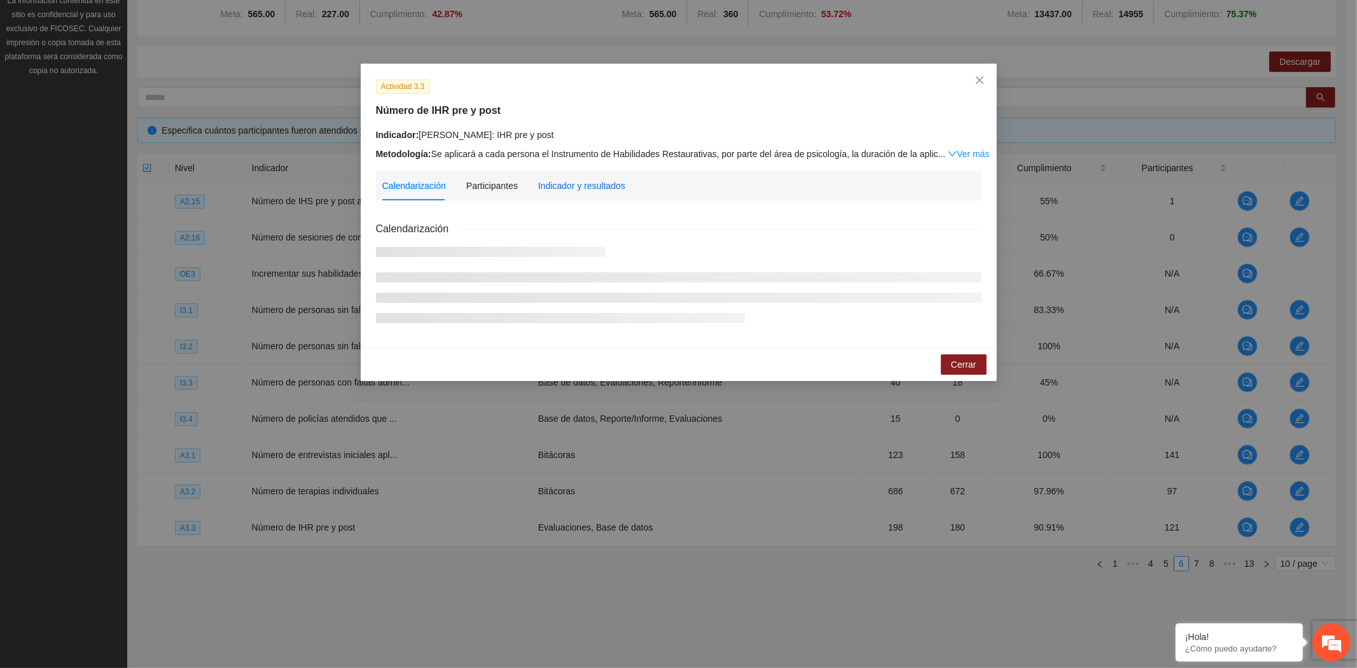
click at [560, 184] on div "Indicador y resultados" at bounding box center [581, 186] width 87 height 14
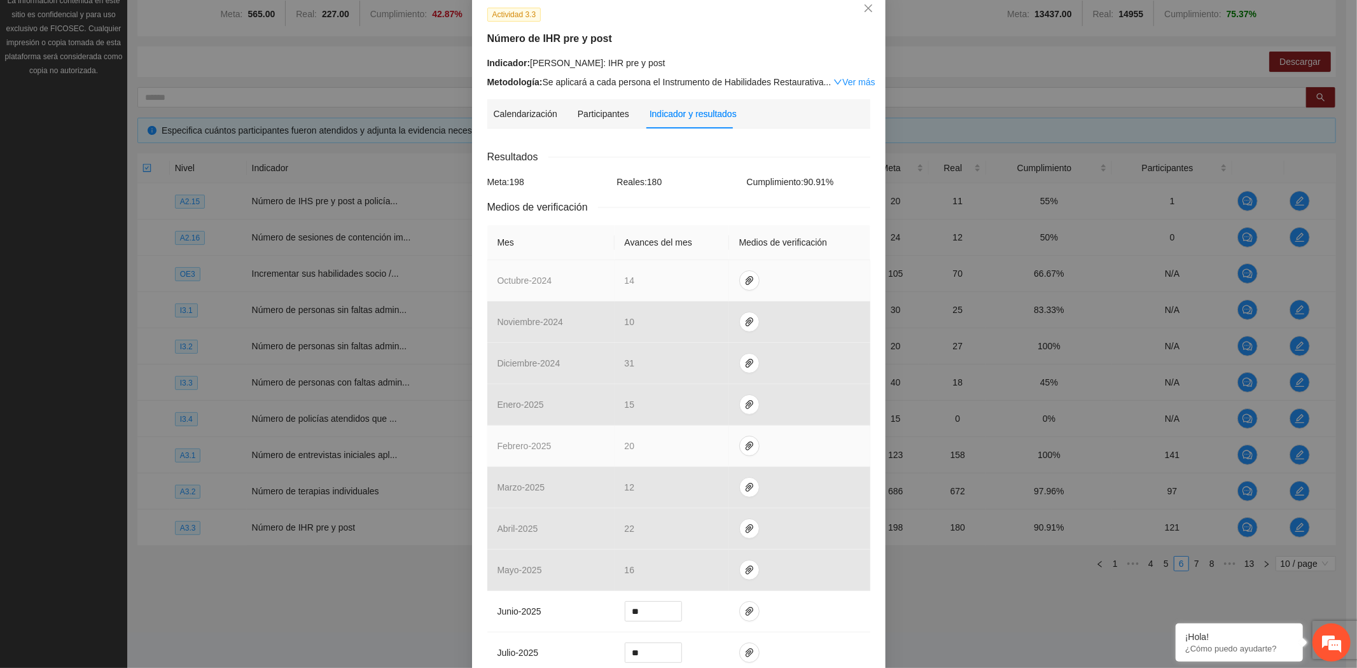
scroll to position [300, 0]
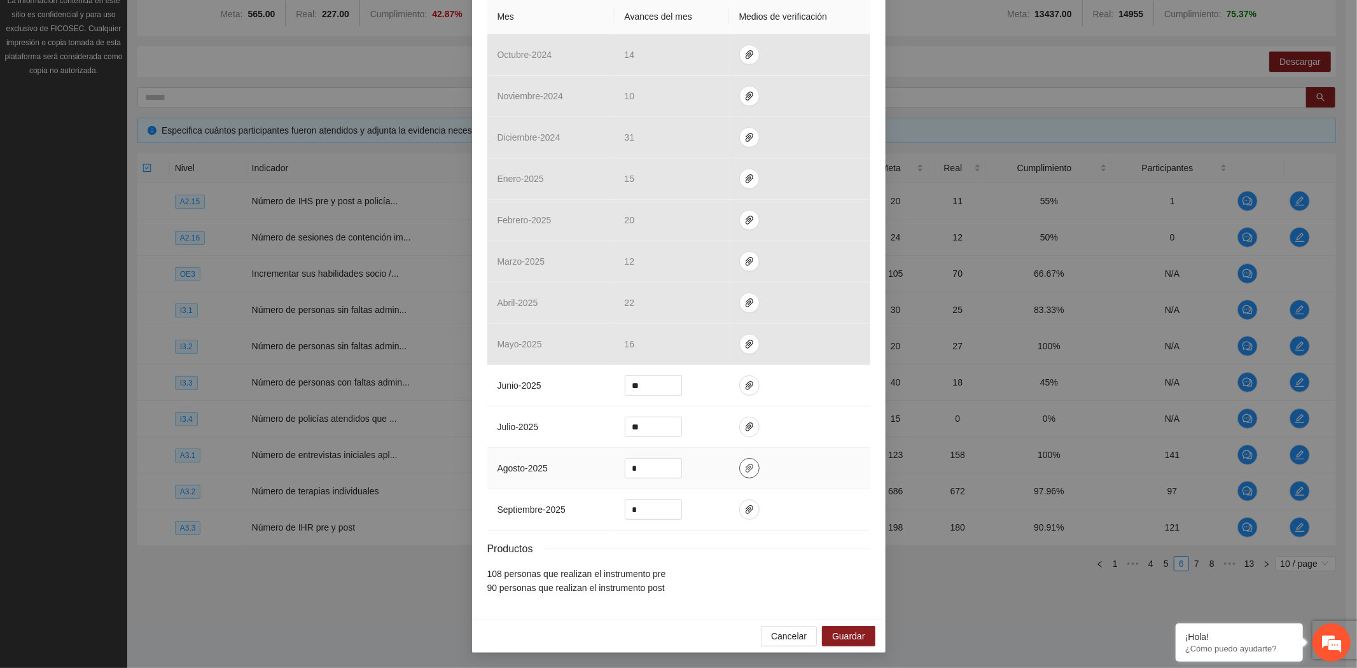
click at [744, 471] on icon "paper-clip" at bounding box center [749, 468] width 10 height 10
click at [735, 429] on span "Adjuntar documento" at bounding box center [710, 428] width 80 height 14
drag, startPoint x: 647, startPoint y: 468, endPoint x: 577, endPoint y: 467, distance: 70.0
click at [577, 467] on tr "agosto - 2025 *" at bounding box center [678, 468] width 383 height 41
type input "**"
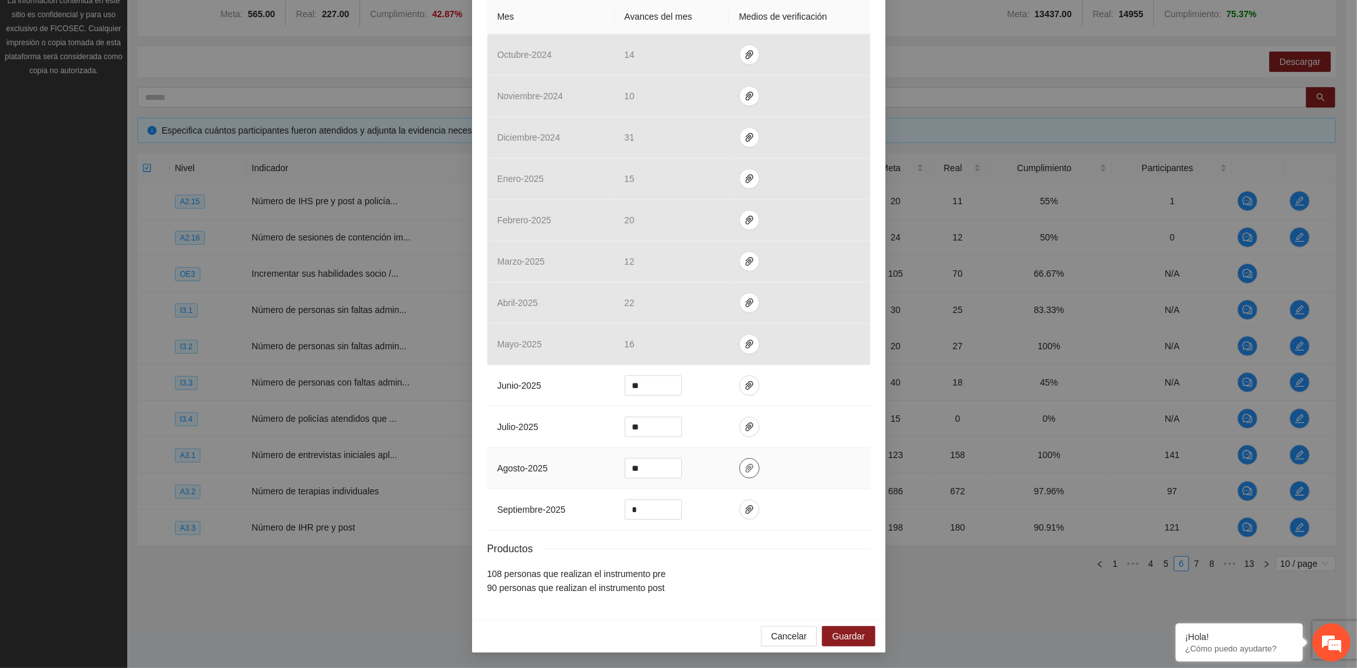
click at [739, 458] on button "button" at bounding box center [749, 468] width 20 height 20
click at [854, 634] on span "Guardar" at bounding box center [848, 636] width 32 height 14
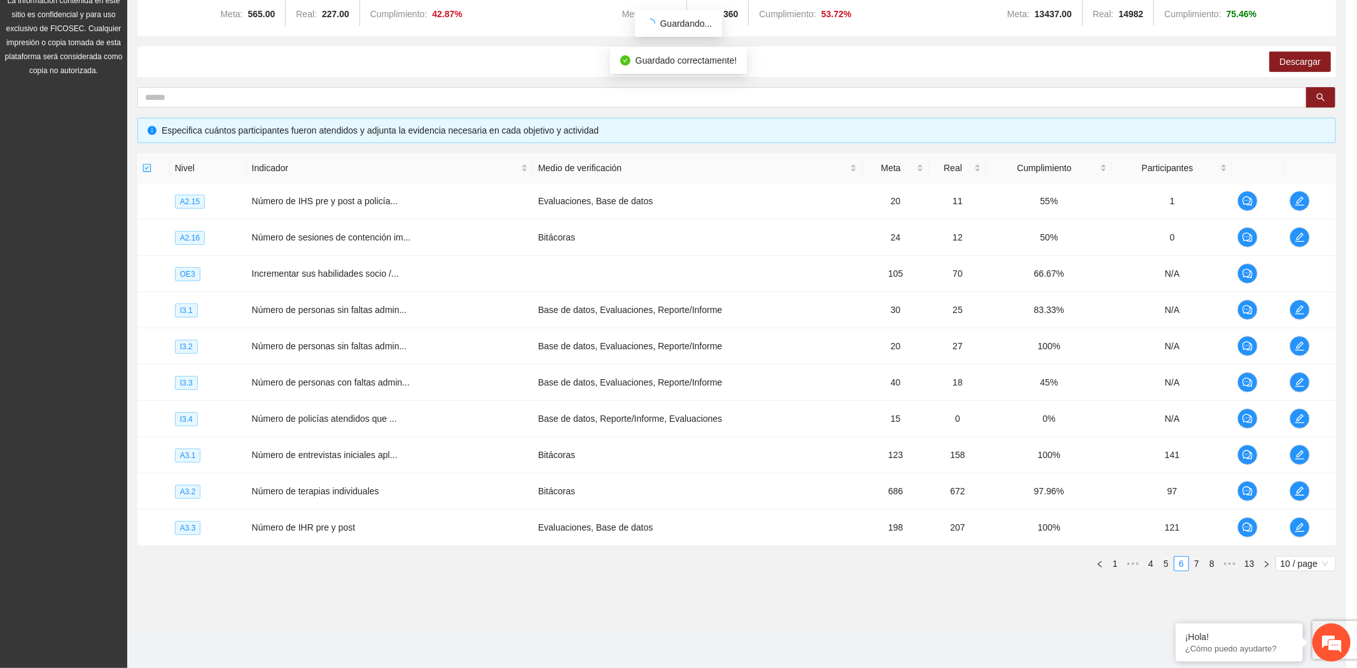
scroll to position [236, 0]
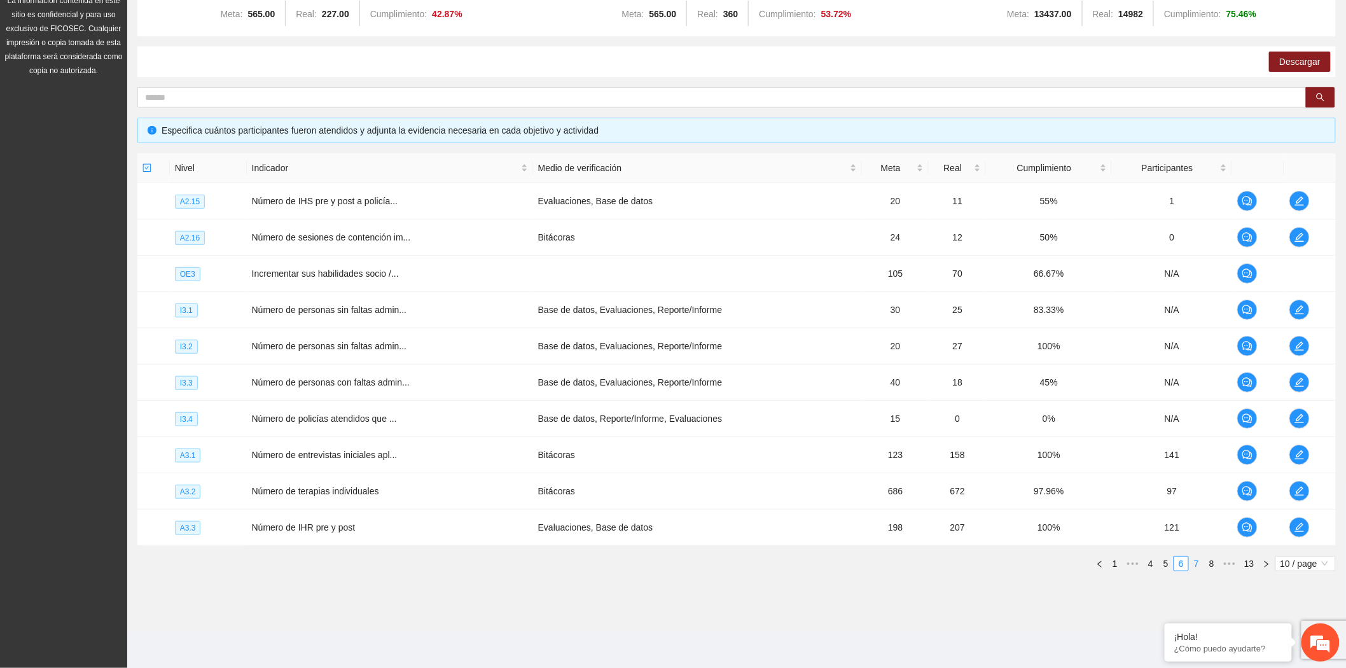
click at [1195, 562] on link "7" at bounding box center [1197, 564] width 14 height 14
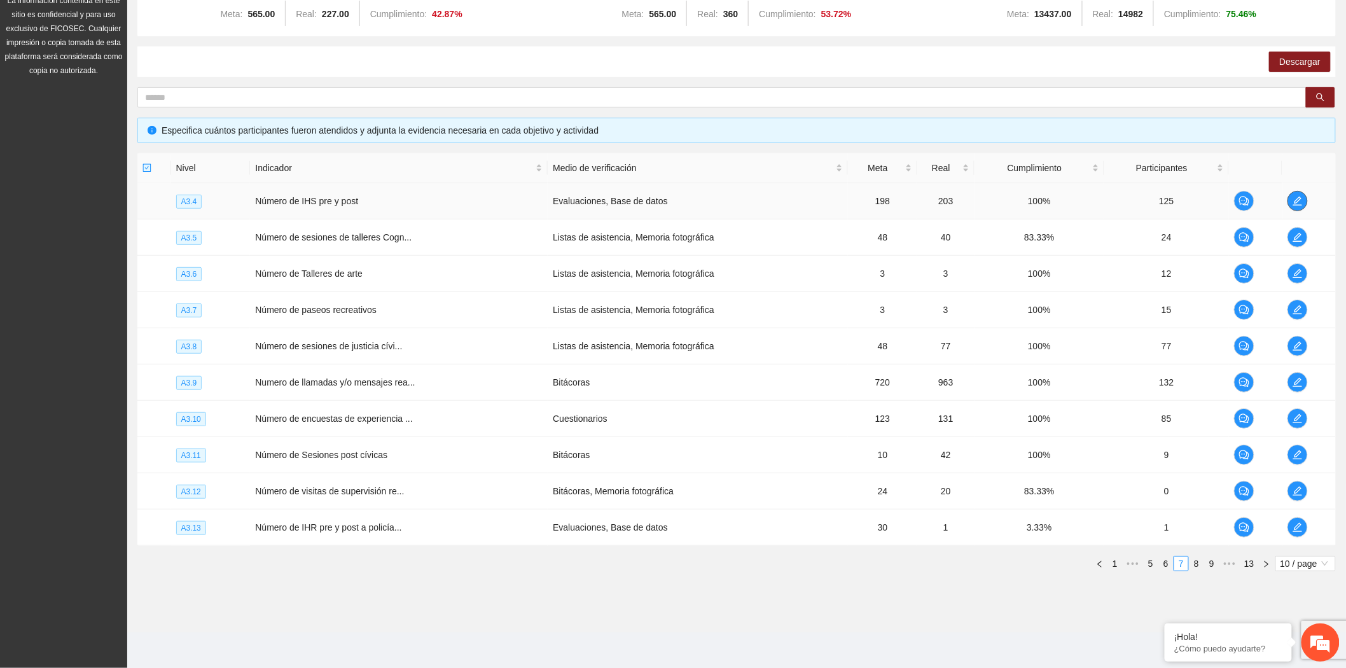
click at [1300, 199] on icon "edit" at bounding box center [1297, 201] width 9 height 9
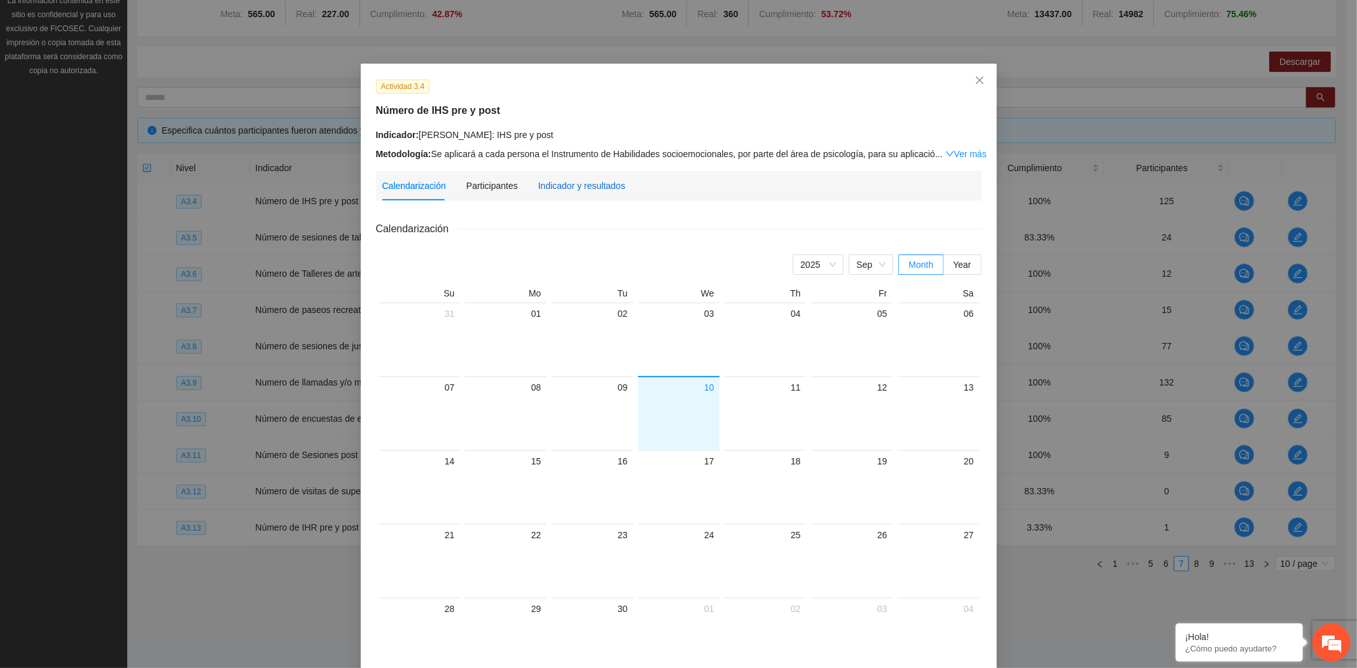
click at [564, 183] on div "Indicador y resultados" at bounding box center [581, 186] width 87 height 14
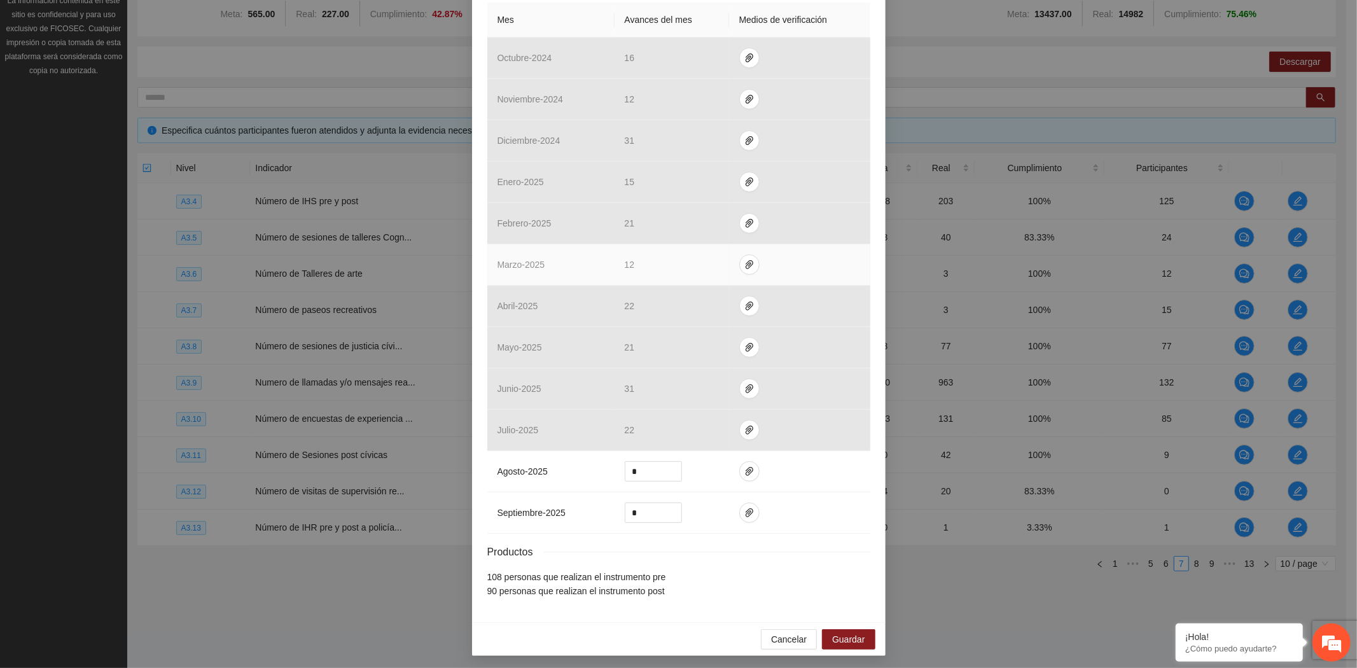
scroll to position [299, 0]
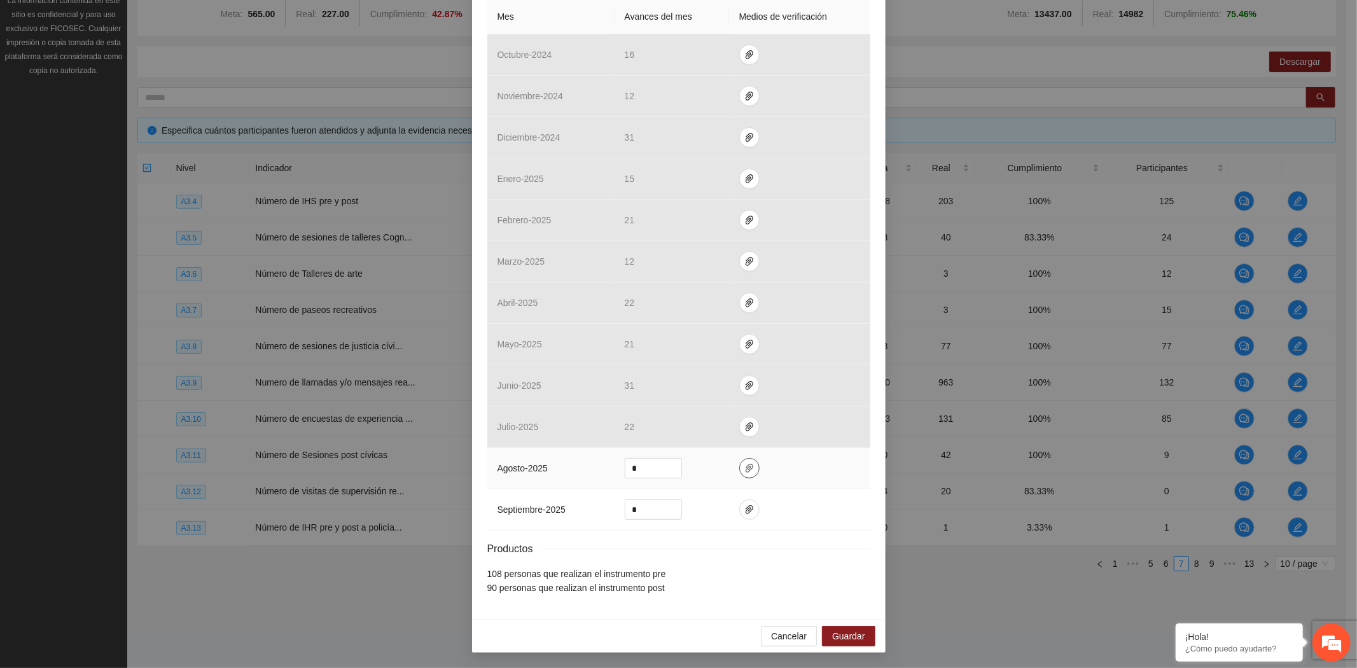
click at [746, 463] on icon "paper-clip" at bounding box center [749, 468] width 10 height 10
click at [711, 431] on span "Adjuntar documento" at bounding box center [710, 428] width 80 height 14
drag, startPoint x: 646, startPoint y: 468, endPoint x: 593, endPoint y: 468, distance: 52.8
click at [593, 468] on tr "agosto - 2025 *" at bounding box center [678, 468] width 383 height 41
type input "**"
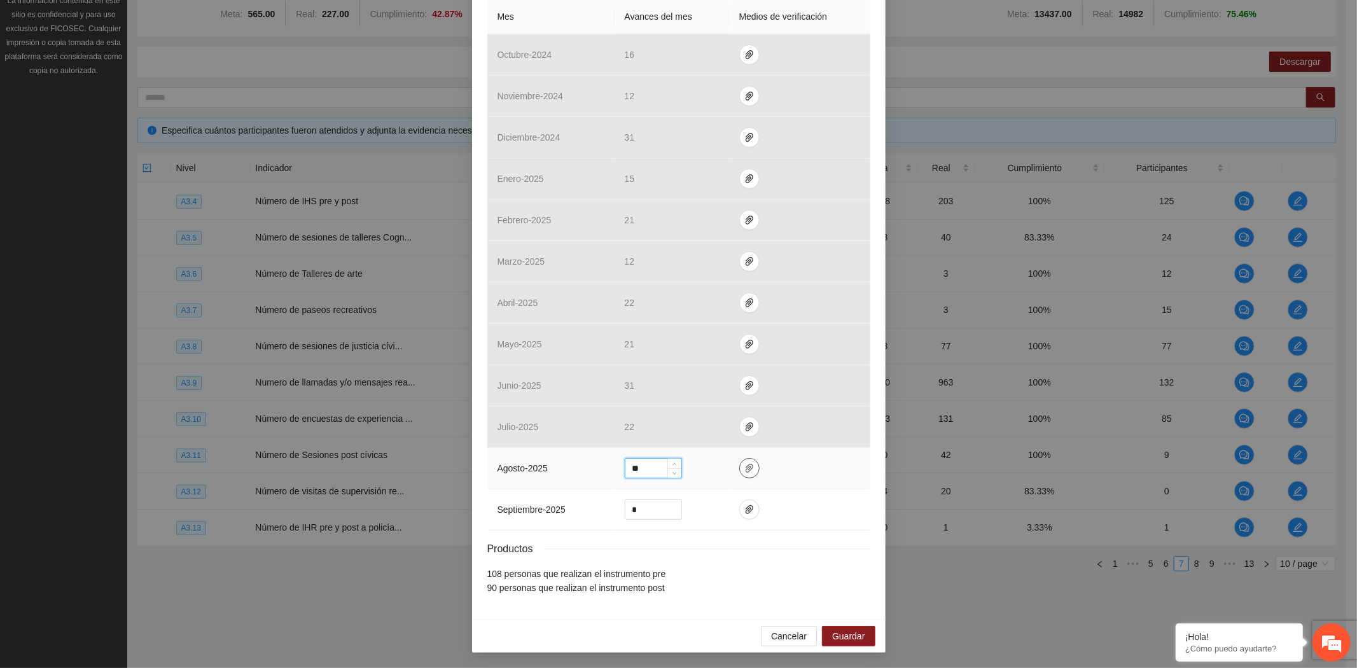
click at [746, 465] on icon "paper-clip" at bounding box center [749, 468] width 10 height 10
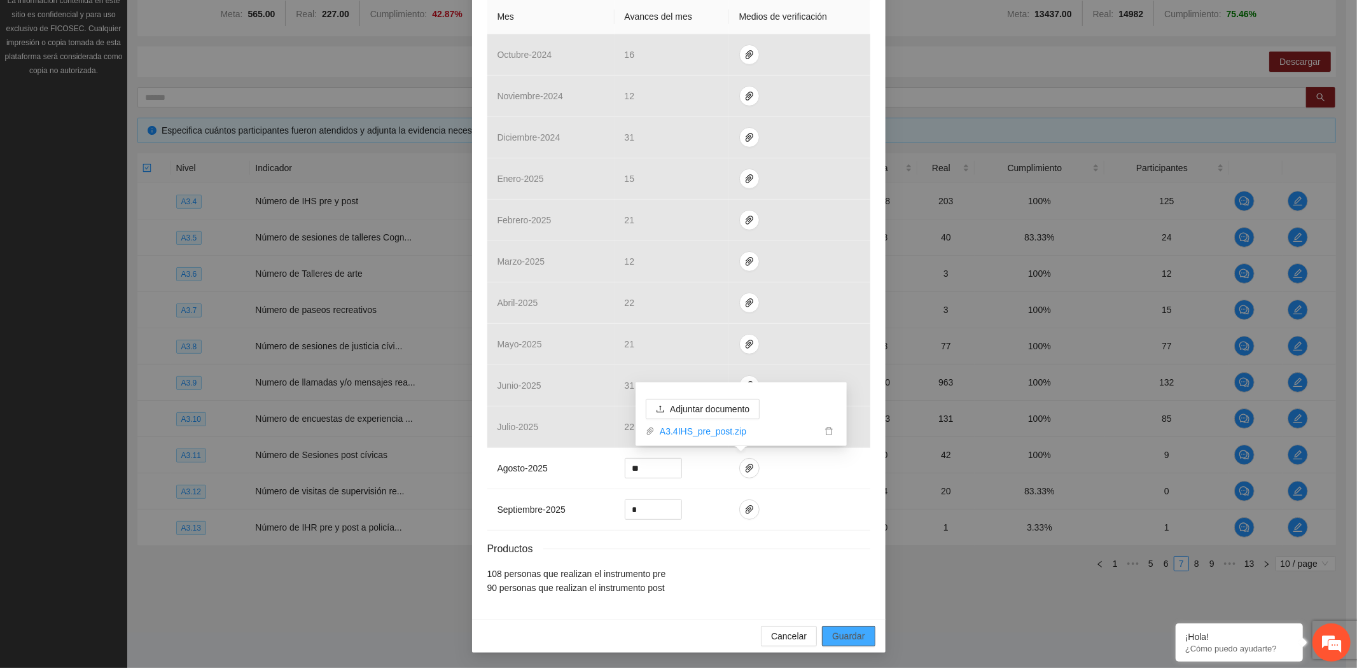
click at [853, 633] on span "Guardar" at bounding box center [848, 636] width 32 height 14
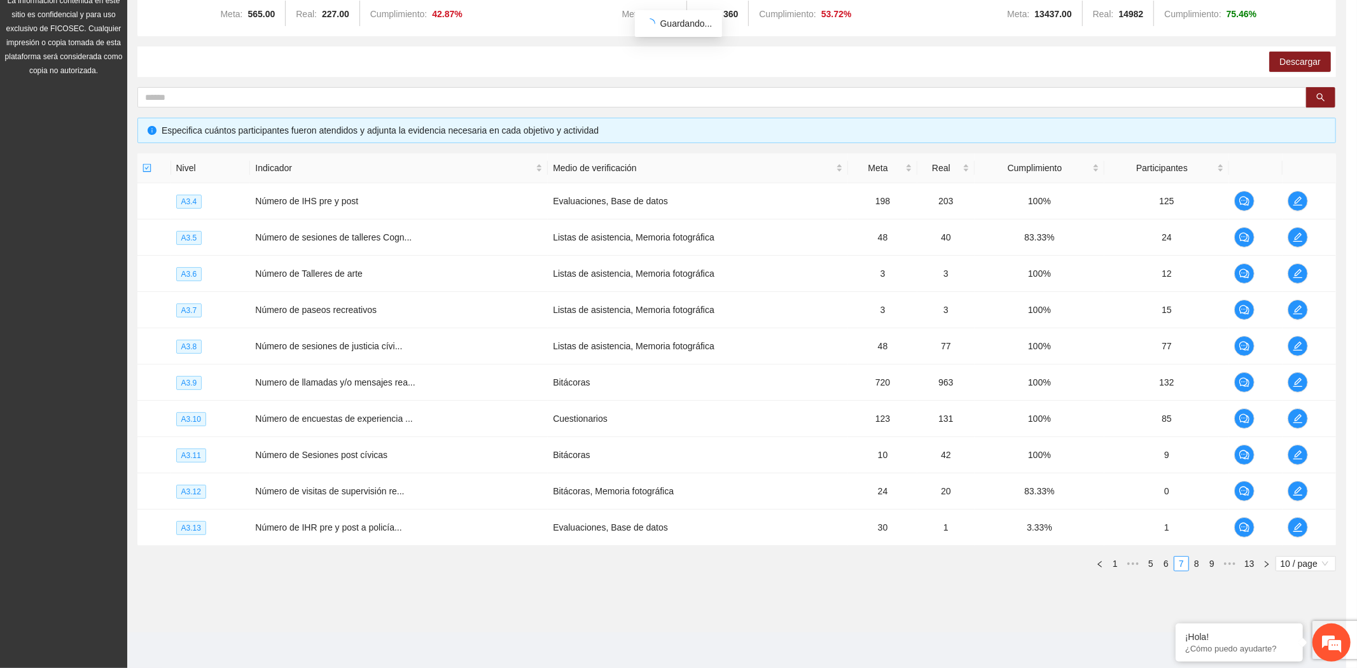
scroll to position [235, 0]
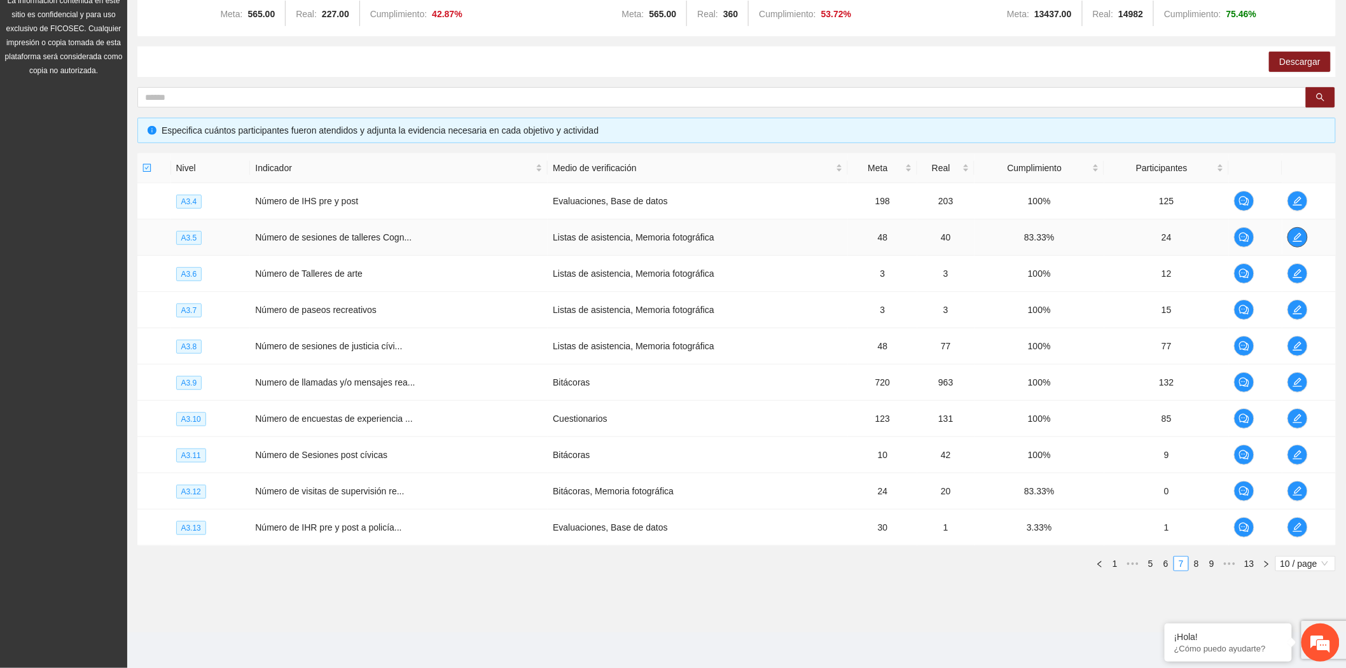
click at [1295, 238] on icon "edit" at bounding box center [1297, 237] width 9 height 9
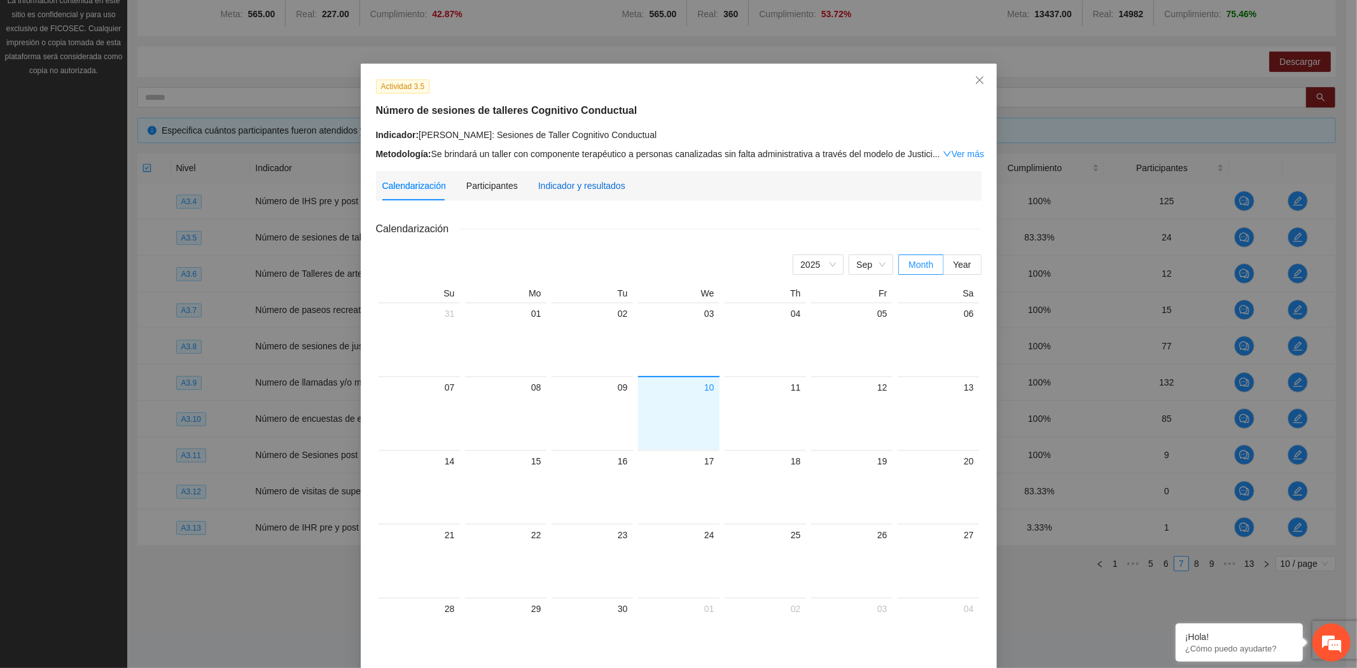
click at [580, 192] on div "Indicador y resultados" at bounding box center [581, 186] width 87 height 14
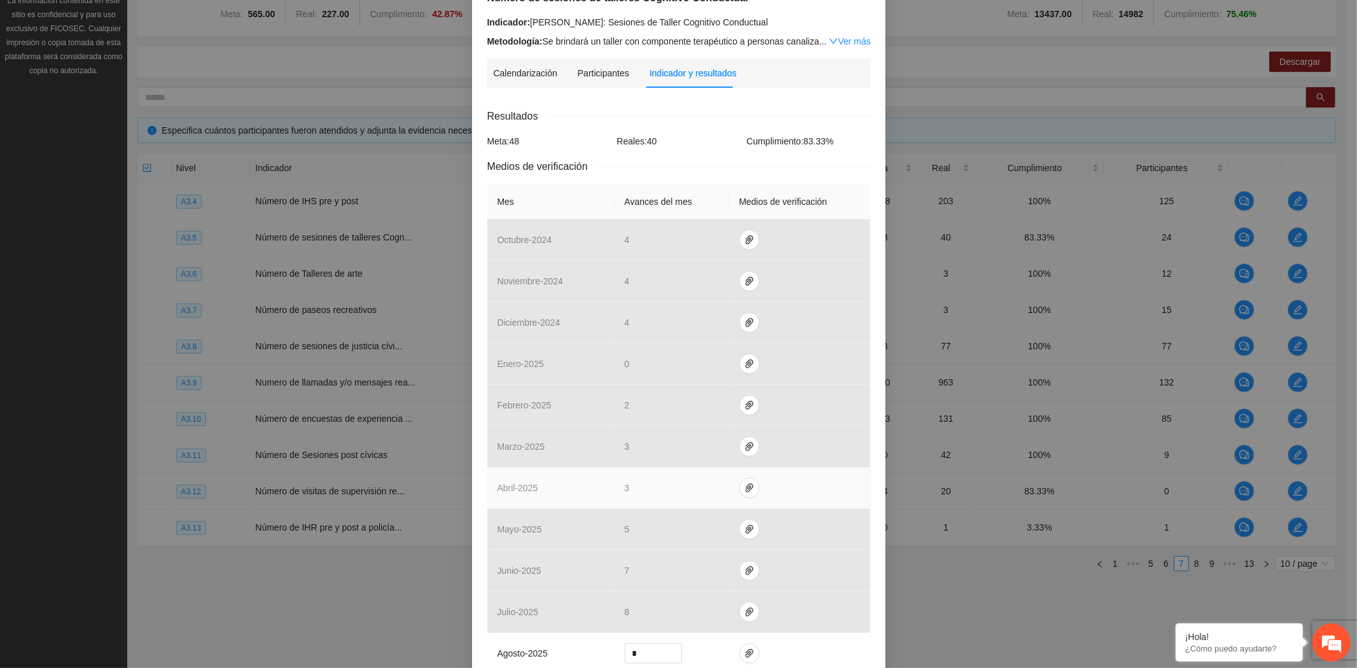
scroll to position [284, 0]
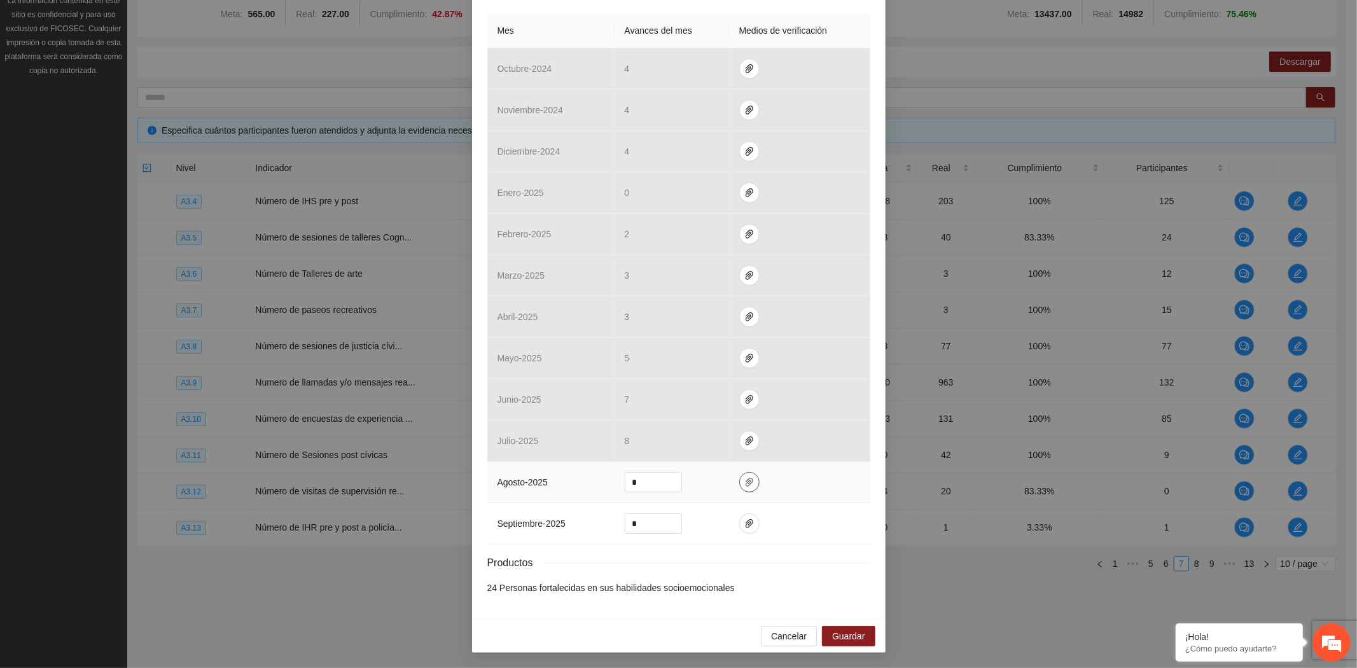
click at [744, 480] on icon "paper-clip" at bounding box center [749, 482] width 10 height 10
click at [705, 435] on span "Adjuntar documento" at bounding box center [710, 442] width 80 height 14
drag, startPoint x: 648, startPoint y: 478, endPoint x: 607, endPoint y: 482, distance: 40.9
click at [607, 482] on tr "agosto - 2025 *" at bounding box center [678, 482] width 383 height 41
type input "*"
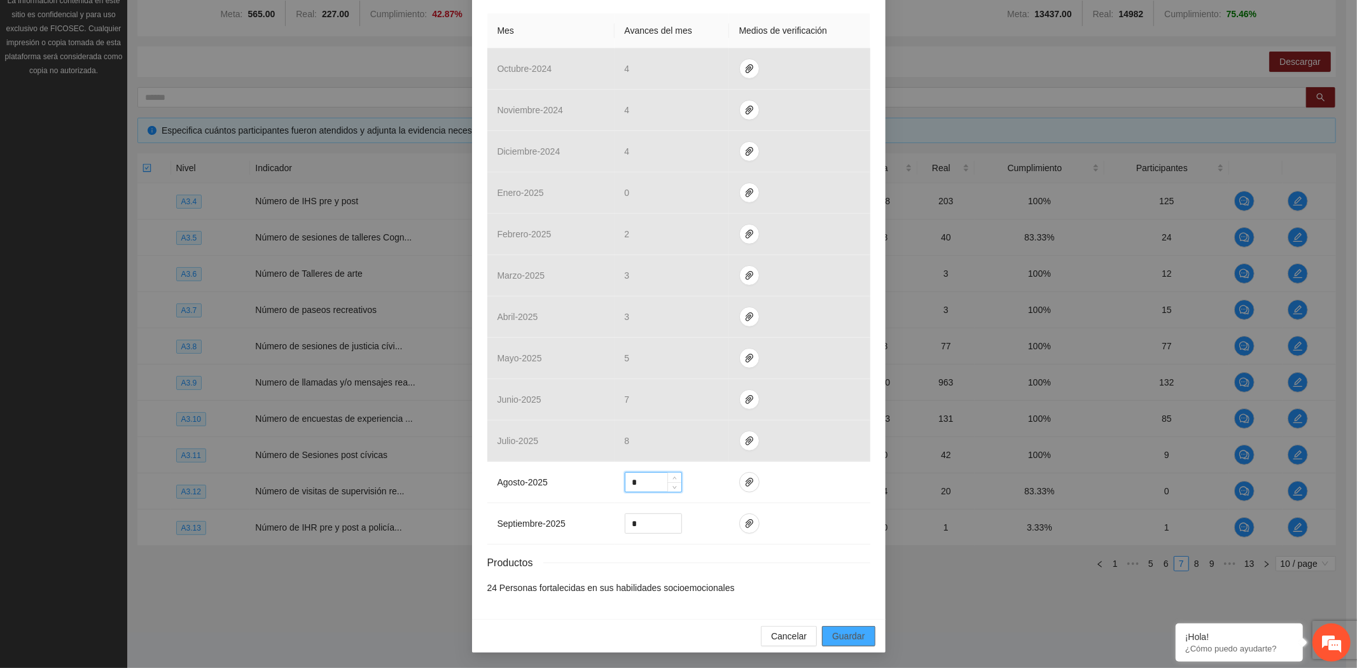
click at [856, 634] on span "Guardar" at bounding box center [848, 636] width 32 height 14
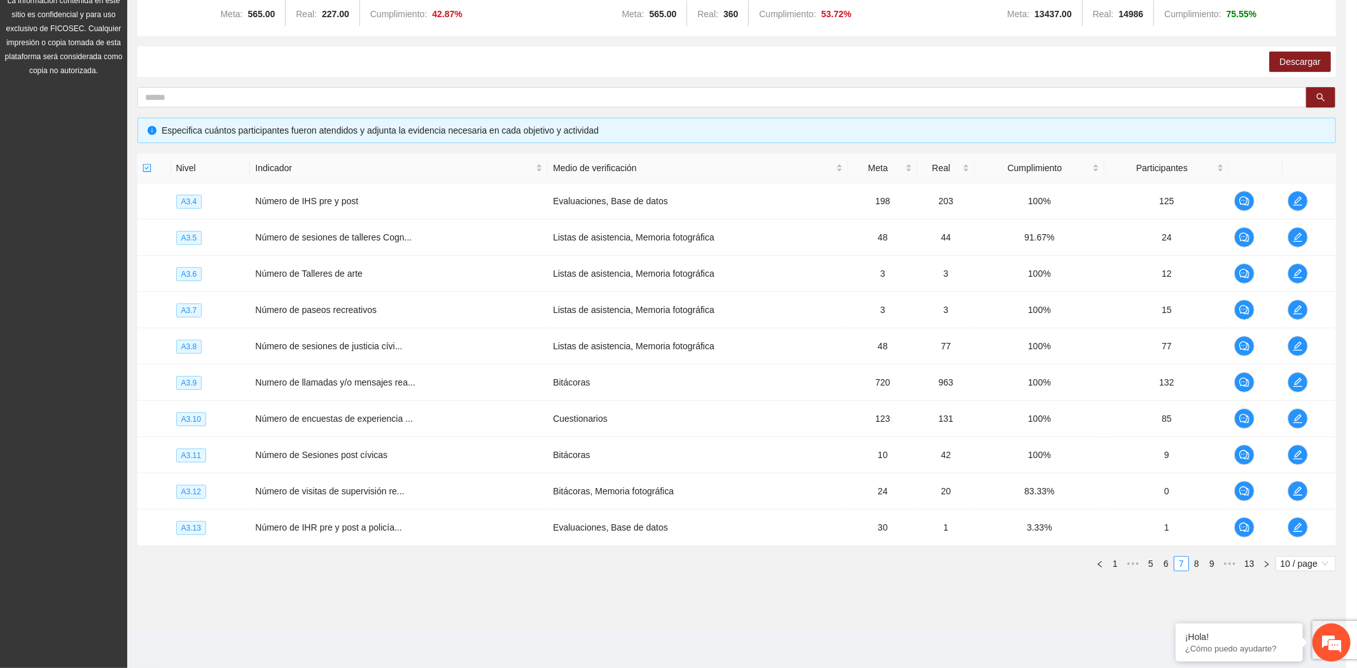
scroll to position [221, 0]
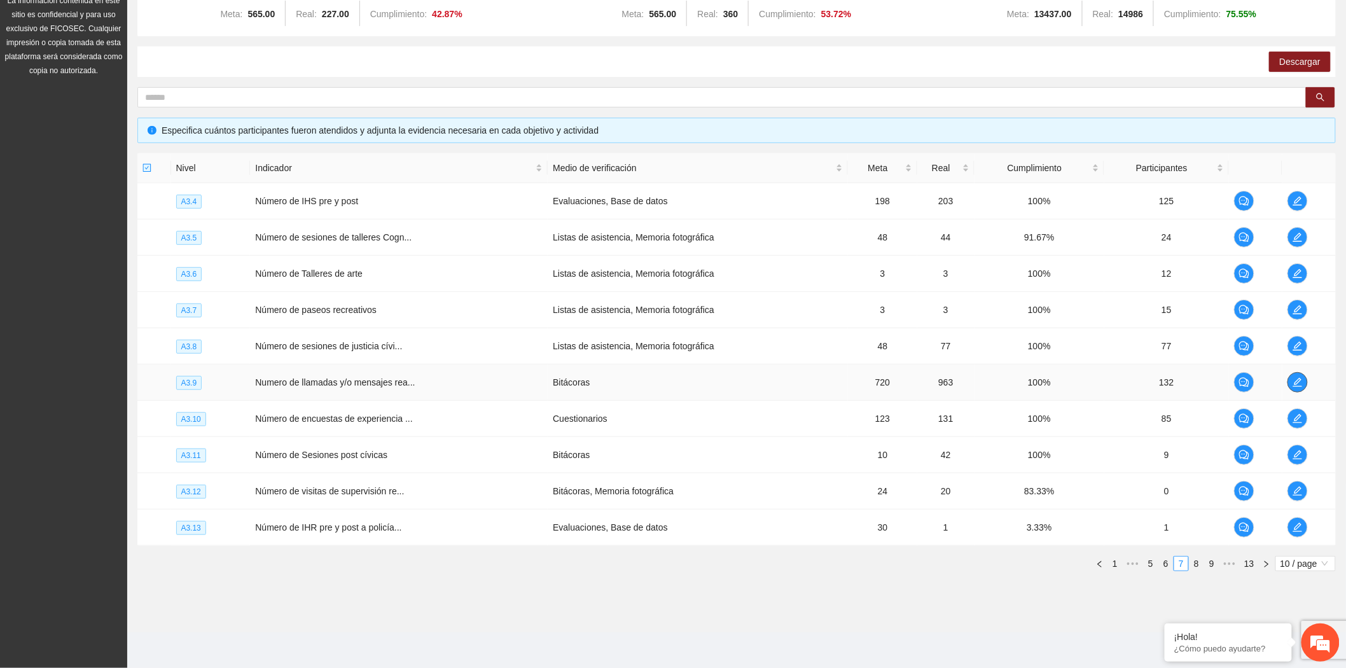
click at [1289, 384] on span "edit" at bounding box center [1297, 382] width 19 height 10
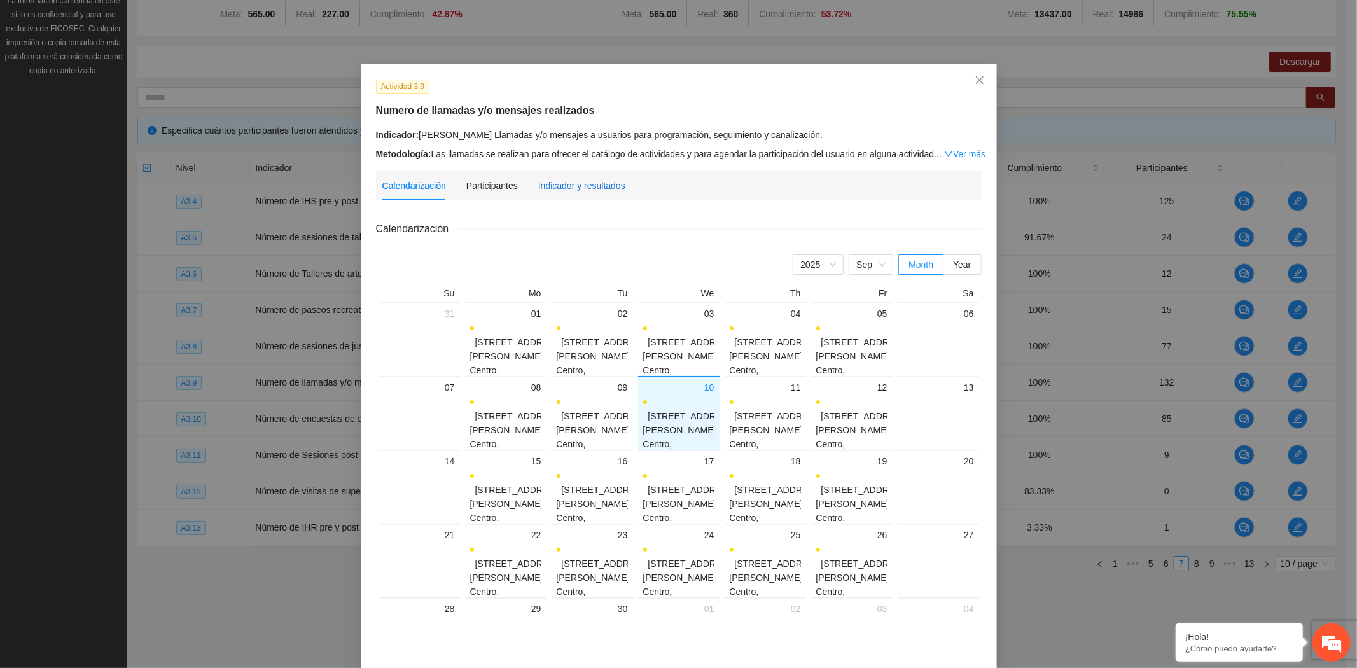
click at [573, 186] on div "Indicador y resultados" at bounding box center [581, 186] width 87 height 14
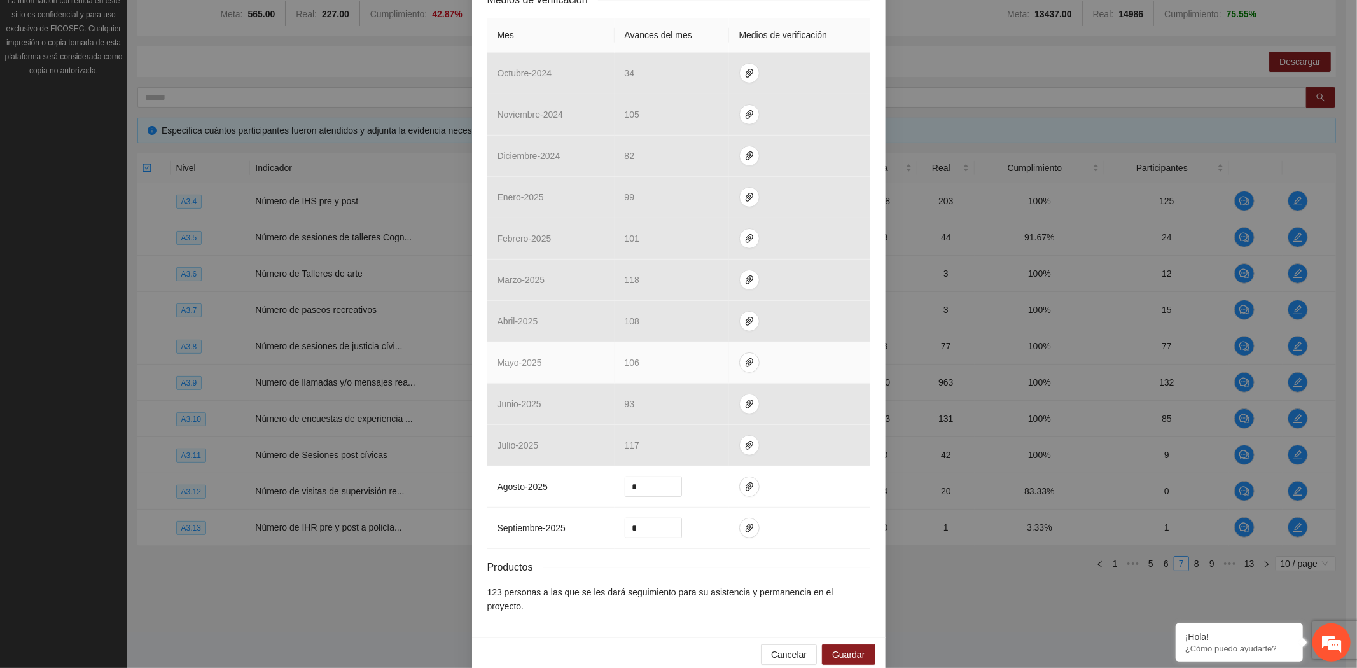
scroll to position [299, 0]
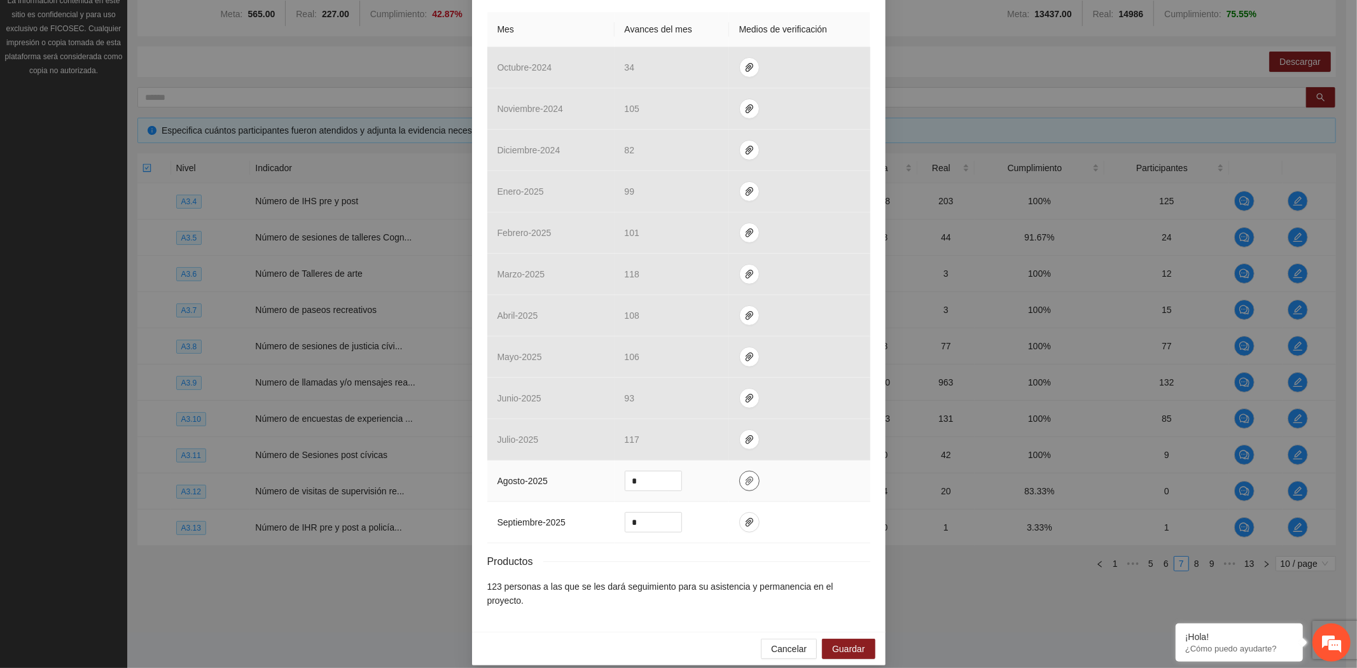
click at [746, 479] on icon "paper-clip" at bounding box center [750, 481] width 8 height 9
click at [720, 440] on span "Adjuntar documento" at bounding box center [710, 442] width 80 height 14
drag, startPoint x: 650, startPoint y: 478, endPoint x: 613, endPoint y: 480, distance: 37.0
click at [615, 480] on td "*" at bounding box center [672, 481] width 115 height 41
type input "***"
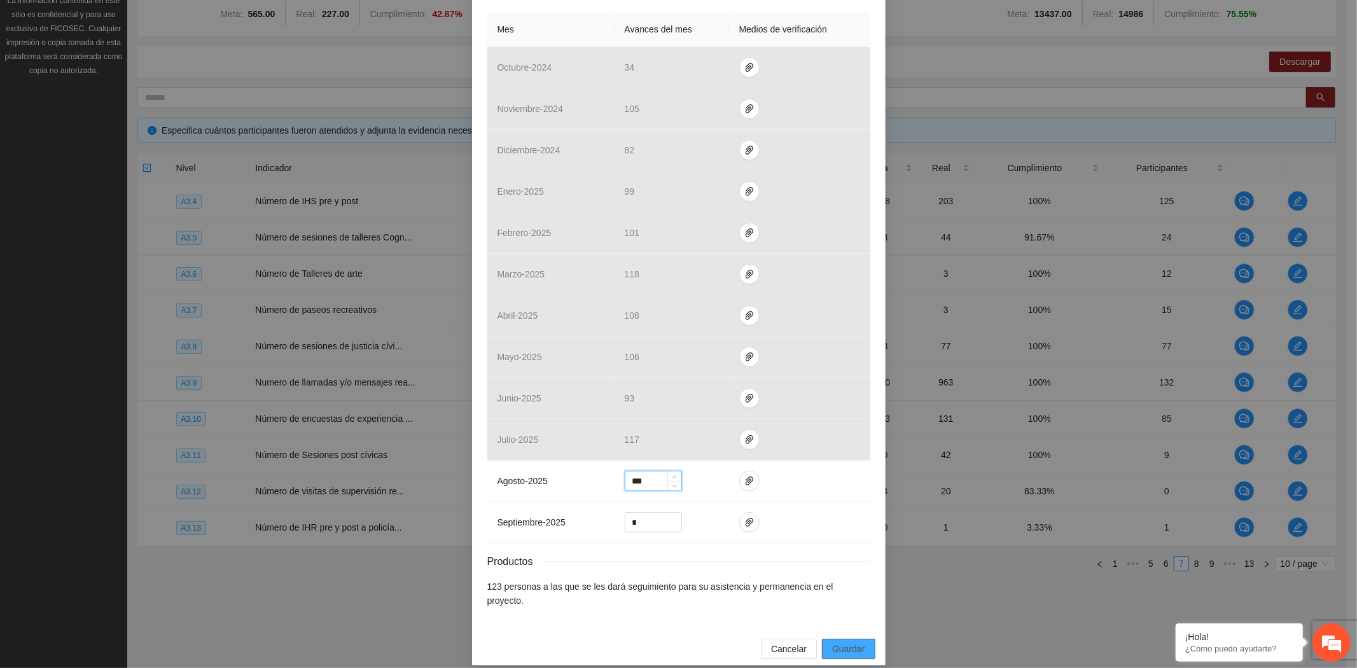
click at [864, 639] on button "Guardar" at bounding box center [848, 649] width 53 height 20
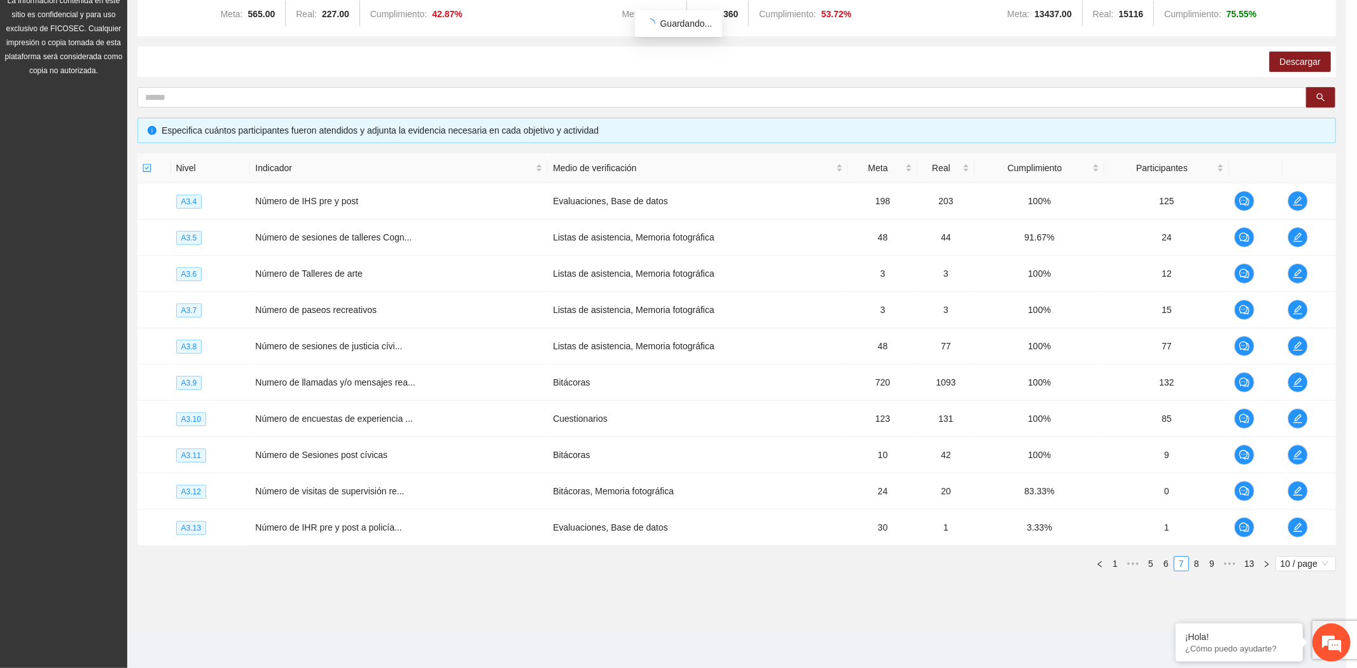
scroll to position [235, 0]
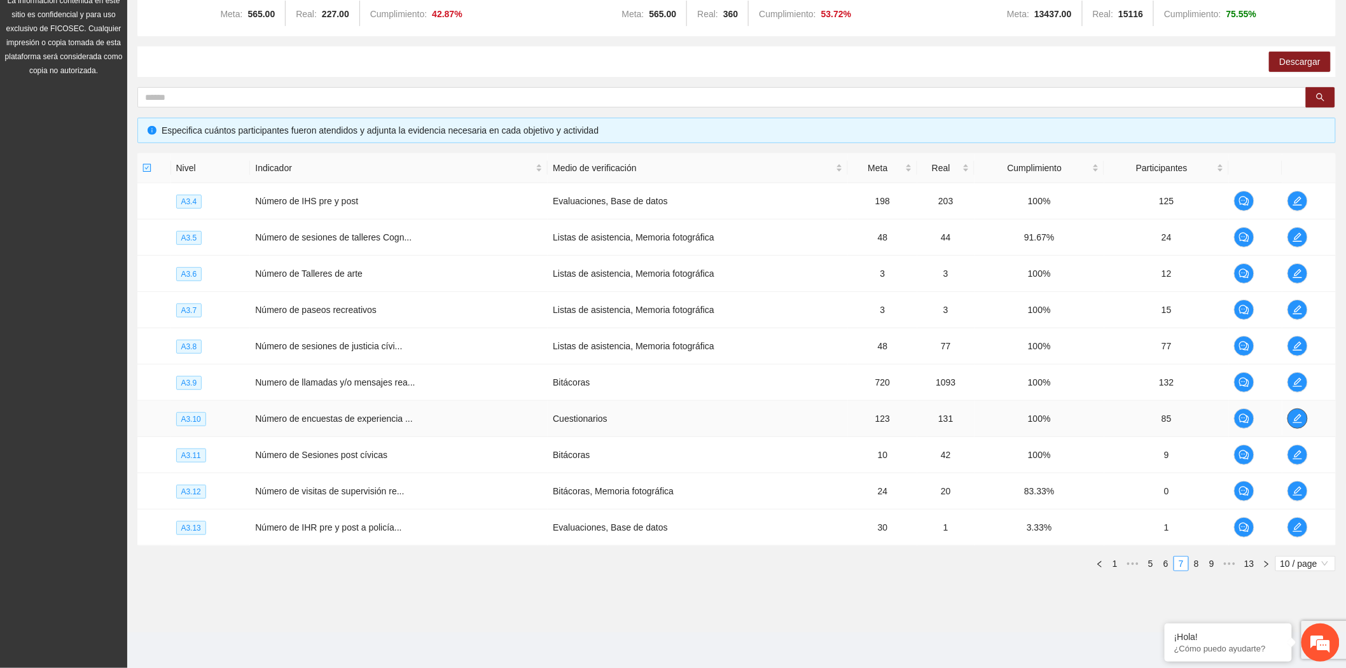
click at [1298, 414] on icon "edit" at bounding box center [1298, 419] width 10 height 10
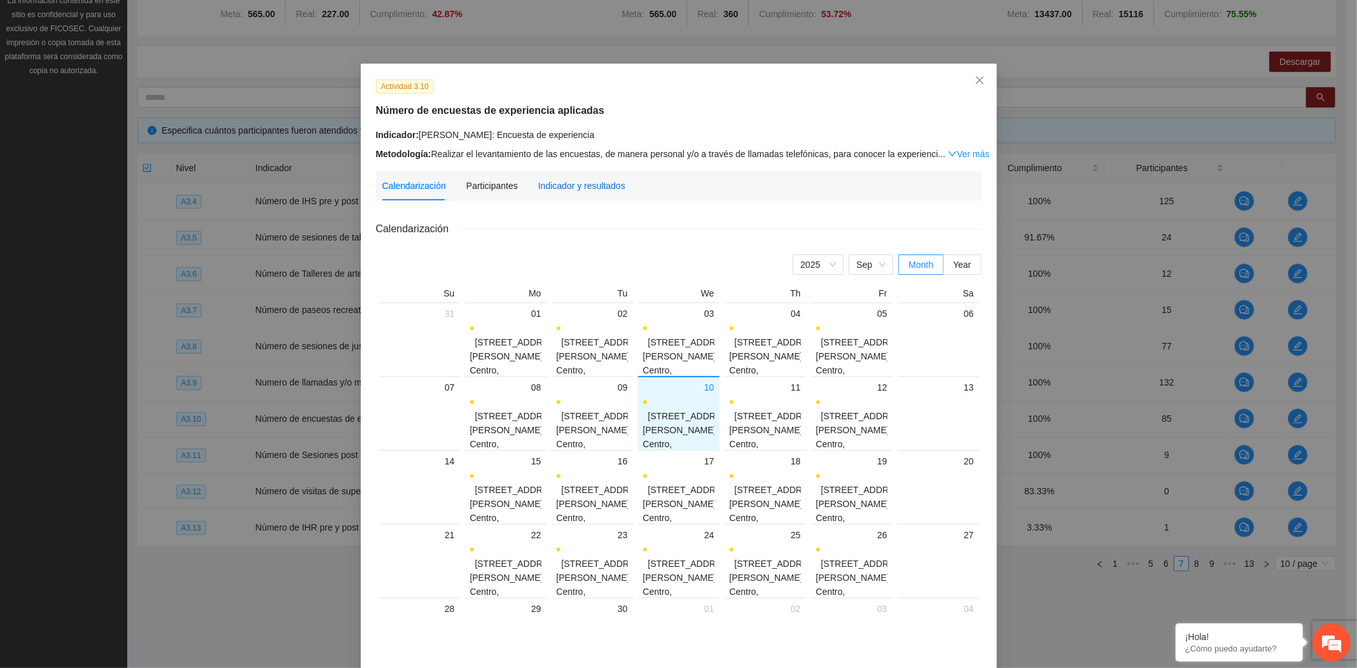
click at [566, 186] on div "Indicador y resultados" at bounding box center [581, 186] width 87 height 14
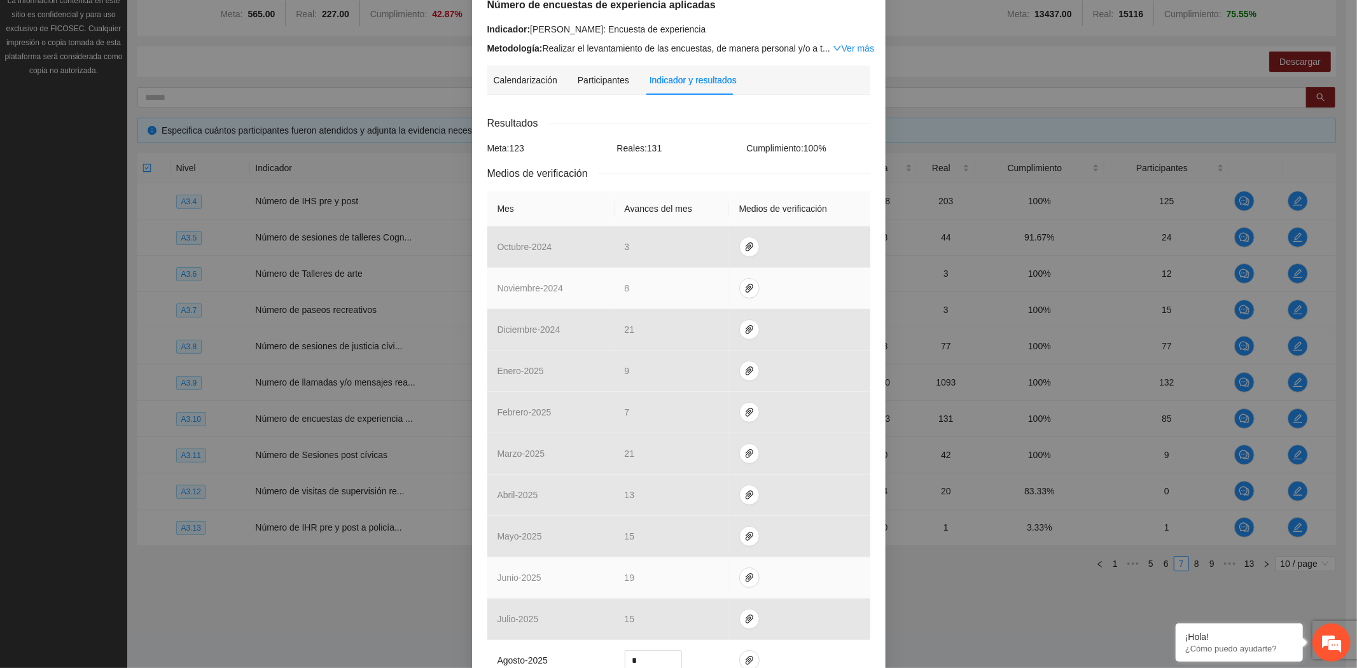
scroll to position [284, 0]
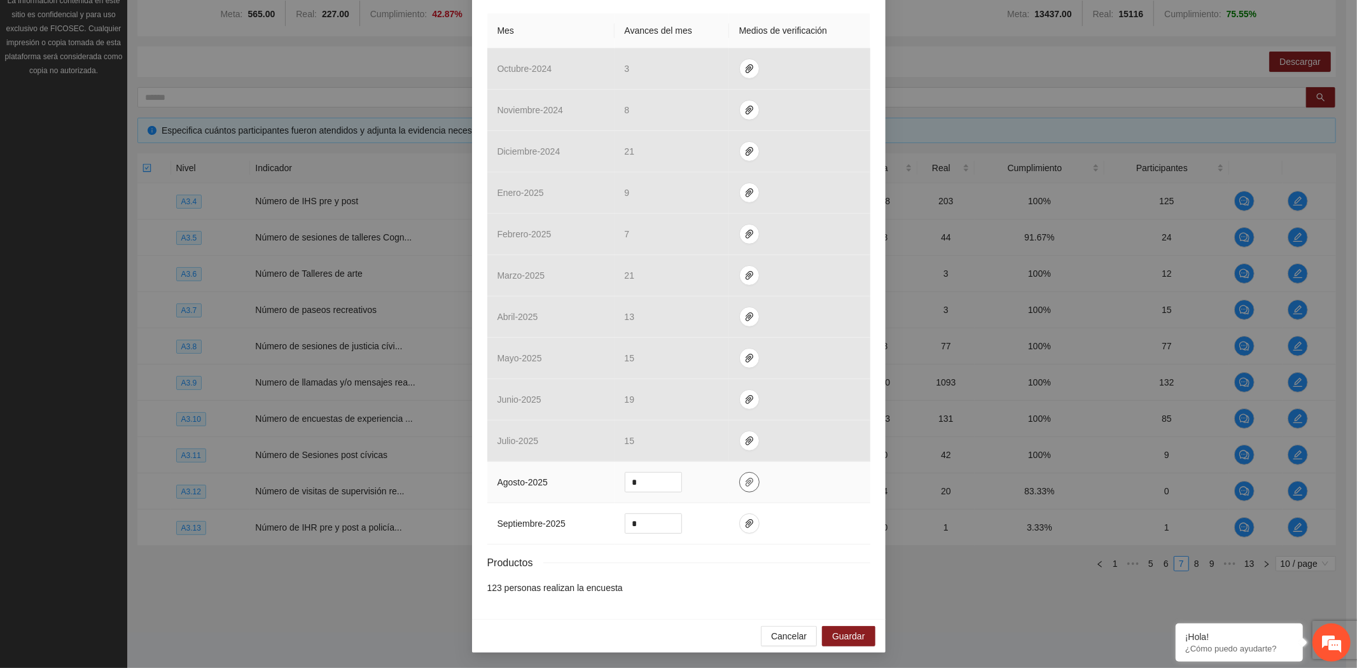
click at [746, 485] on icon "paper-clip" at bounding box center [750, 482] width 8 height 9
click at [730, 440] on span "Adjuntar documento" at bounding box center [710, 442] width 80 height 14
click at [651, 484] on input "*" at bounding box center [653, 482] width 56 height 19
drag, startPoint x: 644, startPoint y: 482, endPoint x: 603, endPoint y: 478, distance: 40.9
click at [603, 478] on tr "agosto - 2025 *" at bounding box center [678, 482] width 383 height 41
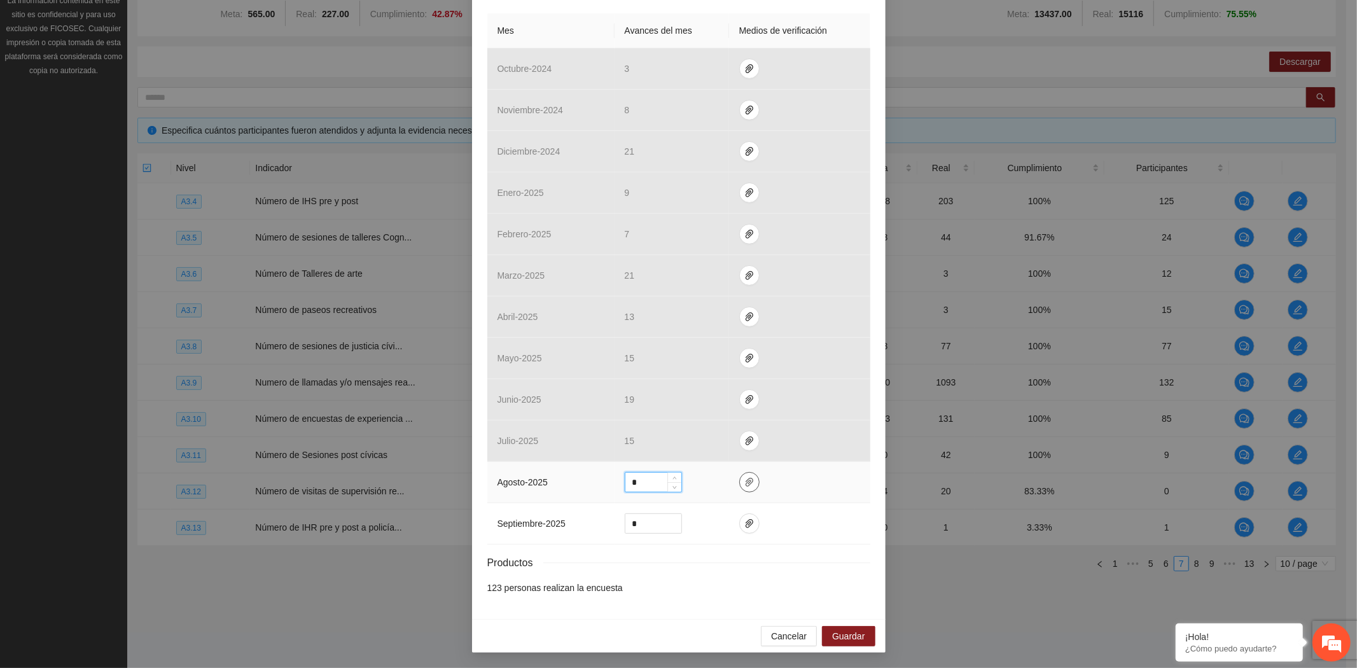
type input "*"
click at [746, 481] on icon "paper-clip" at bounding box center [750, 482] width 8 height 9
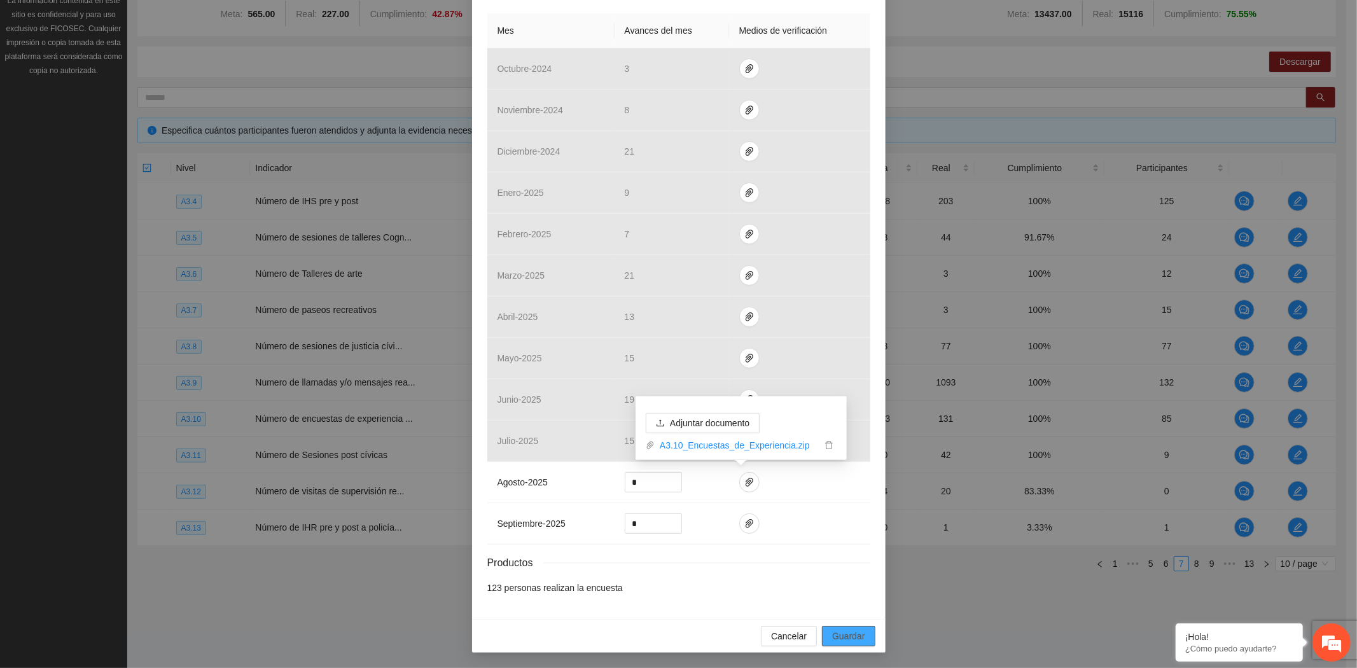
click at [846, 626] on button "Guardar" at bounding box center [848, 636] width 53 height 20
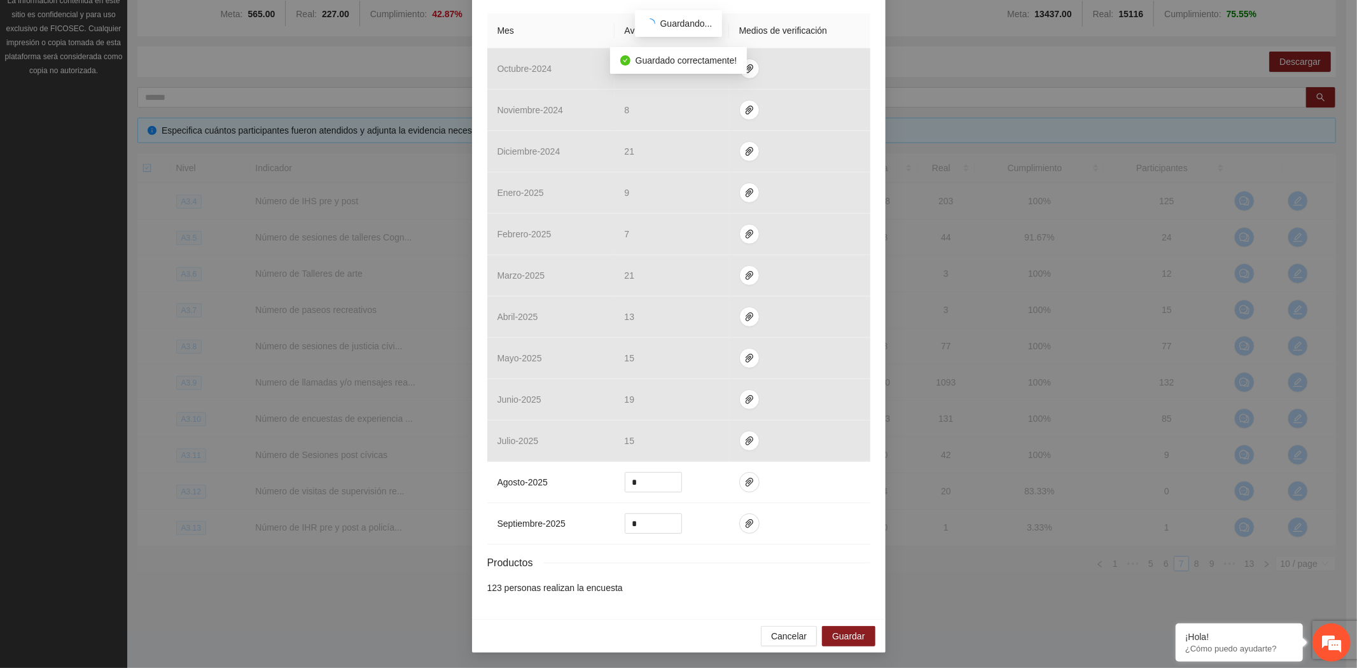
scroll to position [221, 0]
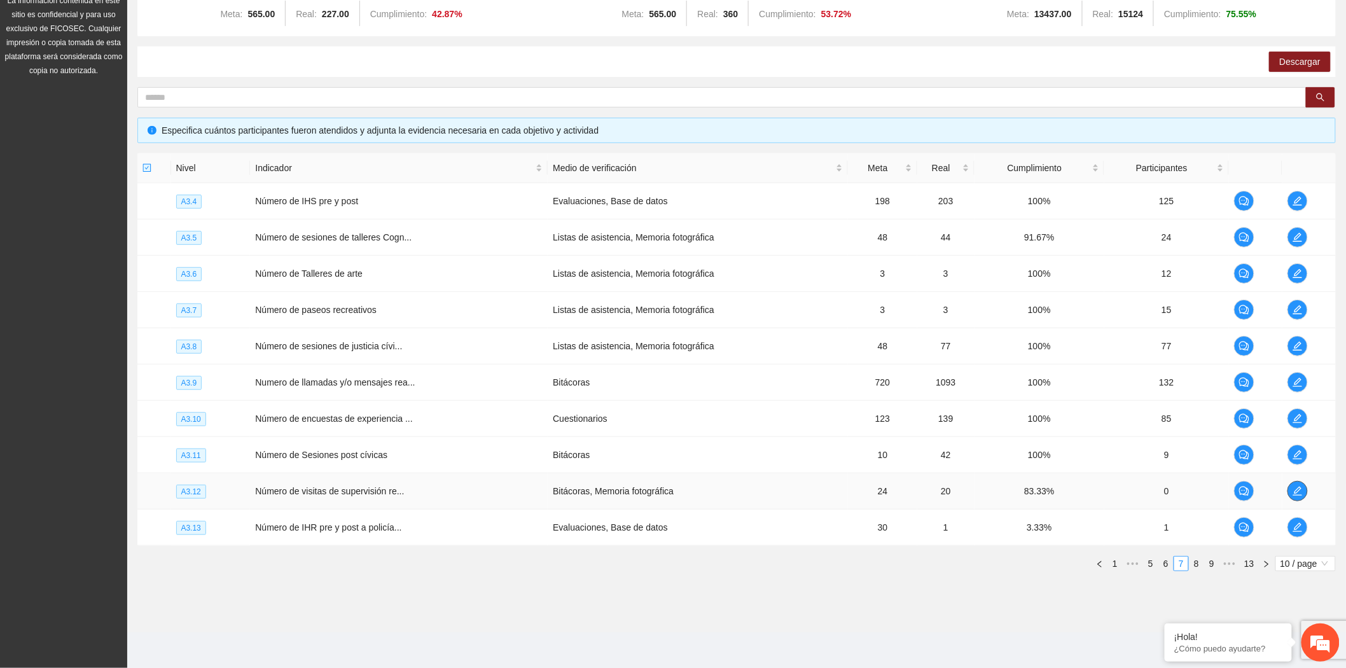
click at [1298, 490] on icon "edit" at bounding box center [1298, 491] width 10 height 10
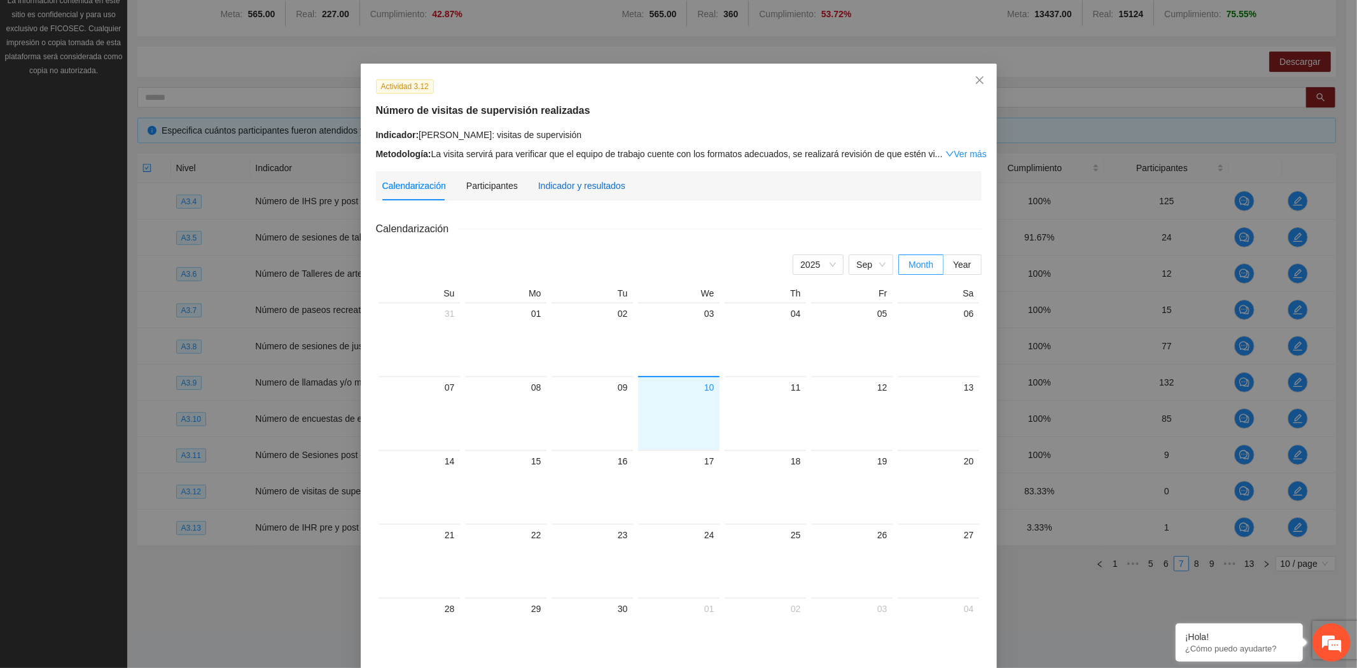
click at [597, 186] on div "Indicador y resultados" at bounding box center [581, 186] width 87 height 14
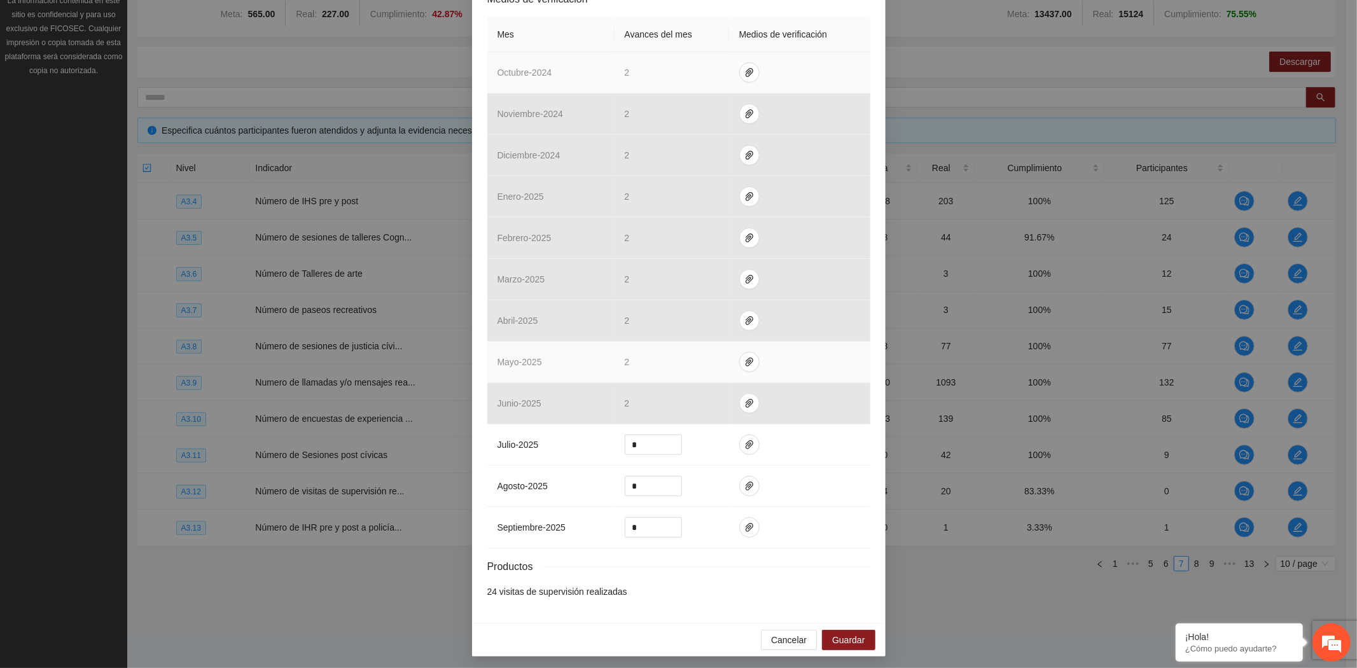
scroll to position [285, 0]
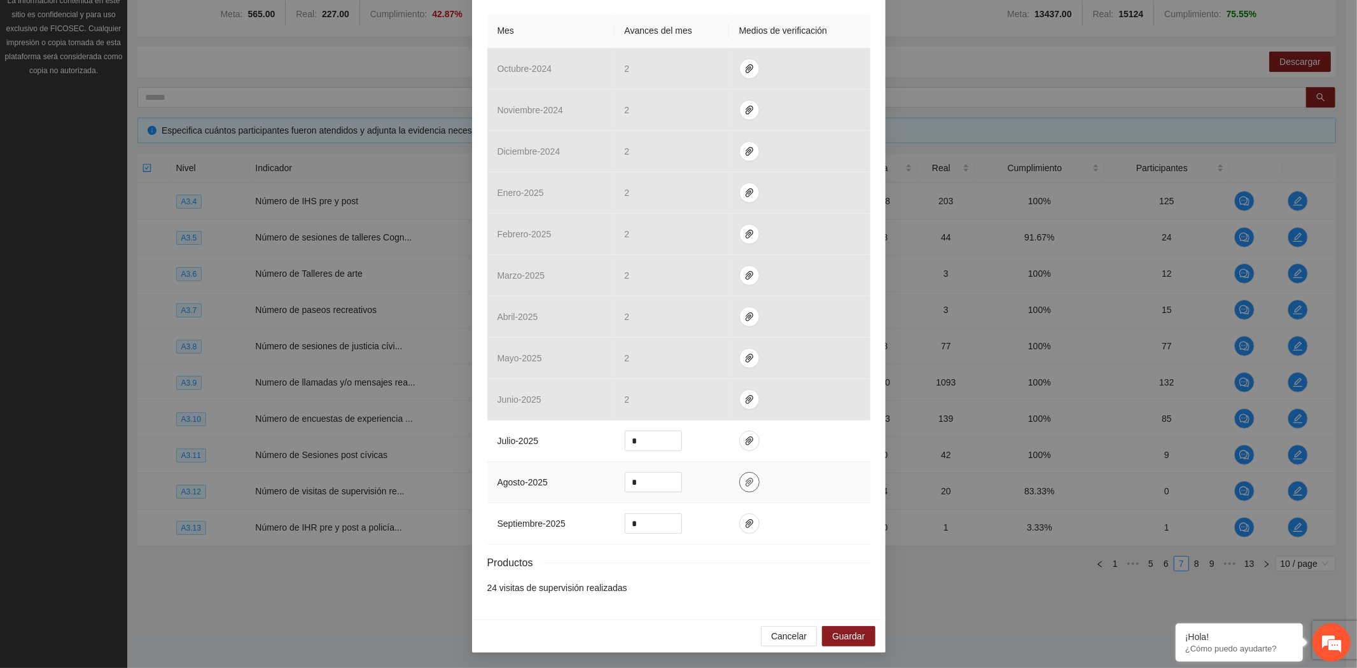
click at [745, 482] on icon "paper-clip" at bounding box center [749, 482] width 10 height 10
click at [717, 435] on span "Adjuntar documento" at bounding box center [710, 442] width 80 height 14
drag, startPoint x: 637, startPoint y: 482, endPoint x: 588, endPoint y: 480, distance: 49.0
click at [588, 480] on tr "agosto - 2025 *" at bounding box center [678, 482] width 383 height 41
type input "*"
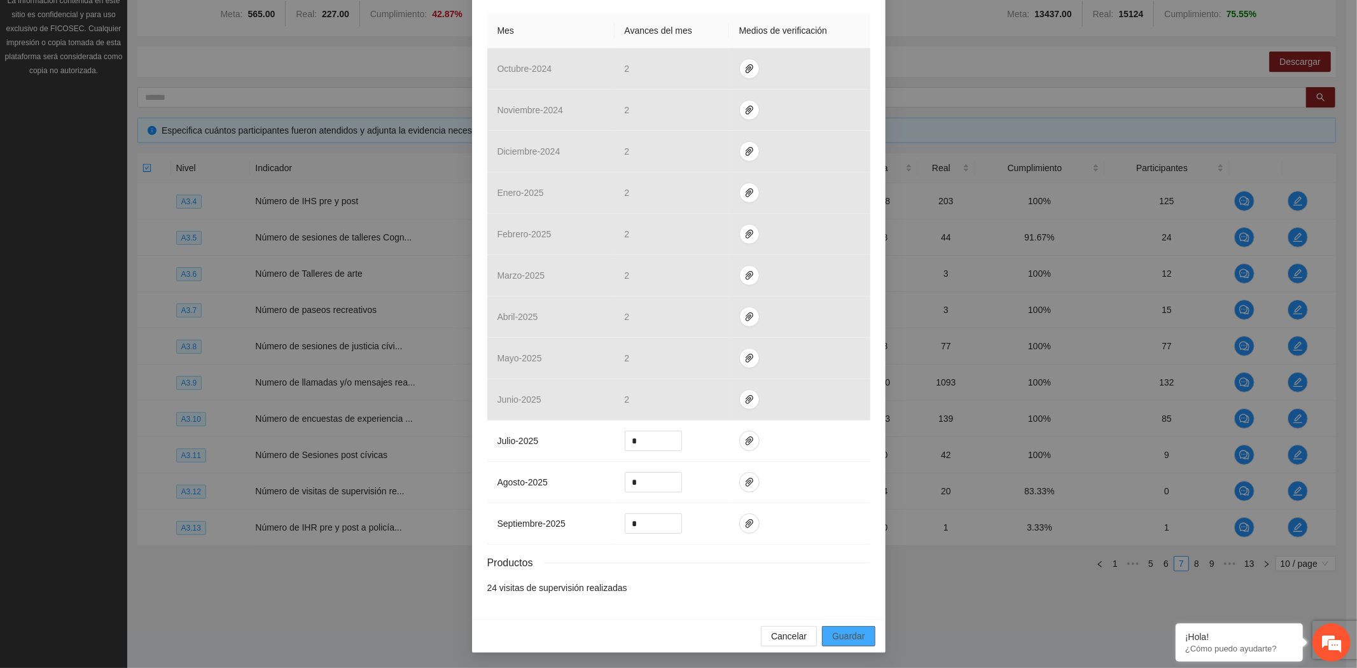
click at [845, 631] on span "Guardar" at bounding box center [848, 636] width 32 height 14
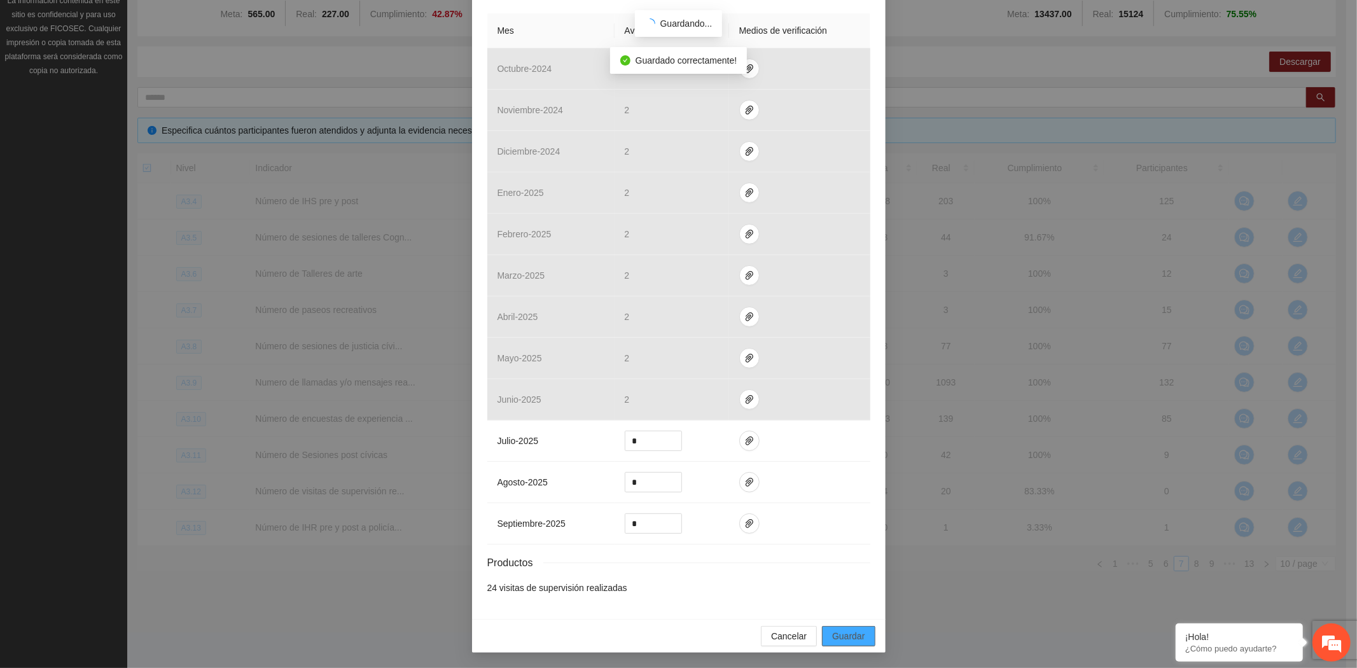
scroll to position [221, 0]
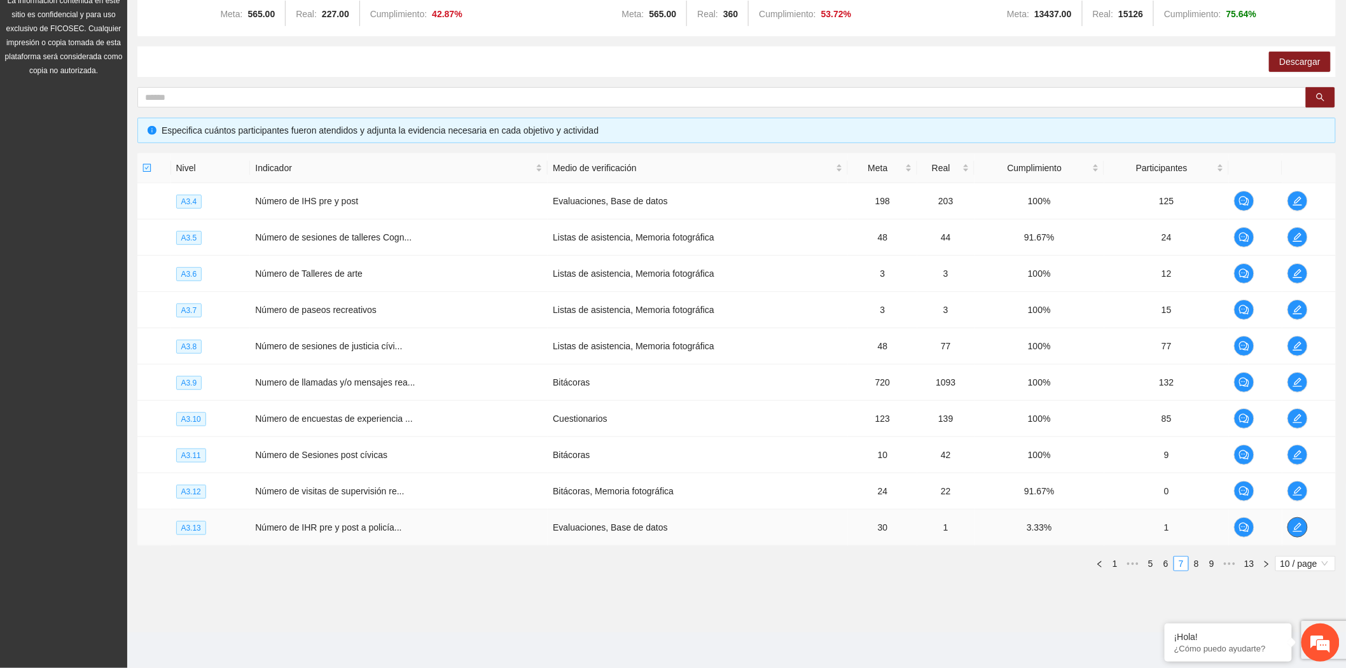
click at [1297, 525] on icon "edit" at bounding box center [1297, 527] width 9 height 9
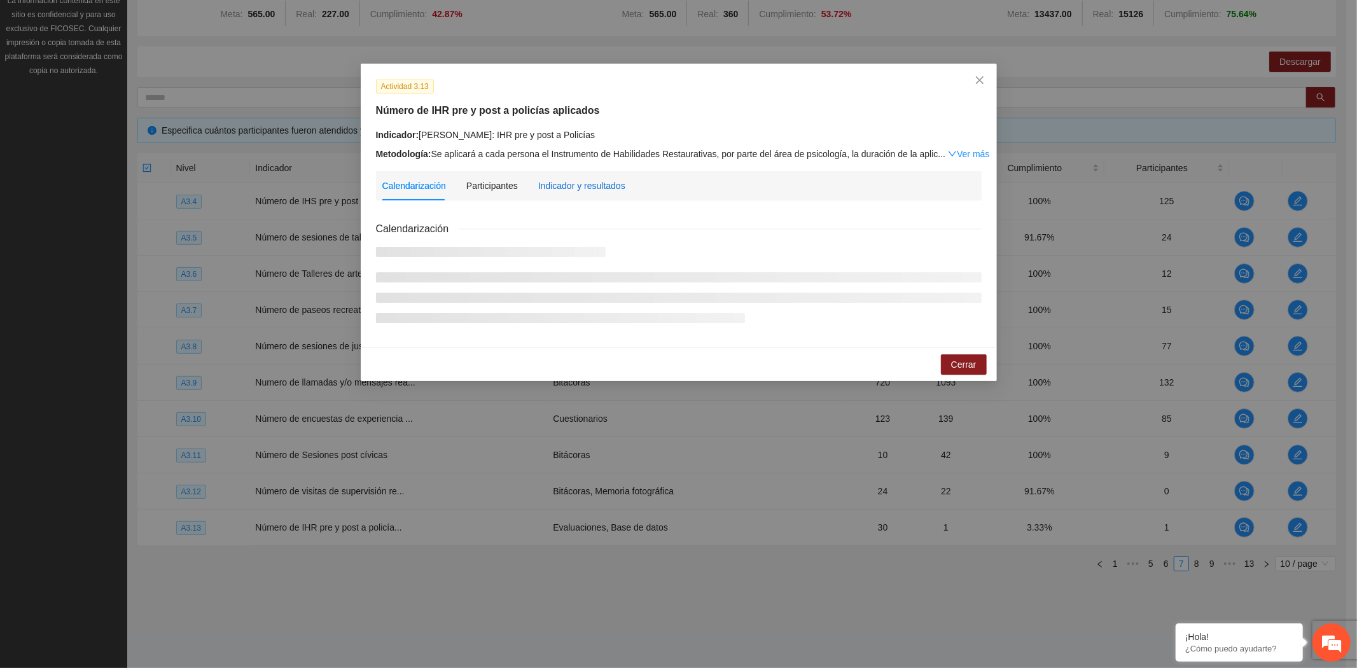
click at [569, 179] on div "Indicador y resultados" at bounding box center [581, 186] width 87 height 14
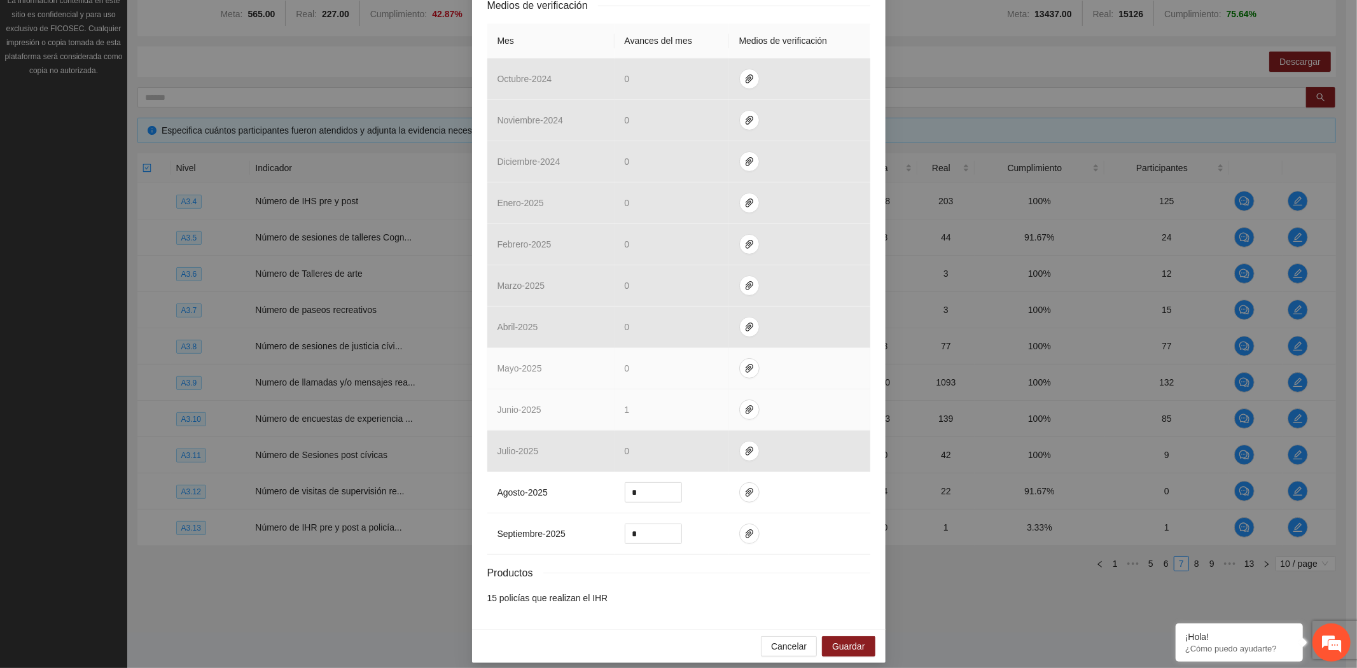
scroll to position [284, 0]
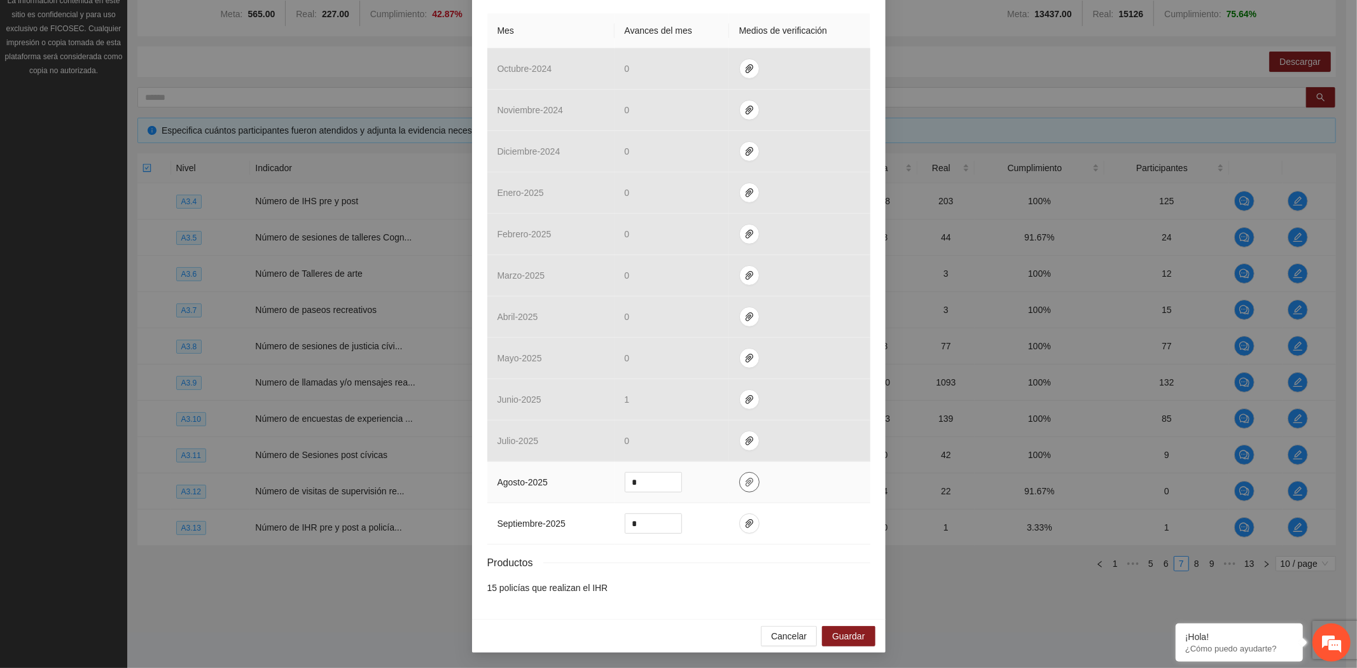
click at [744, 481] on icon "paper-clip" at bounding box center [749, 482] width 10 height 10
click at [728, 416] on span "Adjuntar documento" at bounding box center [710, 423] width 80 height 14
drag, startPoint x: 655, startPoint y: 485, endPoint x: 606, endPoint y: 485, distance: 49.0
click at [606, 485] on tr "agosto - 2025 *" at bounding box center [678, 482] width 383 height 41
type input "*"
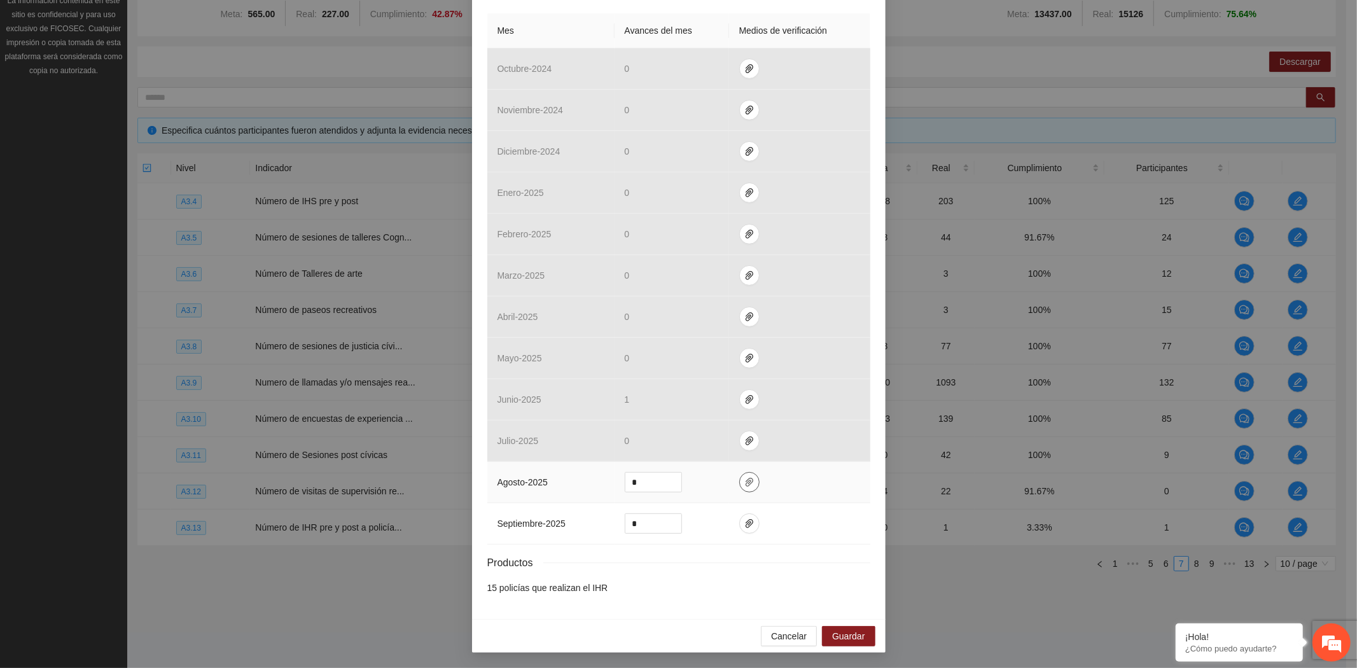
click at [744, 480] on icon "paper-clip" at bounding box center [749, 482] width 10 height 10
click at [840, 637] on span "Guardar" at bounding box center [848, 636] width 32 height 14
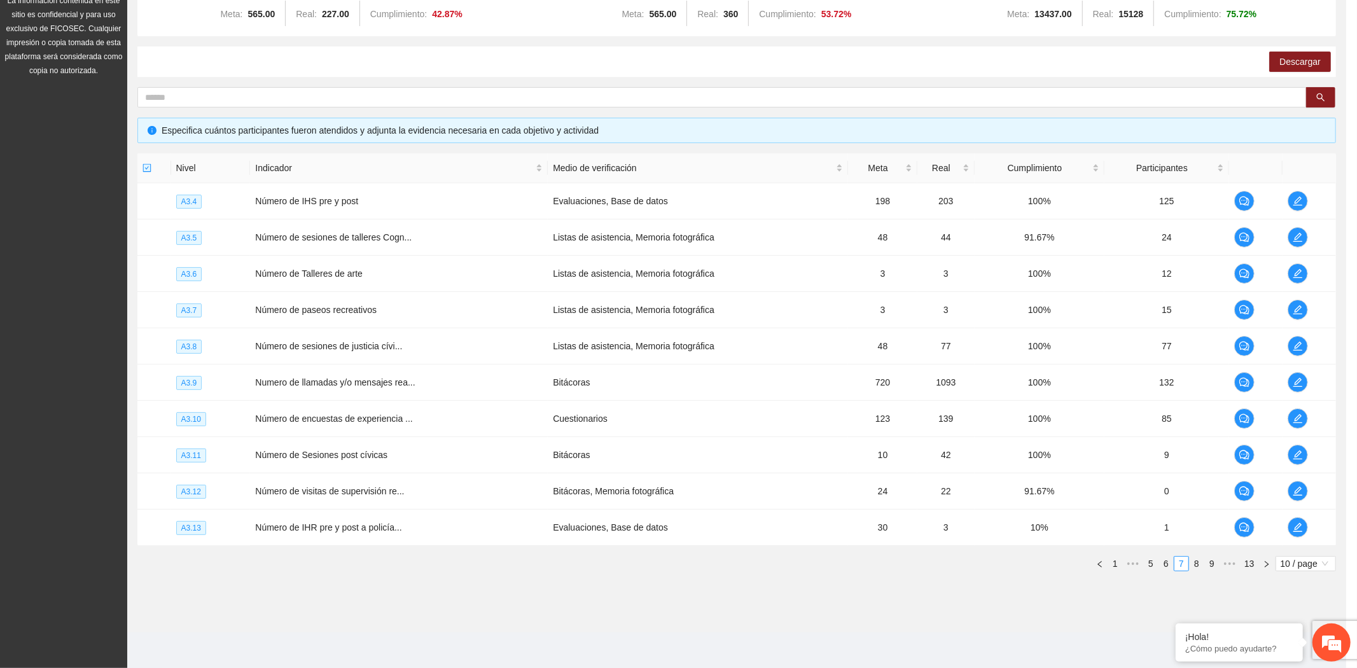
scroll to position [221, 0]
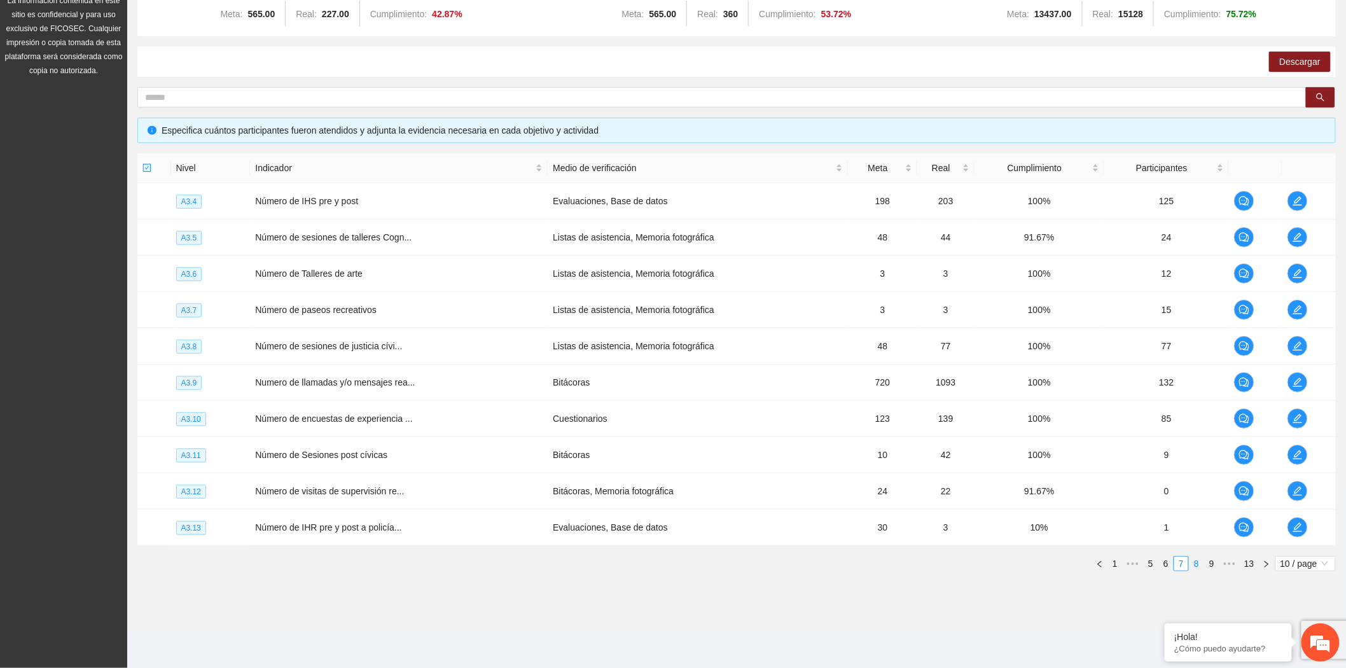
click at [1198, 562] on link "8" at bounding box center [1197, 564] width 14 height 14
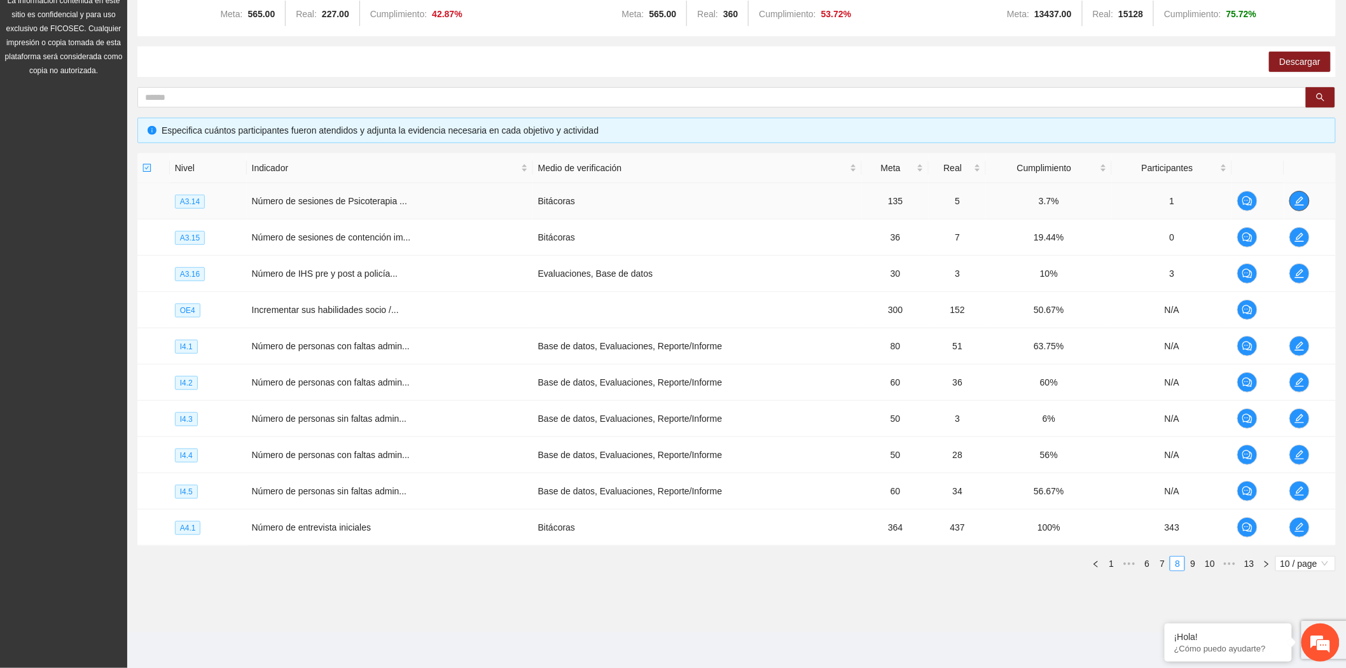
click at [1298, 200] on icon "edit" at bounding box center [1300, 201] width 10 height 10
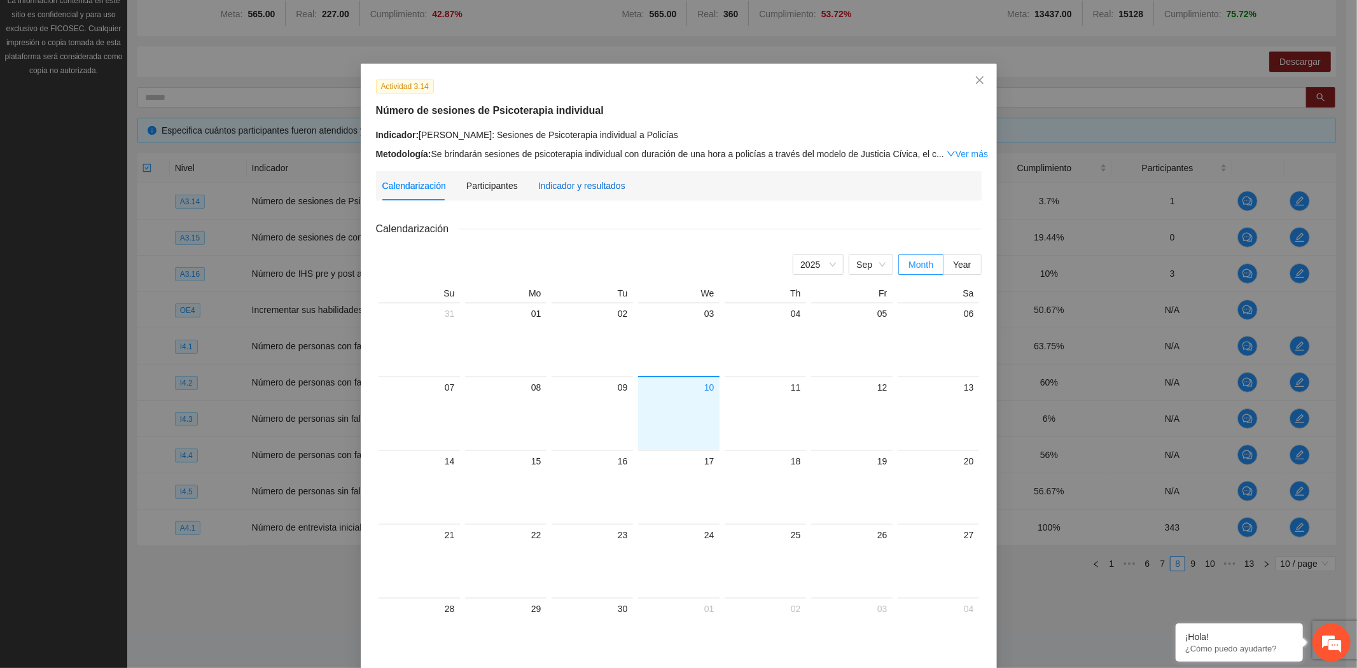
click at [562, 183] on div "Indicador y resultados" at bounding box center [581, 186] width 87 height 14
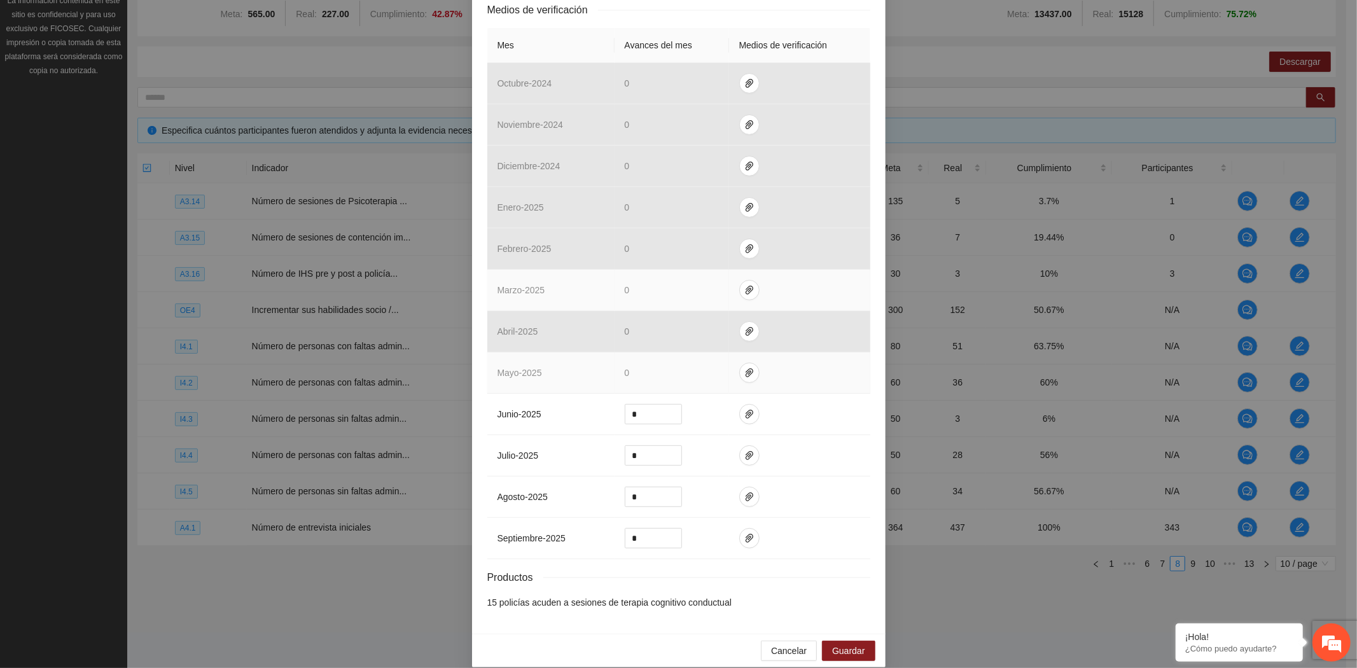
scroll to position [285, 0]
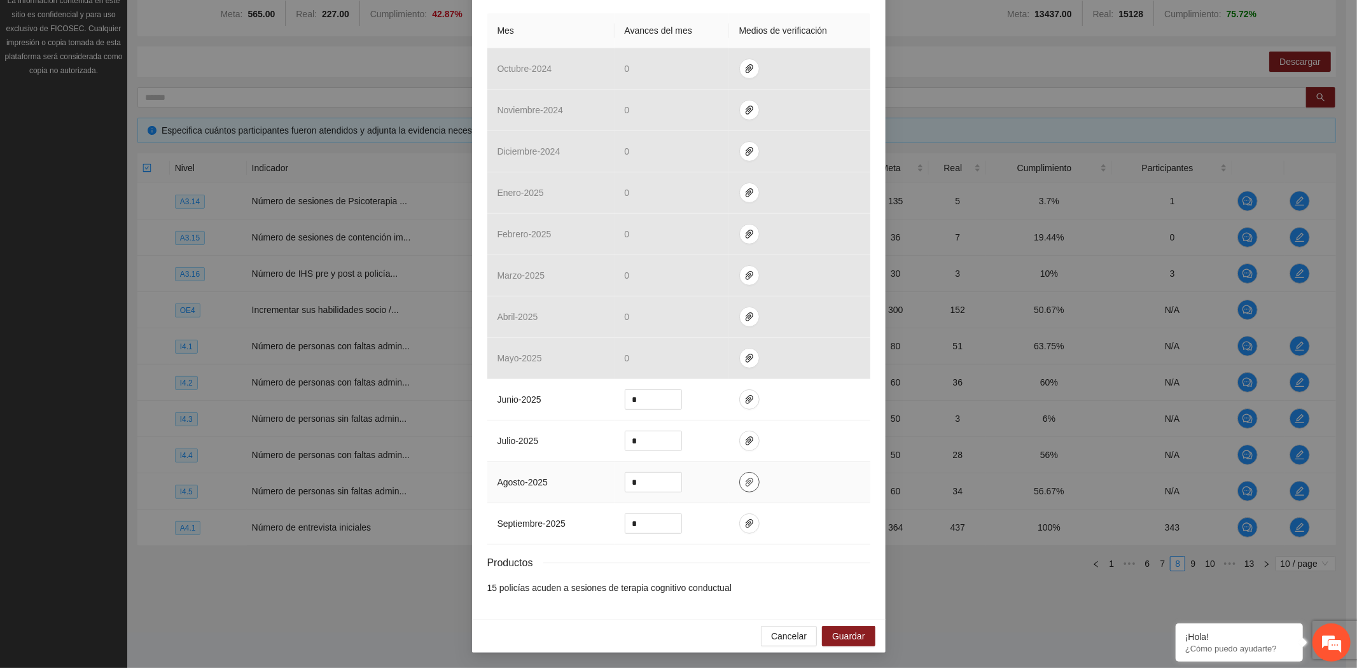
click at [746, 482] on icon "paper-clip" at bounding box center [750, 482] width 8 height 9
click at [720, 442] on span "Adjuntar documento" at bounding box center [710, 442] width 80 height 14
drag, startPoint x: 644, startPoint y: 484, endPoint x: 594, endPoint y: 482, distance: 50.3
click at [594, 482] on tr "agosto - 2025 *" at bounding box center [678, 482] width 383 height 41
type input "*"
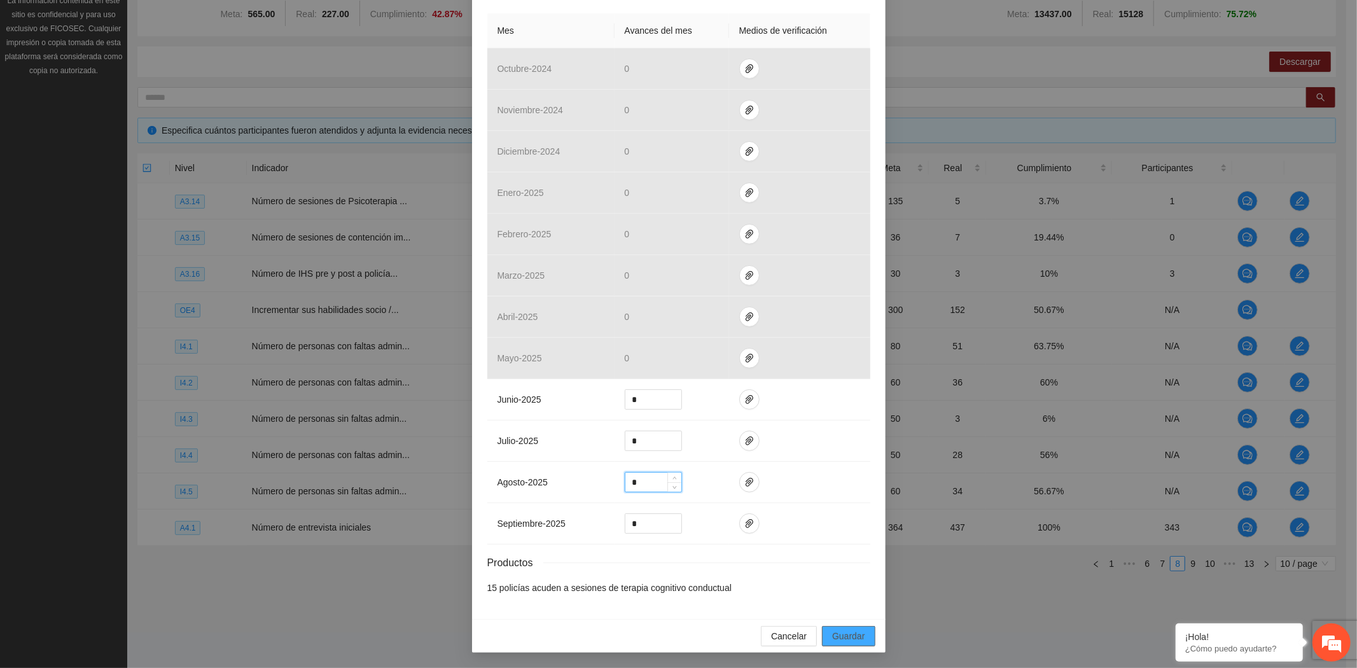
click at [849, 635] on span "Guardar" at bounding box center [848, 636] width 32 height 14
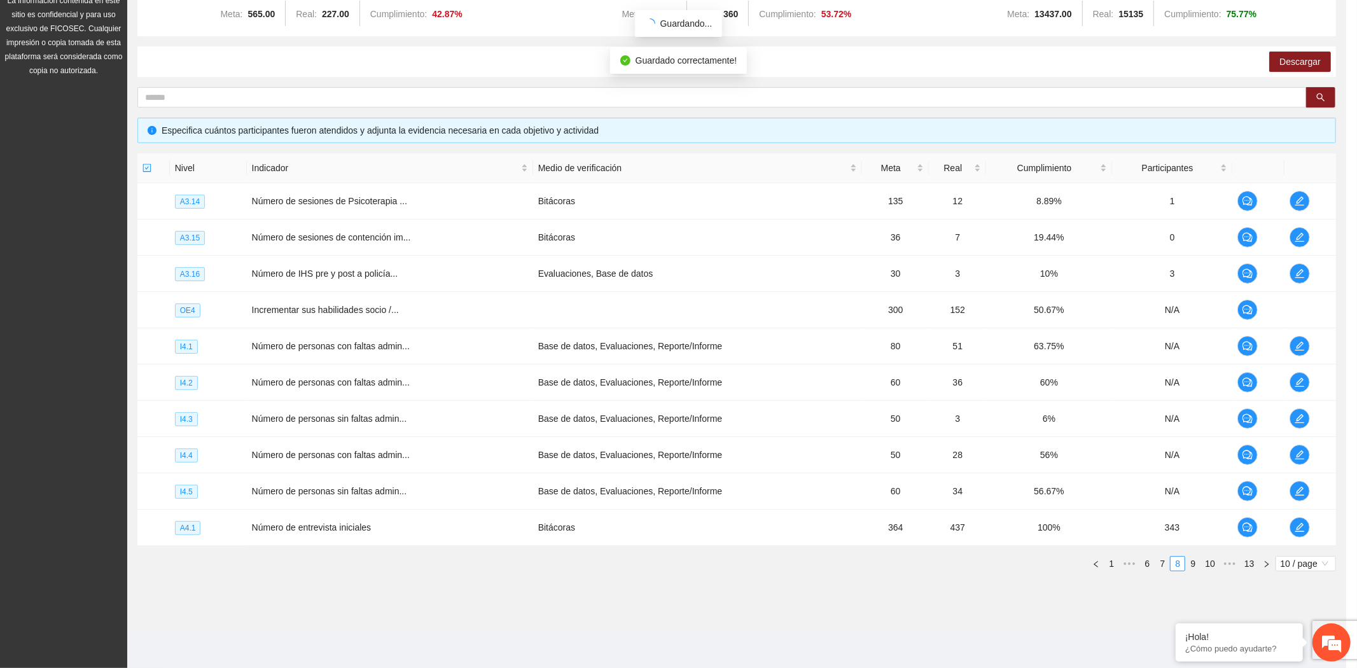
scroll to position [221, 0]
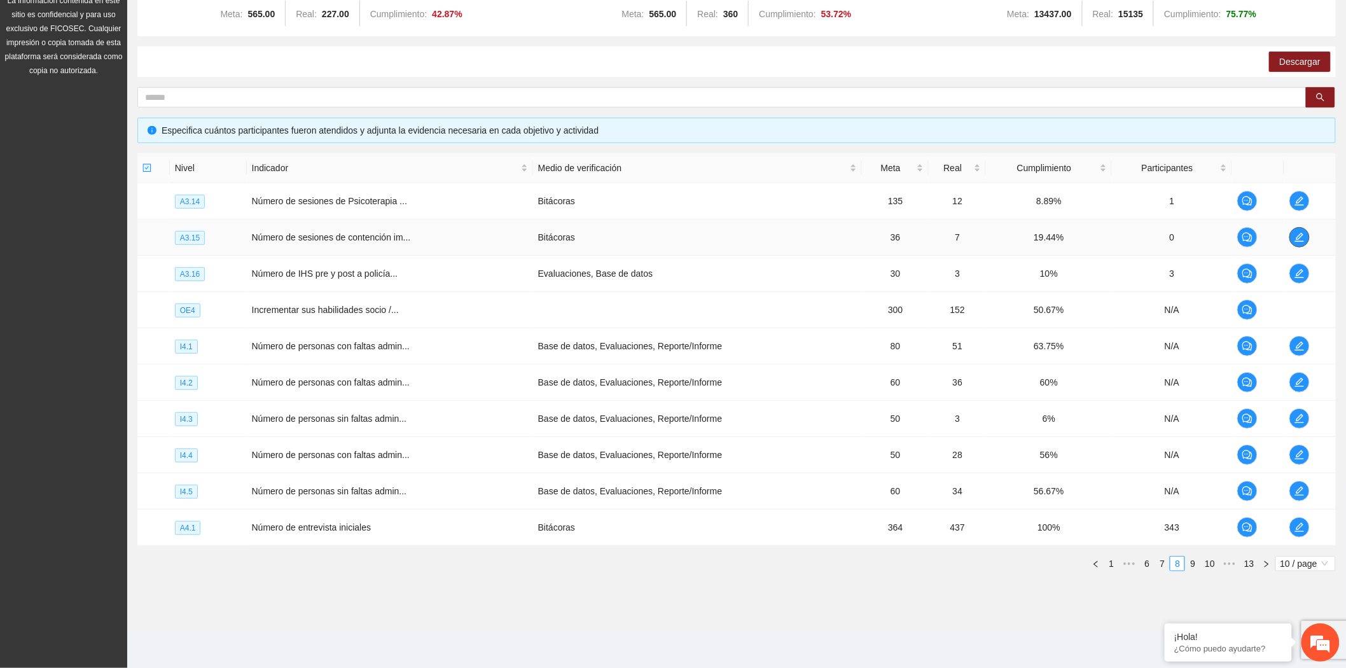
click at [1295, 234] on icon "edit" at bounding box center [1300, 237] width 10 height 10
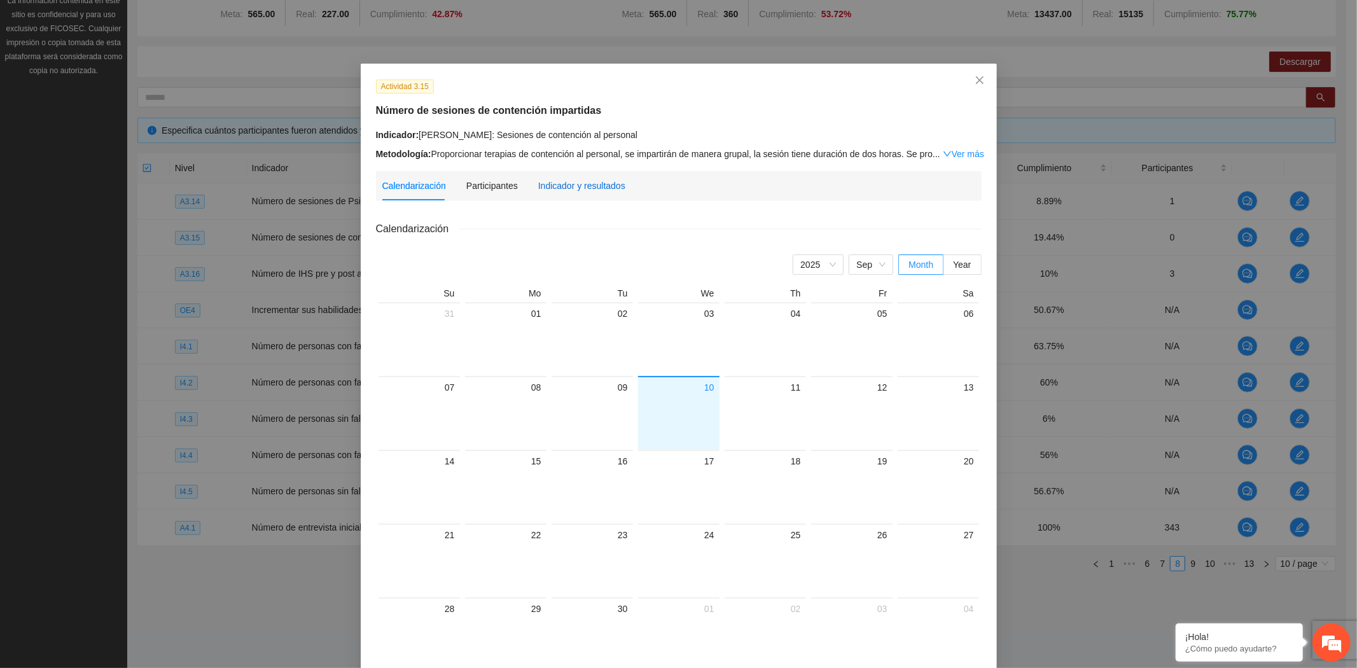
click at [593, 186] on div "Indicador y resultados" at bounding box center [581, 186] width 87 height 14
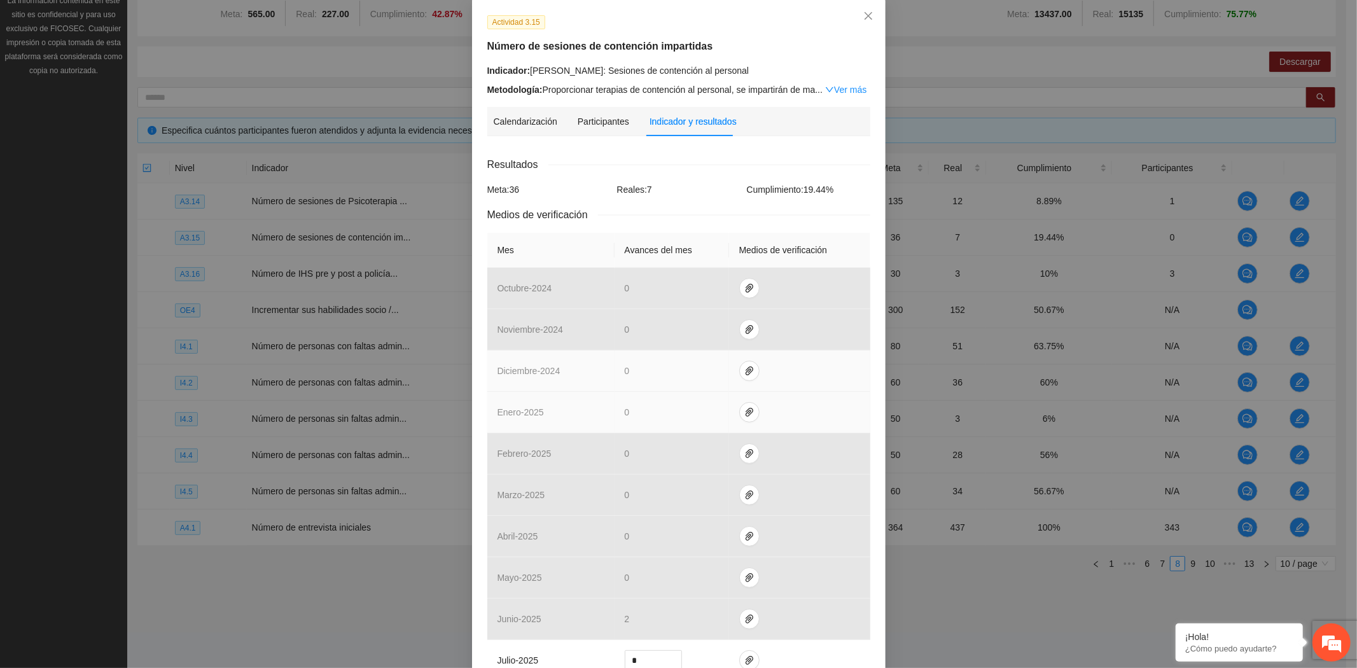
scroll to position [285, 0]
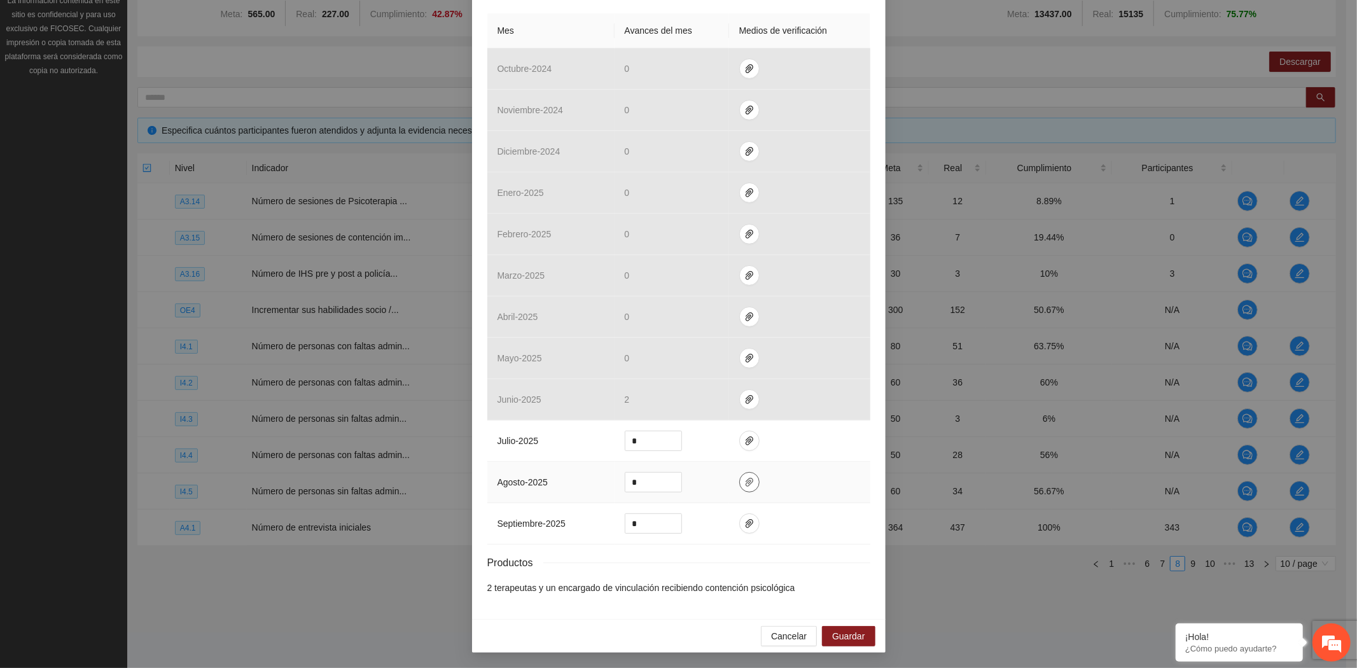
click at [745, 484] on icon "paper-clip" at bounding box center [749, 482] width 10 height 10
click at [706, 441] on span "Adjuntar documento" at bounding box center [710, 442] width 80 height 14
drag, startPoint x: 653, startPoint y: 475, endPoint x: 559, endPoint y: 487, distance: 95.0
click at [559, 487] on tr "agosto - 2025 *" at bounding box center [678, 482] width 383 height 41
type input "*"
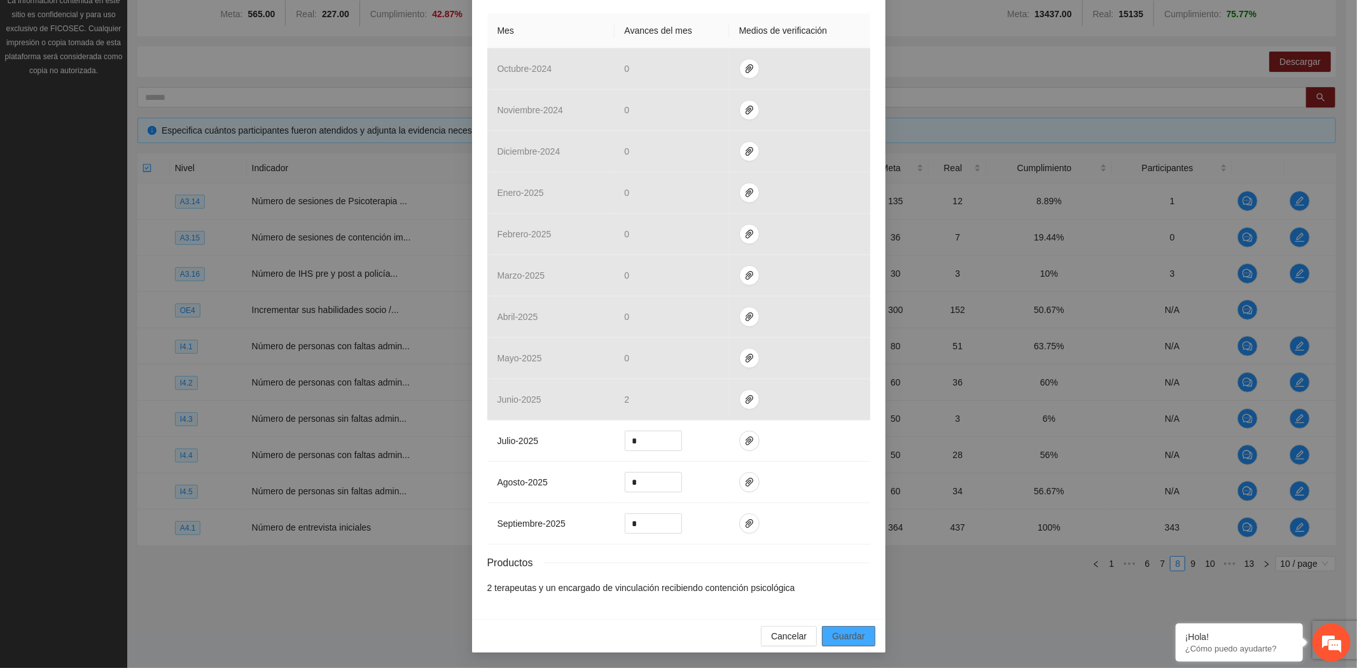
click at [845, 626] on button "Guardar" at bounding box center [848, 636] width 53 height 20
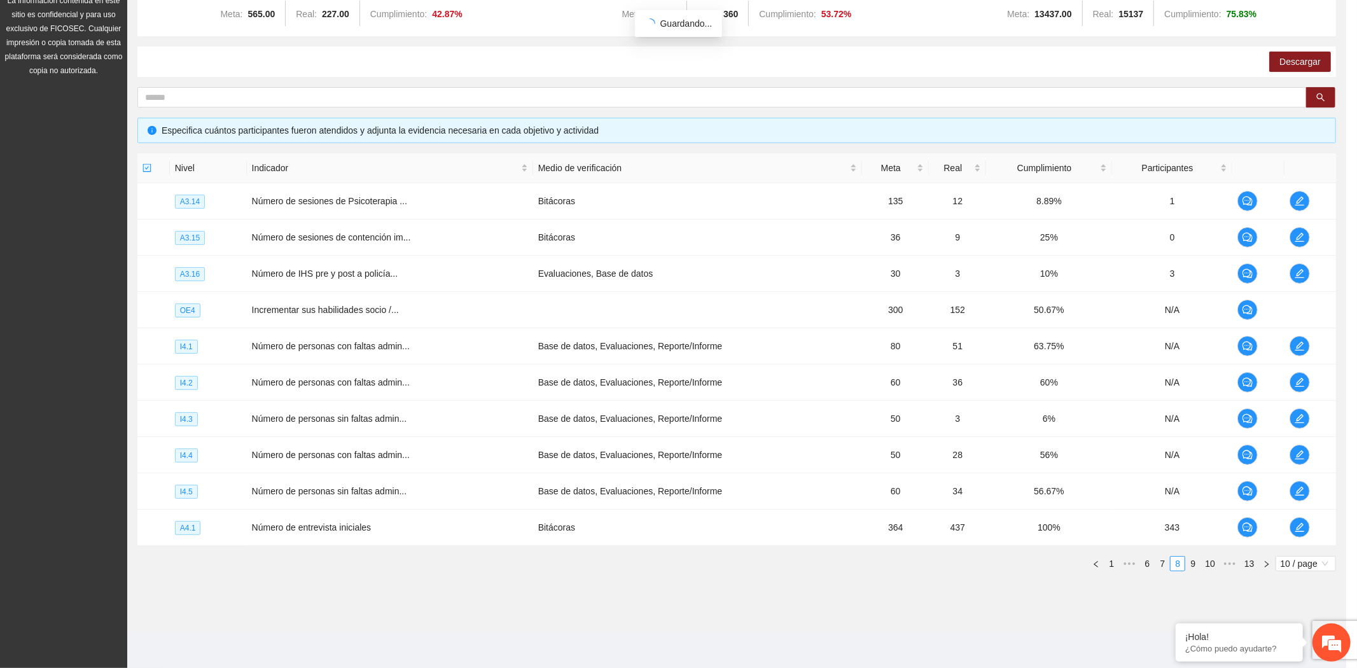
scroll to position [221, 0]
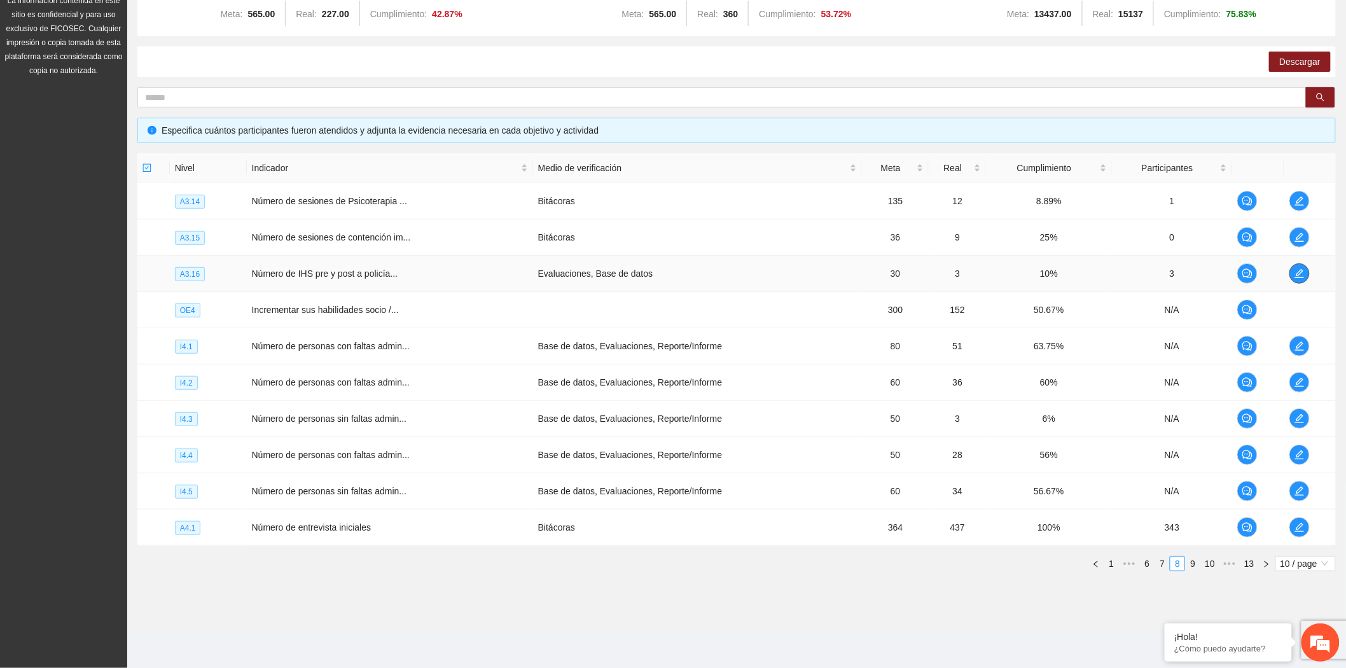
click at [1302, 274] on icon "edit" at bounding box center [1300, 273] width 10 height 10
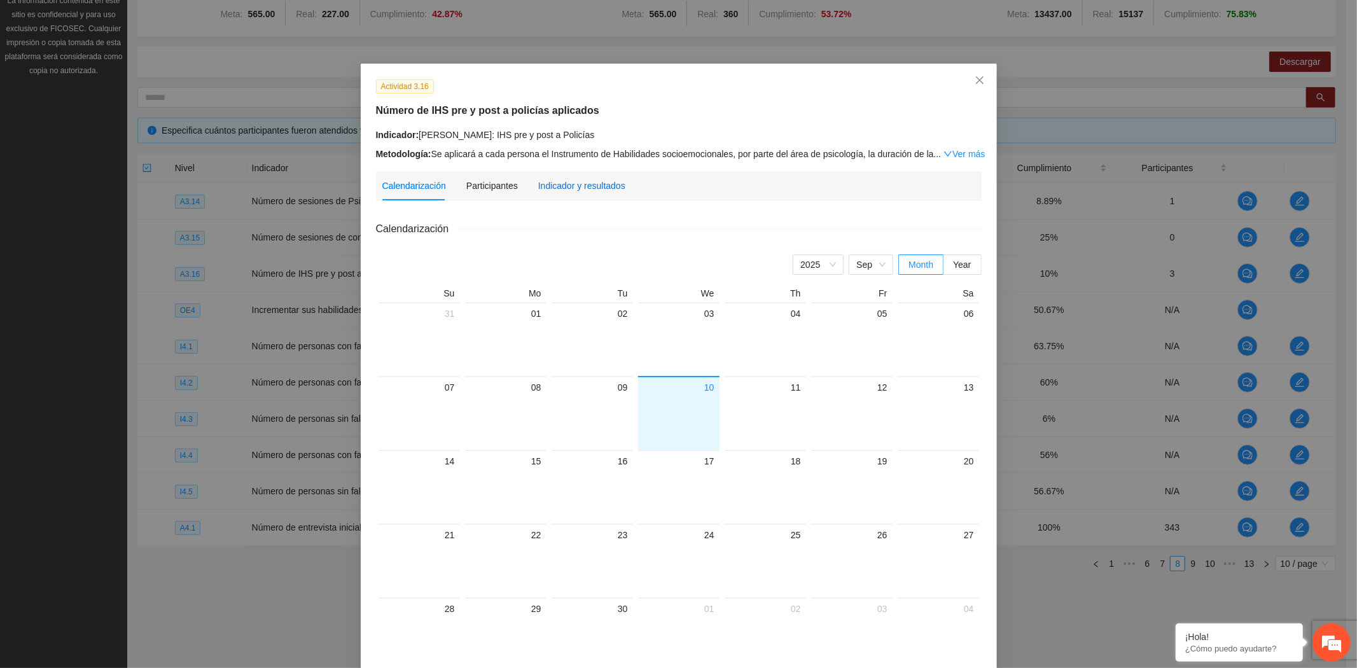
click at [570, 186] on div "Indicador y resultados" at bounding box center [581, 186] width 87 height 14
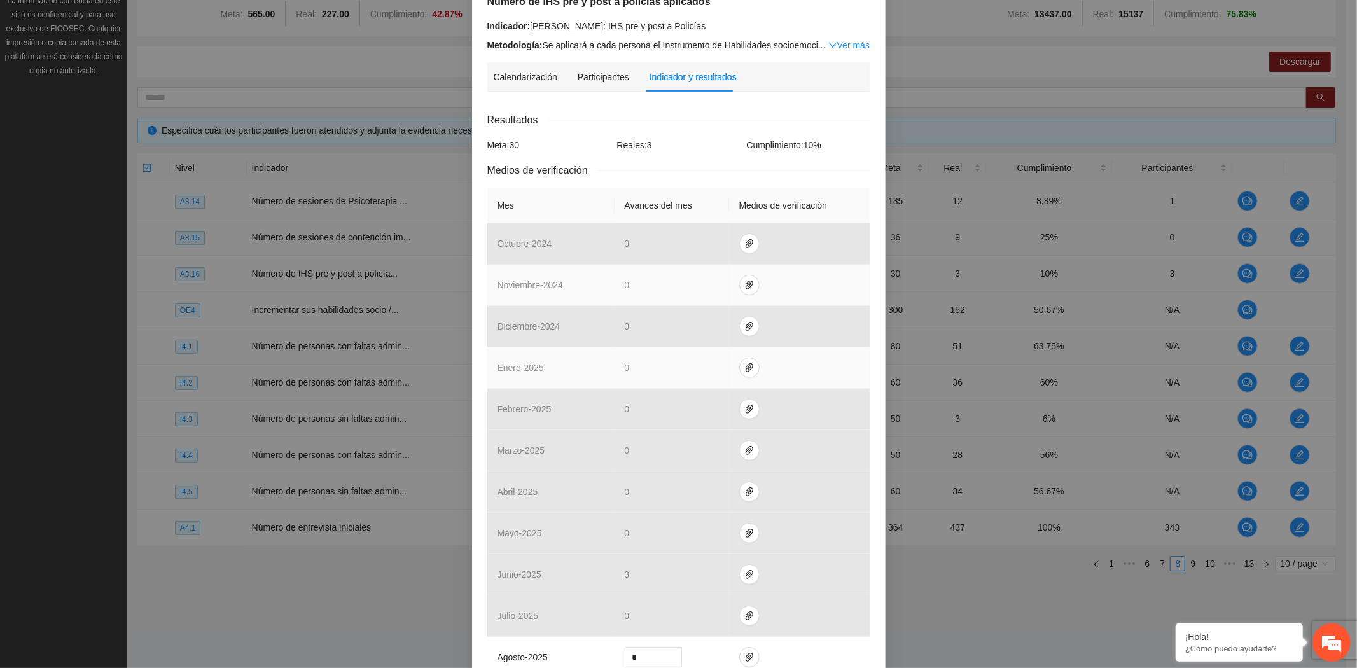
scroll to position [284, 0]
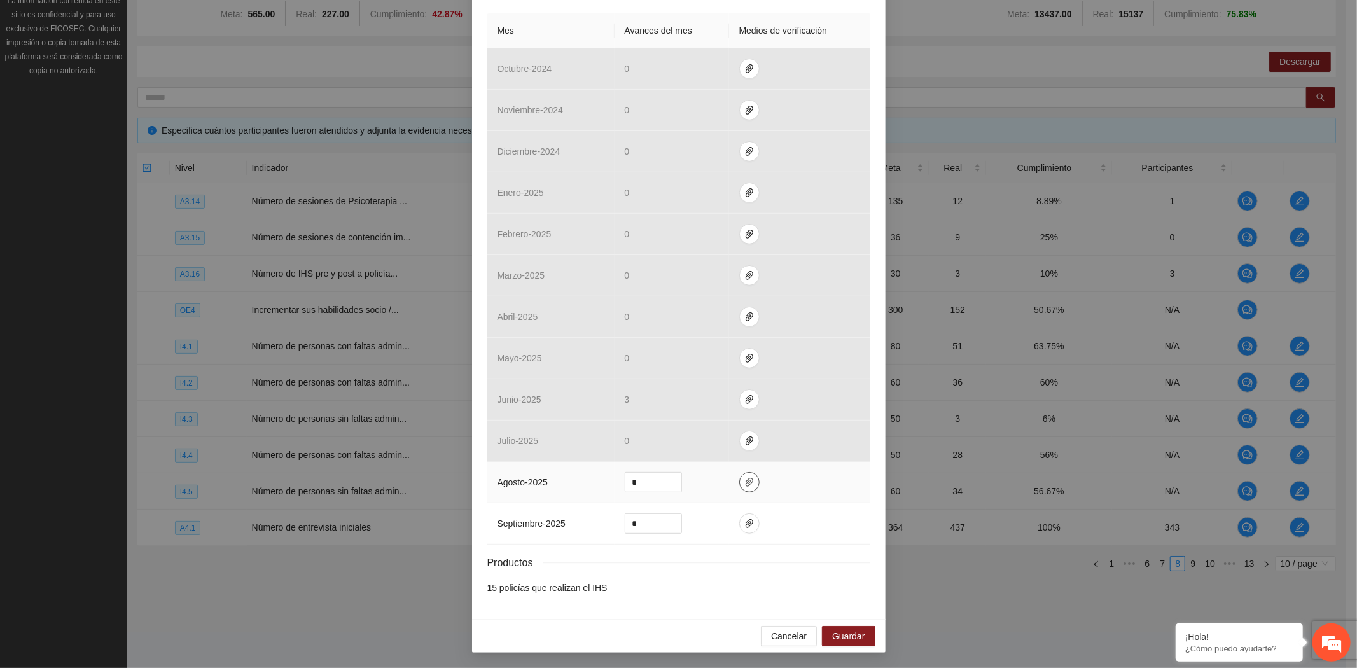
click at [744, 486] on icon "paper-clip" at bounding box center [749, 482] width 10 height 10
click at [729, 438] on span "Adjuntar documento" at bounding box center [710, 442] width 80 height 14
drag, startPoint x: 644, startPoint y: 479, endPoint x: 578, endPoint y: 478, distance: 66.8
click at [578, 478] on tr "agosto - 2025 *" at bounding box center [678, 482] width 383 height 41
type input "*"
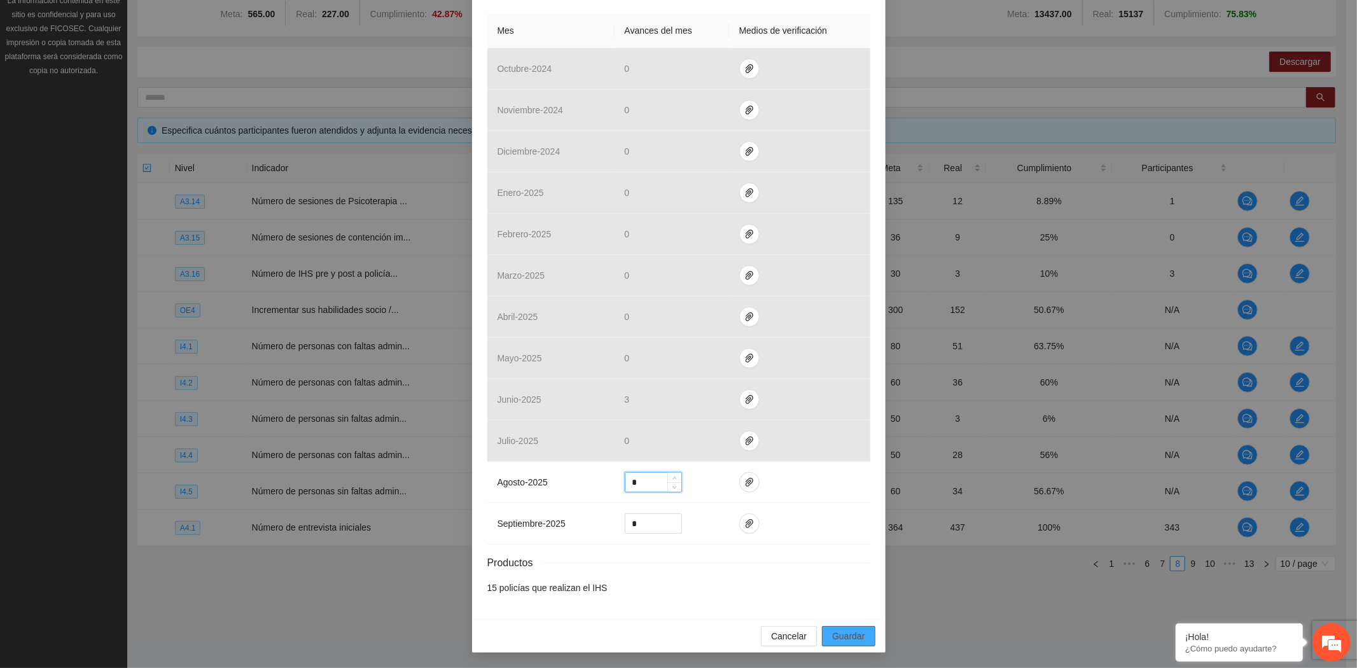
click at [842, 628] on button "Guardar" at bounding box center [848, 636] width 53 height 20
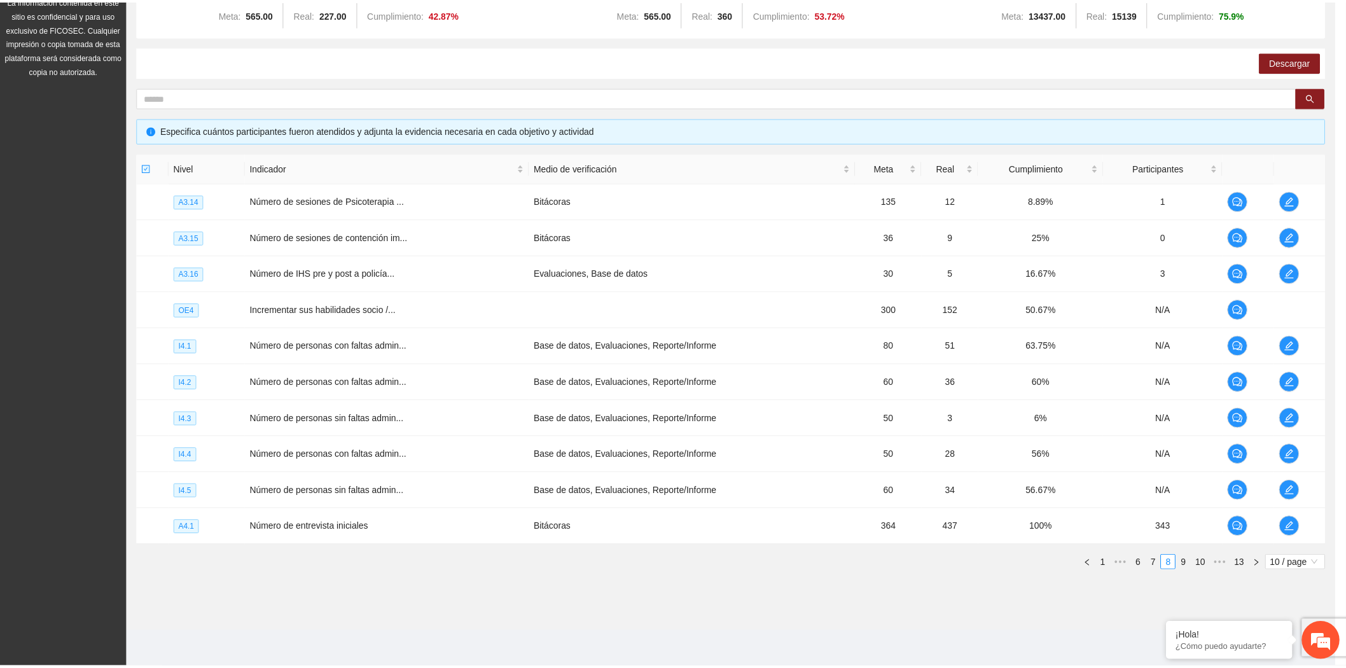
scroll to position [0, 0]
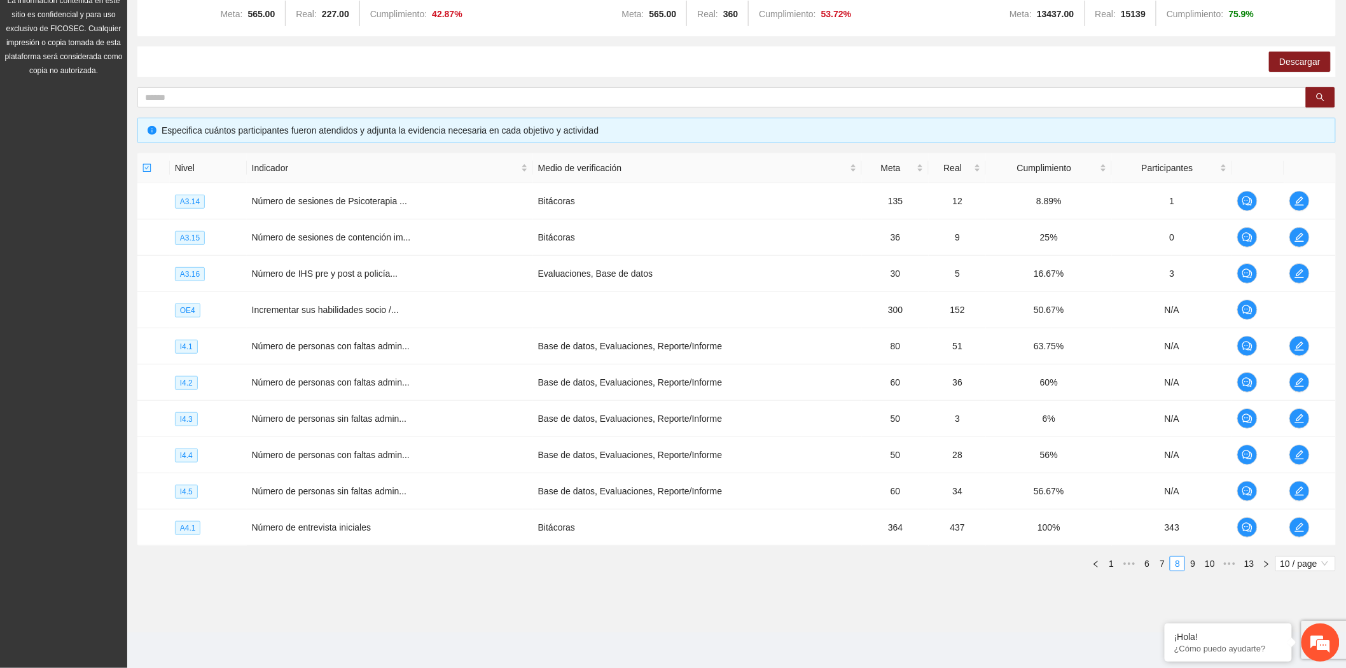
click at [391, 595] on section "Monitoreo técnico Asistentes Beneficiarios Asistencias Objetivos y actividades …" at bounding box center [736, 260] width 1219 height 743
